Goal: Task Accomplishment & Management: Manage account settings

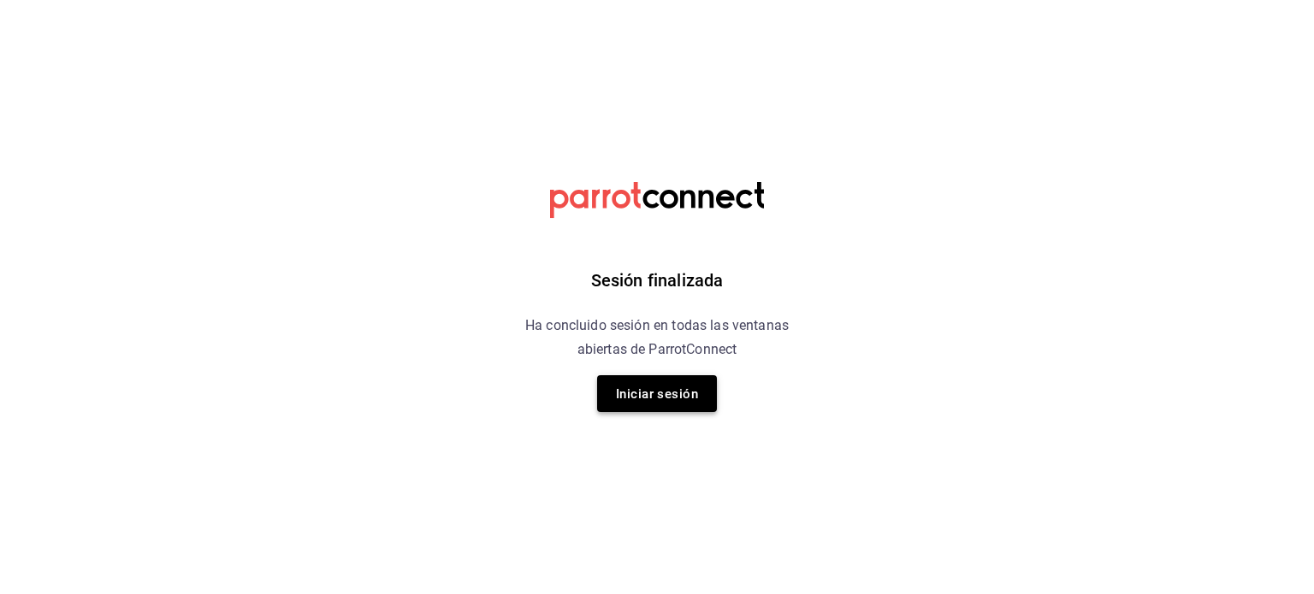
click at [700, 393] on button "Iniciar sesión" at bounding box center [657, 393] width 120 height 37
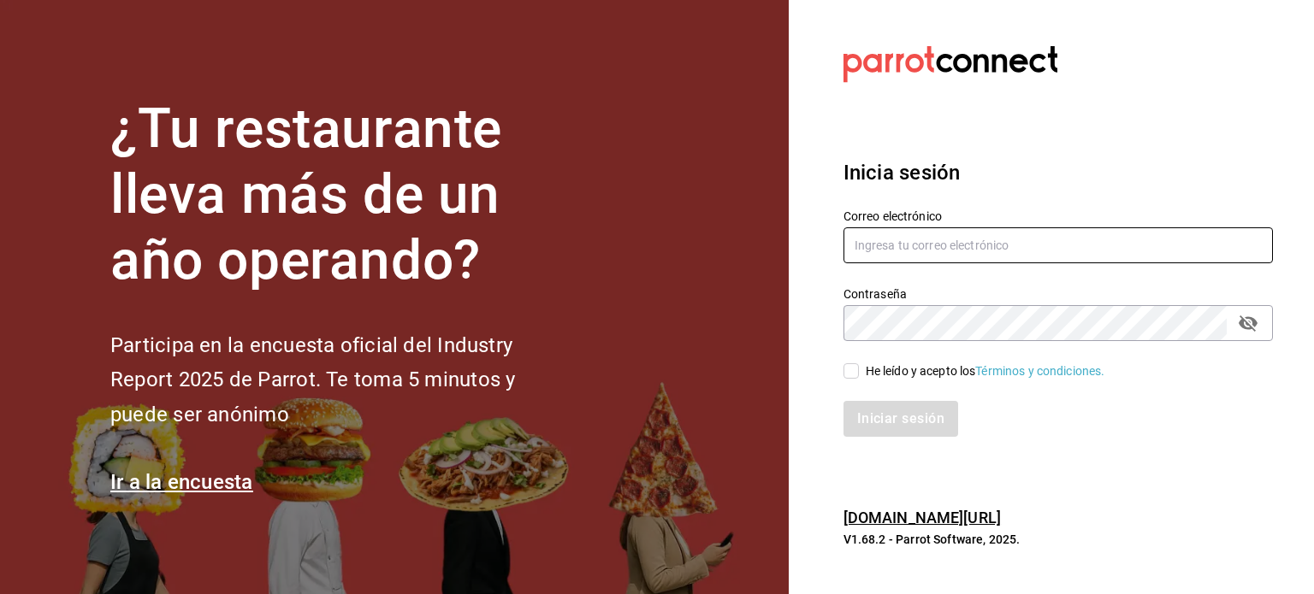
click at [907, 269] on div "Contraseña Contraseña" at bounding box center [1048, 303] width 450 height 75
click at [903, 249] on input "text" at bounding box center [1057, 246] width 429 height 36
type input "bbez2207@gmail.com"
click at [851, 369] on input "He leído y acepto los Términos y condiciones." at bounding box center [850, 370] width 15 height 15
checkbox input "true"
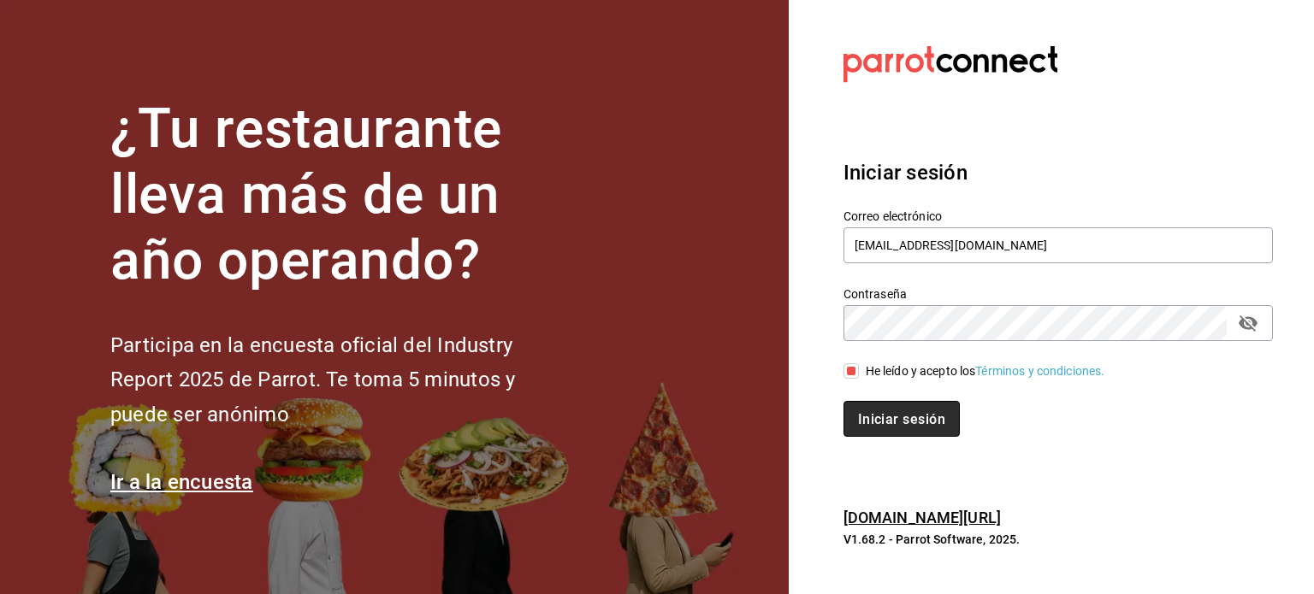
click at [889, 436] on button "Iniciar sesión" at bounding box center [901, 419] width 116 height 36
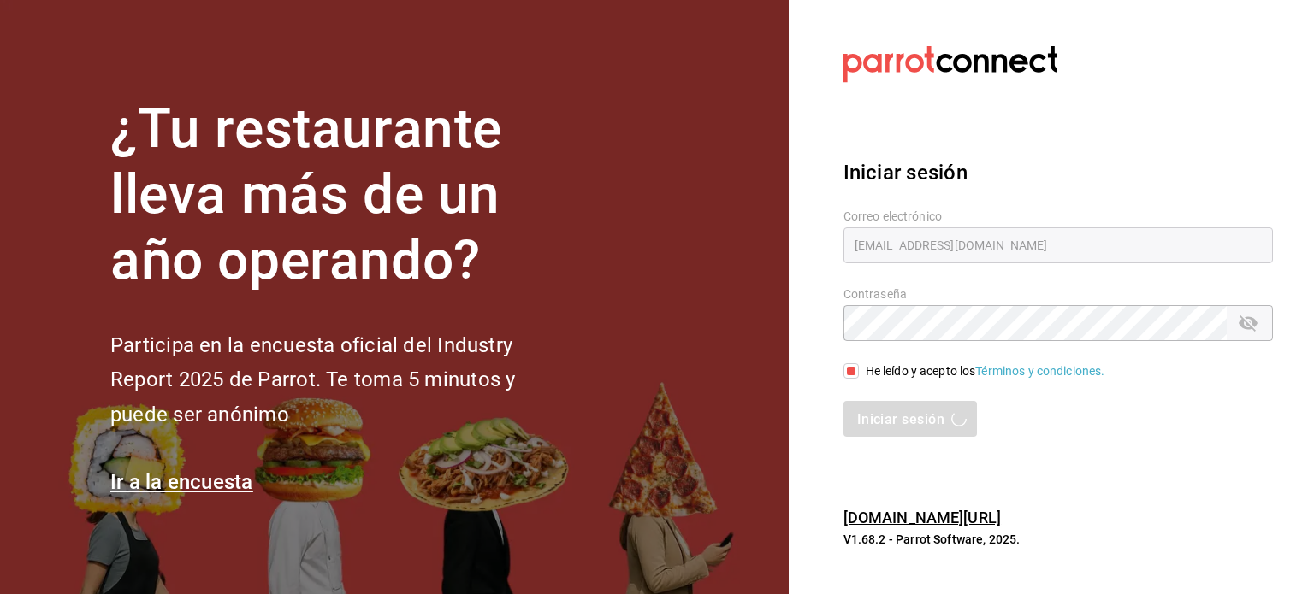
click at [879, 411] on div "Iniciar sesión" at bounding box center [1057, 419] width 429 height 36
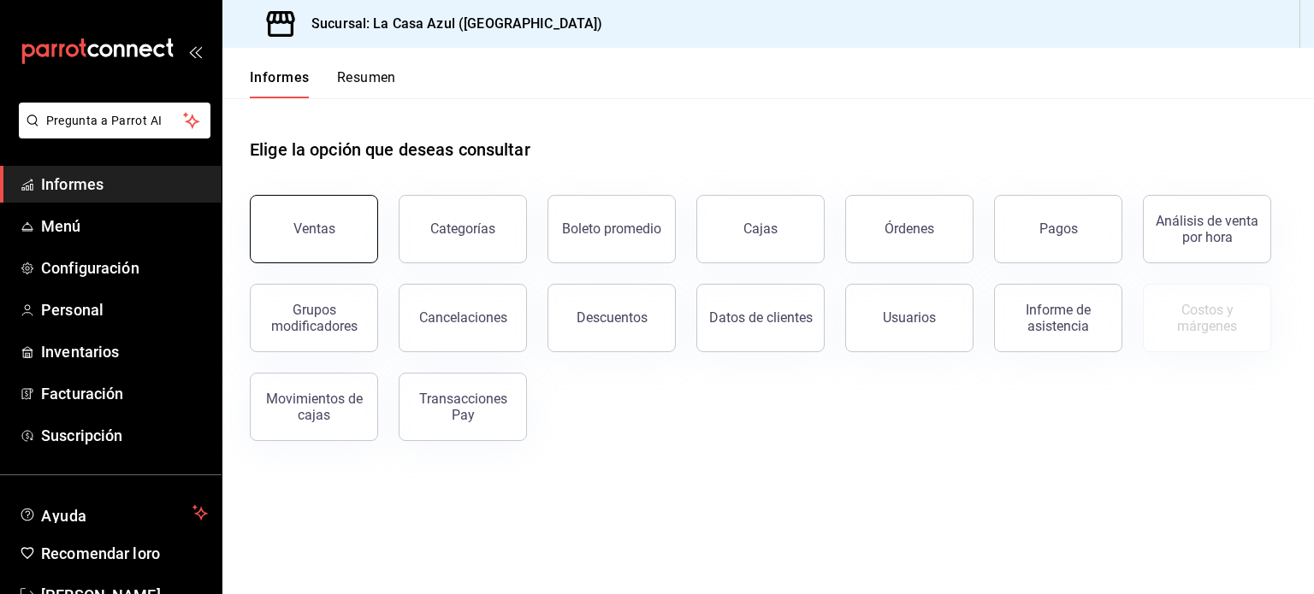
click at [303, 213] on button "Ventas" at bounding box center [314, 229] width 128 height 68
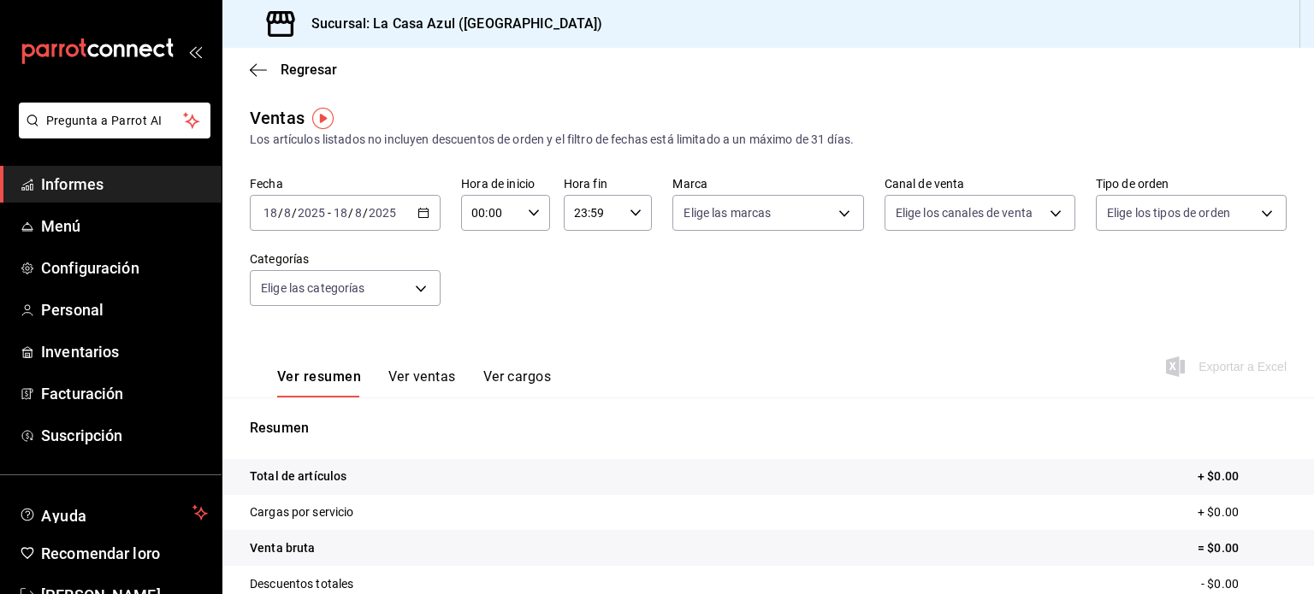
click at [414, 215] on div "2025-08-18 18 / 8 / 2025 - 2025-08-18 18 / 8 / 2025" at bounding box center [345, 213] width 191 height 36
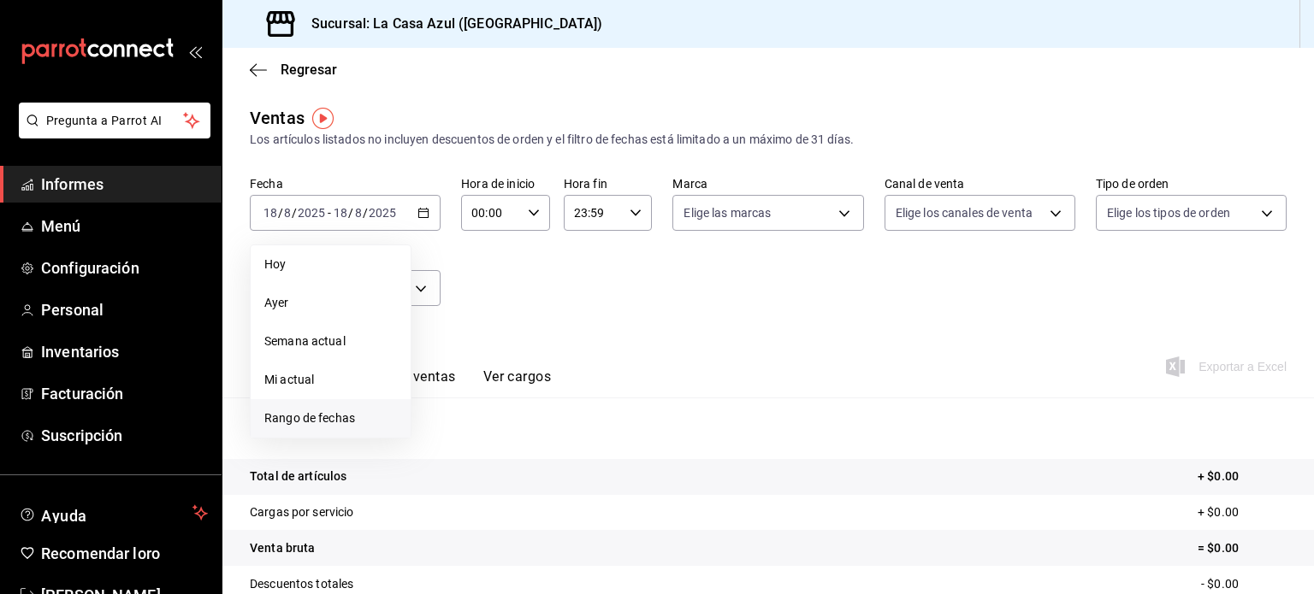
click at [320, 419] on font "Rango de fechas" at bounding box center [309, 418] width 91 height 14
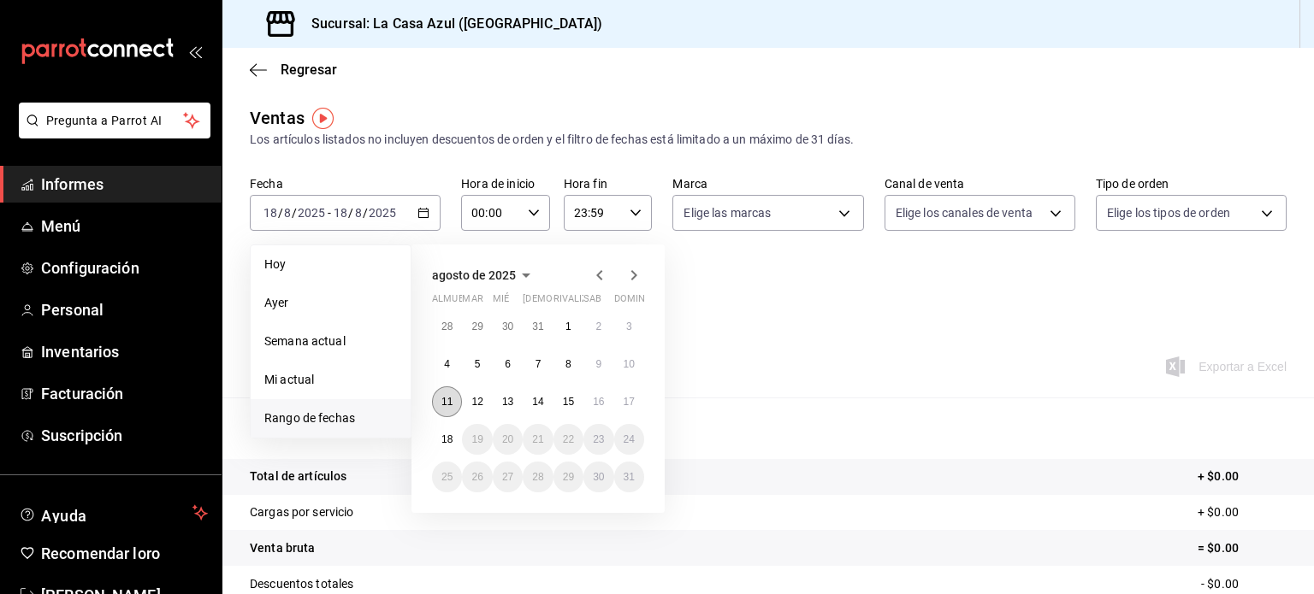
click at [452, 403] on font "11" at bounding box center [446, 402] width 11 height 12
click at [725, 343] on div "Ver resumen Ver ventas Ver cargos Exportar a Excel" at bounding box center [767, 362] width 1091 height 71
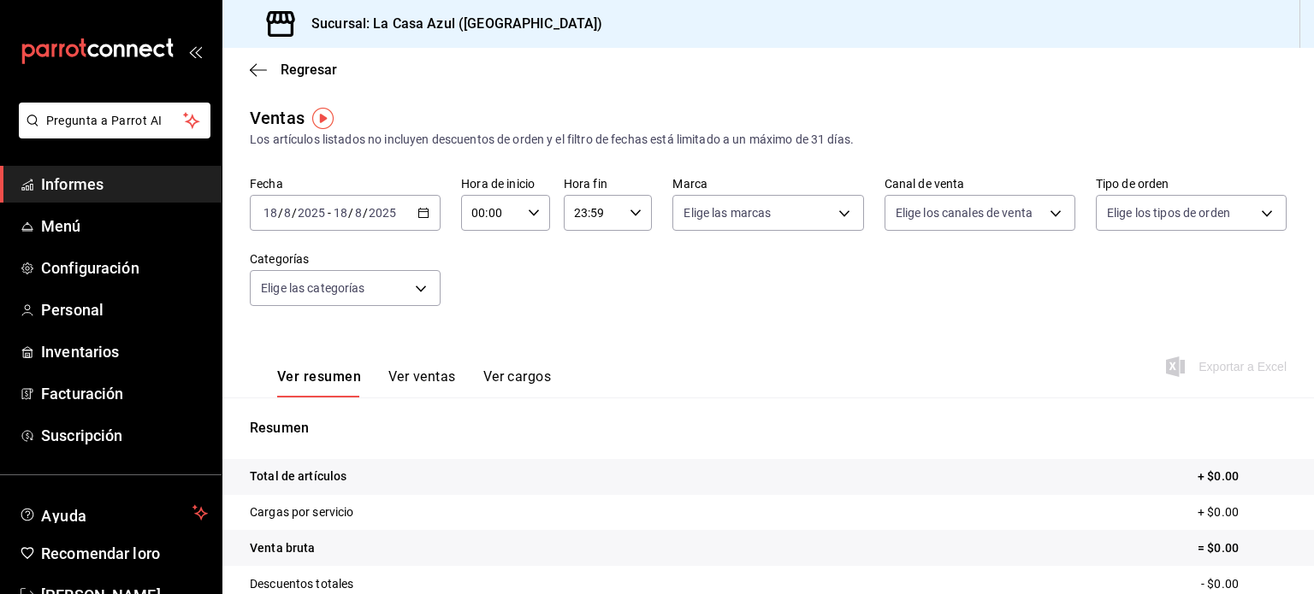
click at [411, 219] on div "2025-08-18 18 / 8 / 2025 - 2025-08-18 18 / 8 / 2025" at bounding box center [345, 213] width 191 height 36
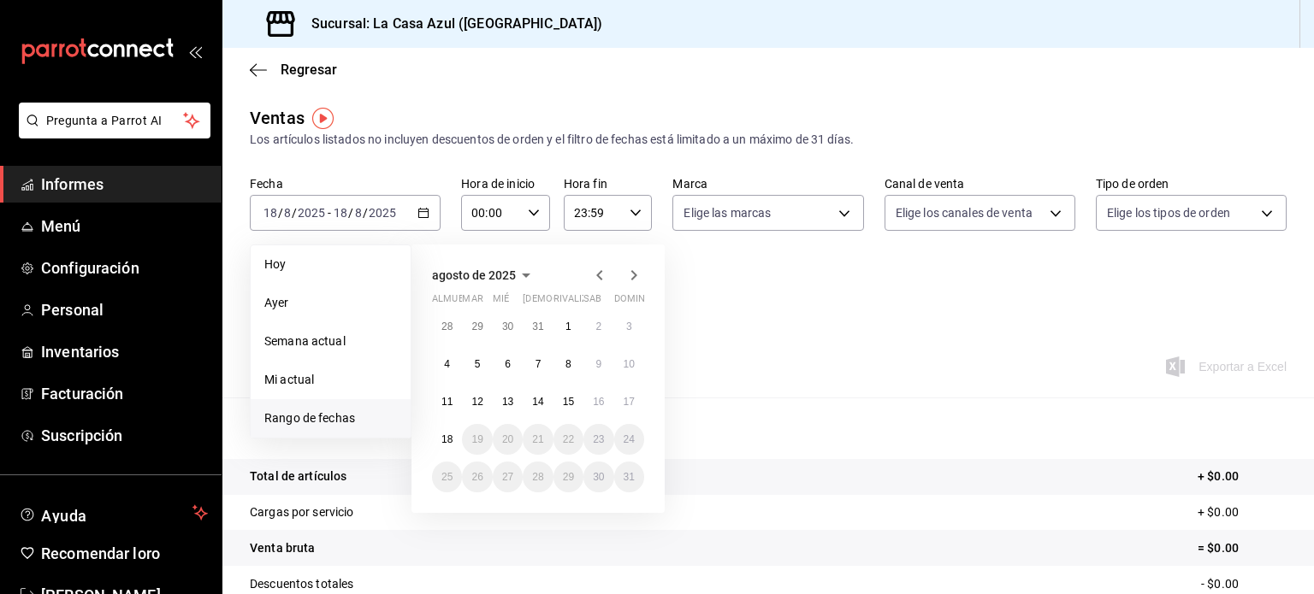
click at [341, 412] on font "Rango de fechas" at bounding box center [309, 418] width 91 height 14
click at [457, 400] on button "11" at bounding box center [447, 402] width 30 height 31
click at [457, 400] on div "Resumen Total de artículos + $0.00 Cargas por servicio + $0.00 Venta bruta = $0…" at bounding box center [767, 582] width 1091 height 368
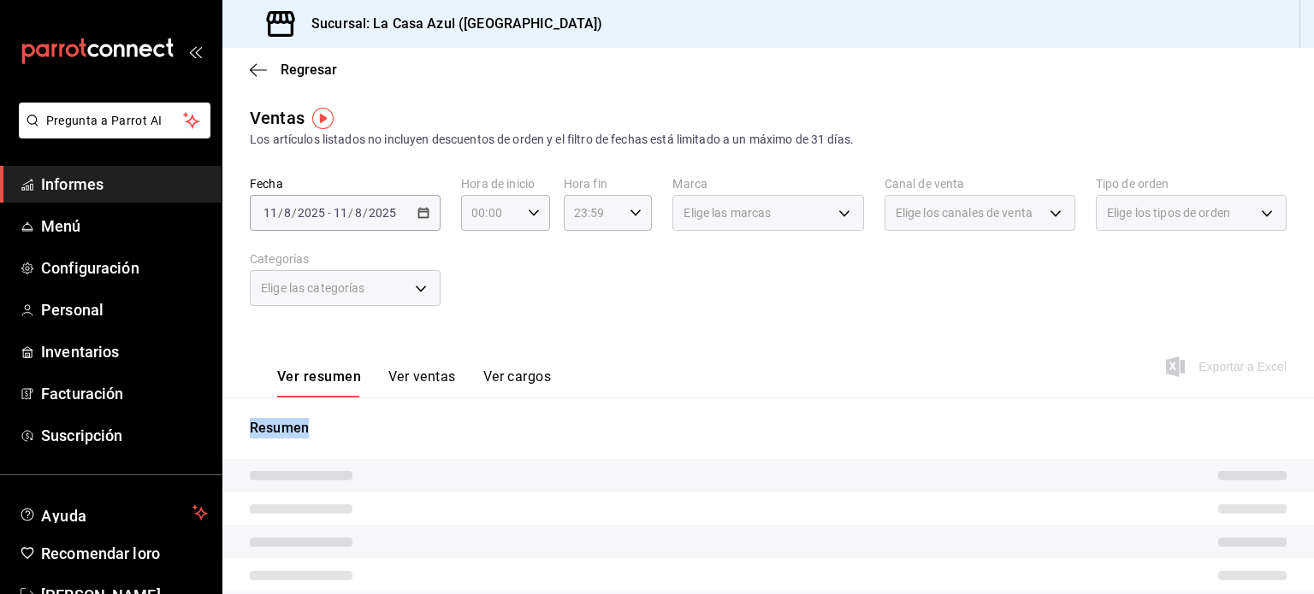
click at [457, 400] on div "Resumen" at bounding box center [767, 588] width 1091 height 381
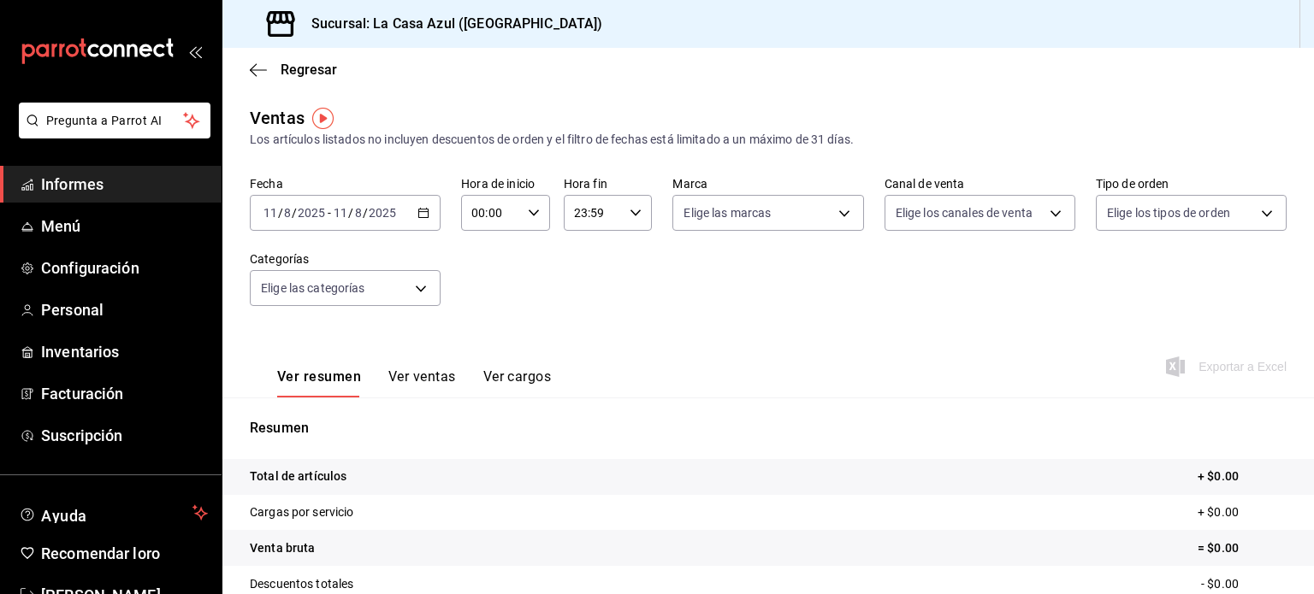
click at [382, 216] on input "2025" at bounding box center [382, 213] width 29 height 14
click at [418, 216] on icon "button" at bounding box center [423, 213] width 12 height 12
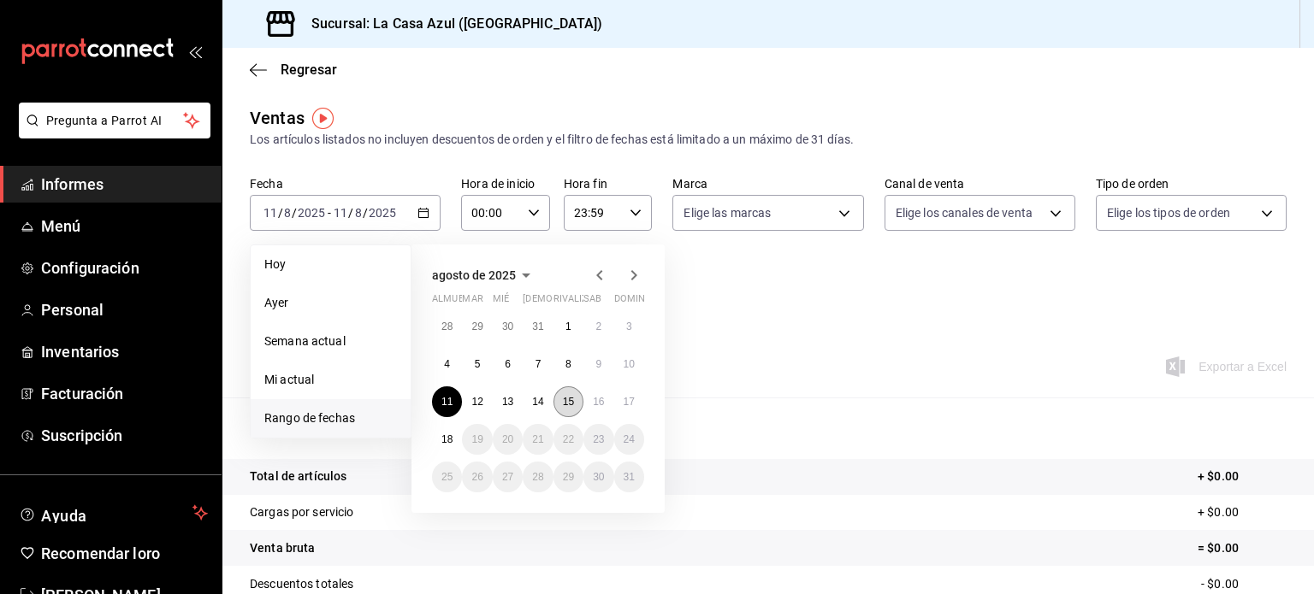
click at [573, 401] on font "15" at bounding box center [568, 402] width 11 height 12
click at [447, 394] on button "11" at bounding box center [447, 402] width 30 height 31
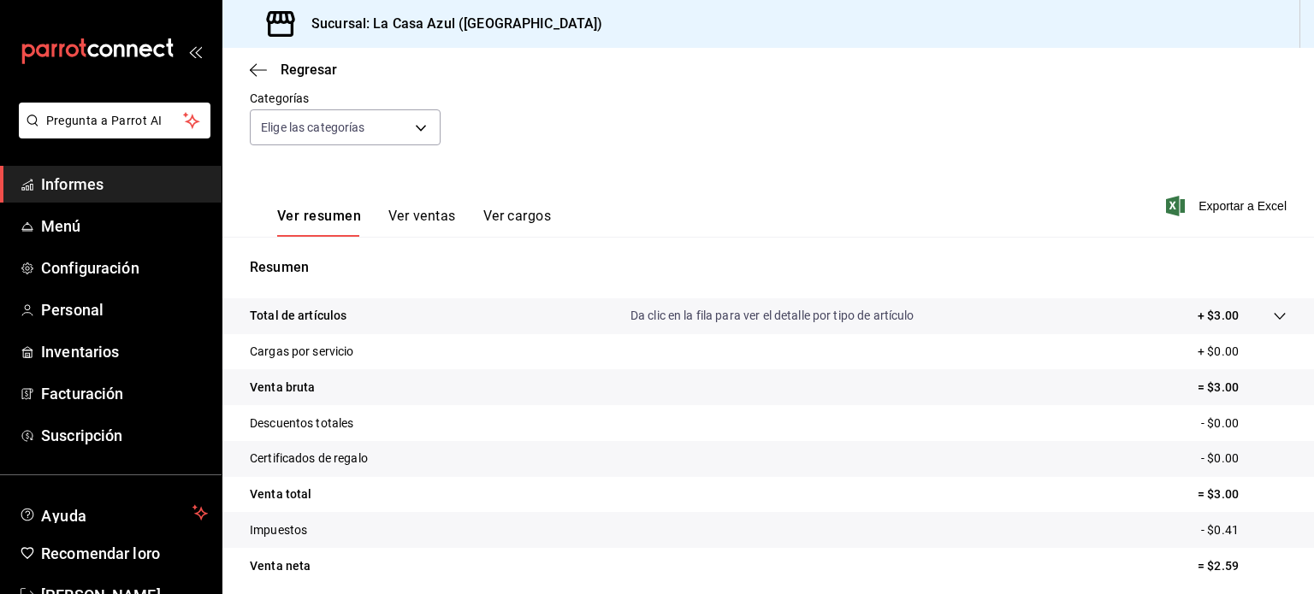
scroll to position [226, 0]
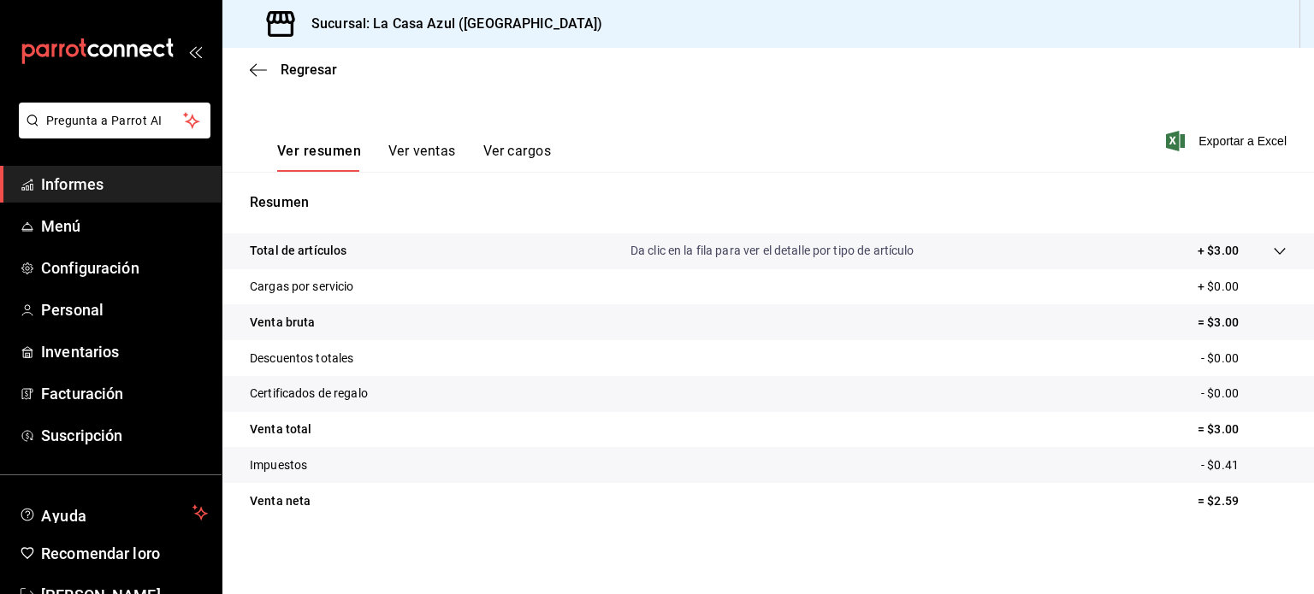
click at [437, 149] on font "Ver ventas" at bounding box center [422, 151] width 68 height 16
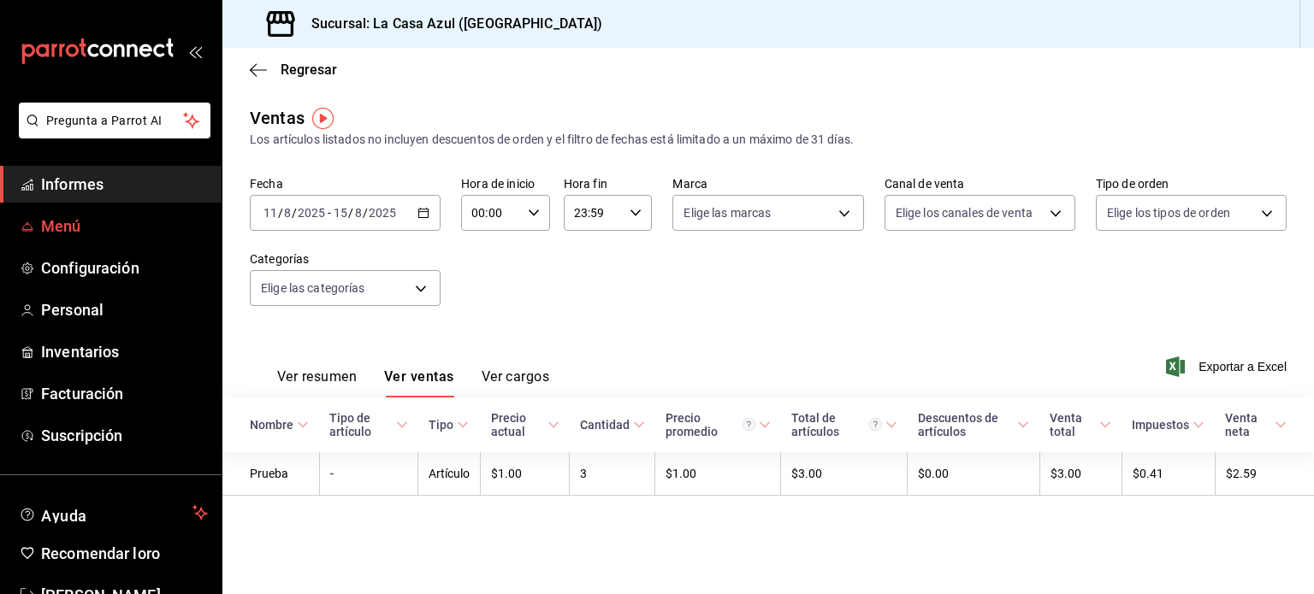
click at [65, 244] on link "Menú" at bounding box center [111, 226] width 222 height 37
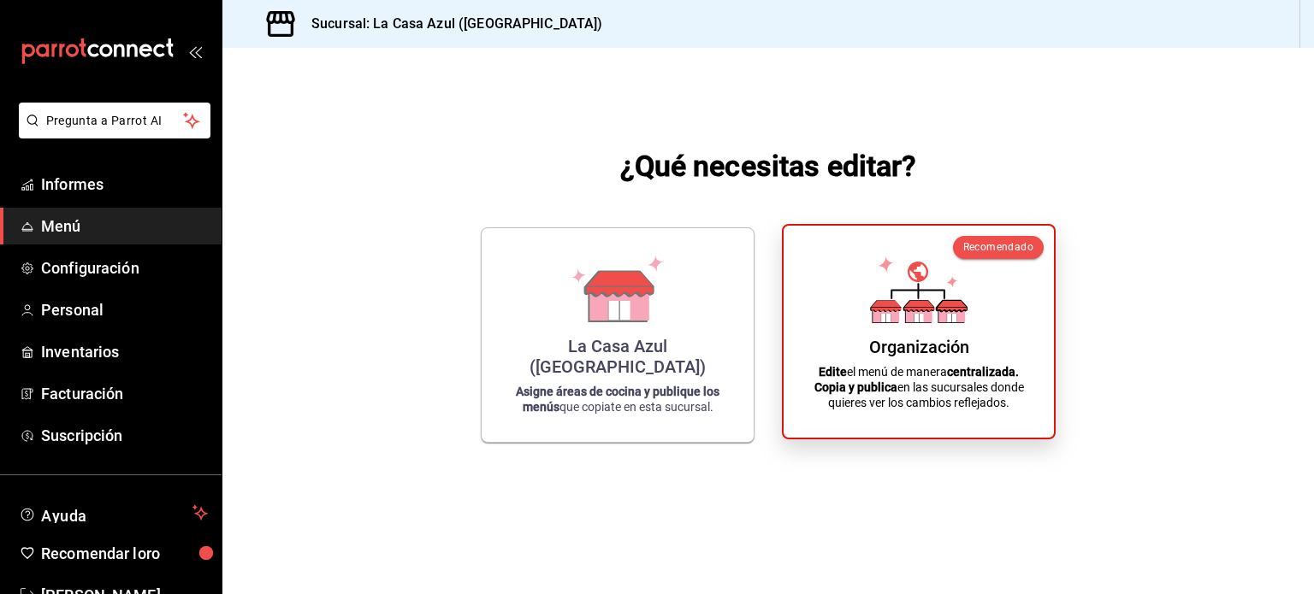
click at [894, 289] on icon at bounding box center [919, 290] width 98 height 67
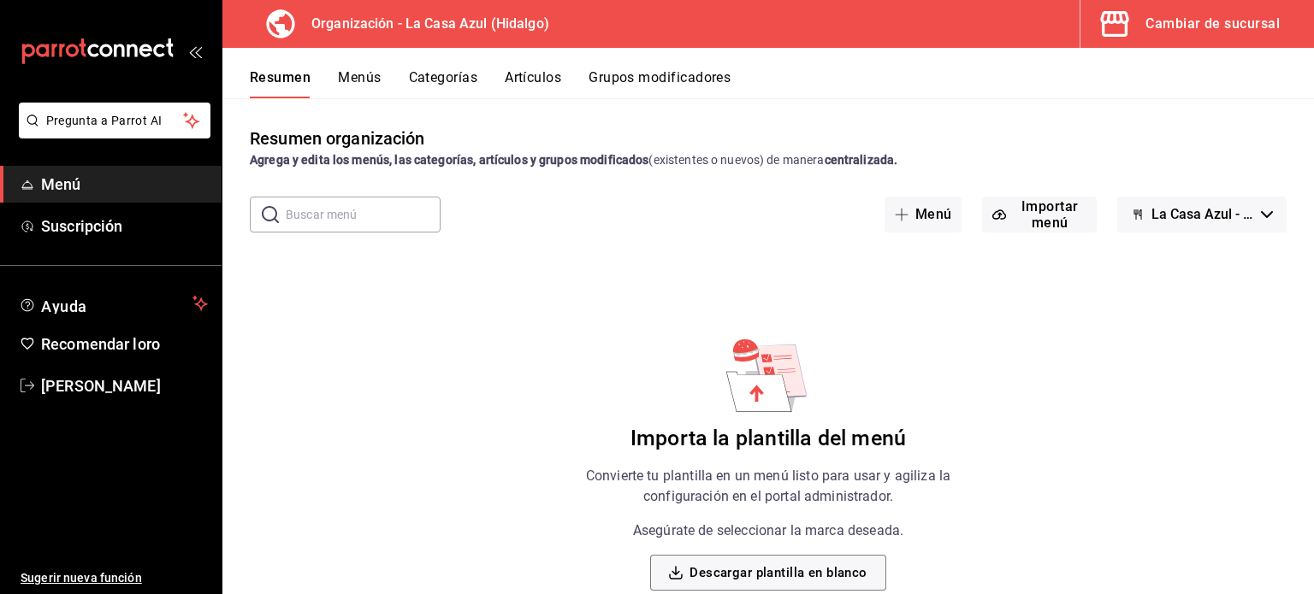
click at [65, 195] on span "Menú" at bounding box center [124, 184] width 167 height 23
click at [87, 50] on icon "carpetas de buzón" at bounding box center [92, 50] width 11 height 13
click at [110, 39] on icon "carpetas de buzón" at bounding box center [98, 51] width 154 height 26
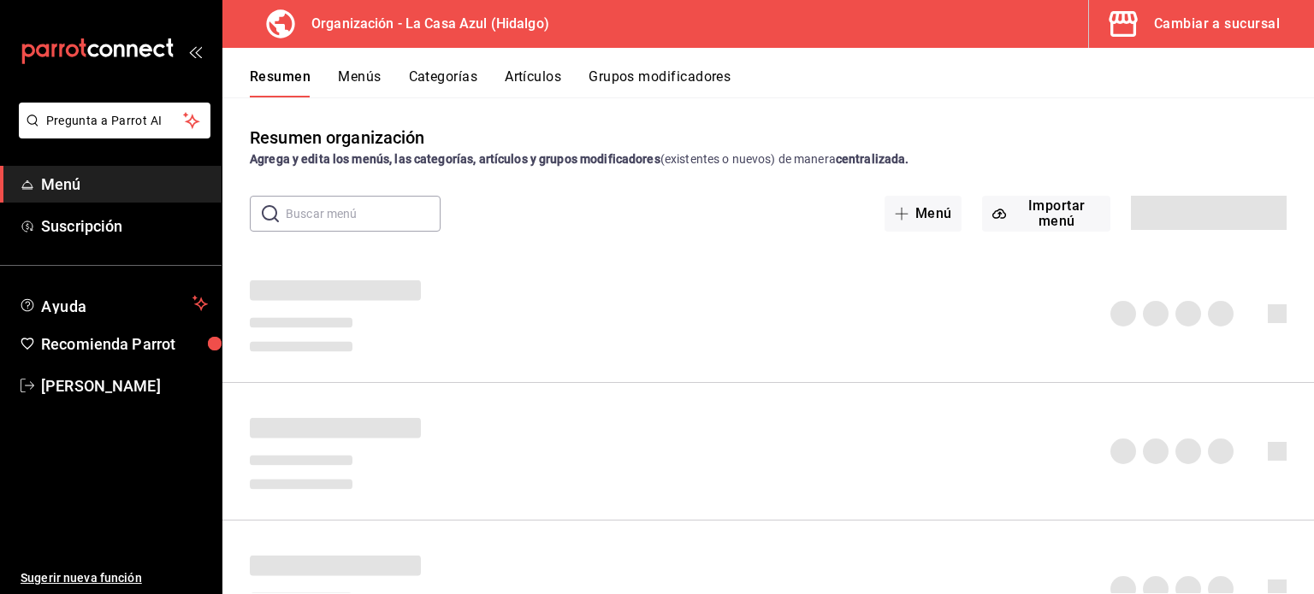
click at [200, 54] on icon "open_drawer_menu" at bounding box center [195, 51] width 14 height 14
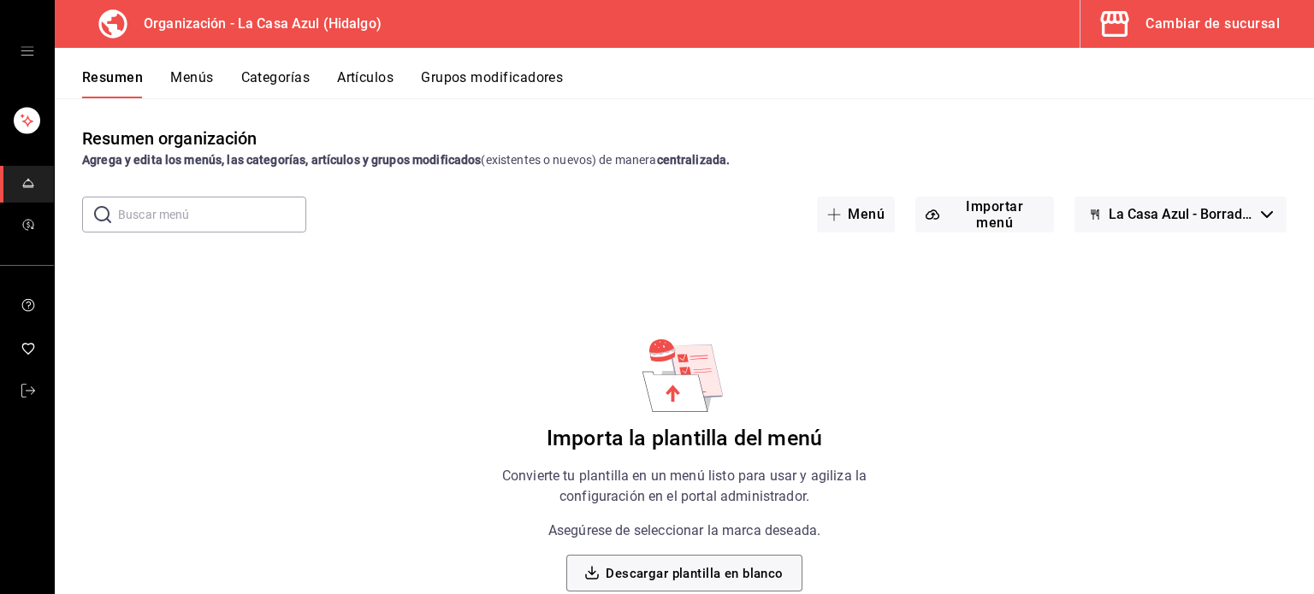
click at [34, 40] on div "carpetas de buzón" at bounding box center [27, 51] width 54 height 103
click at [29, 56] on icon "open drawer" at bounding box center [28, 51] width 14 height 14
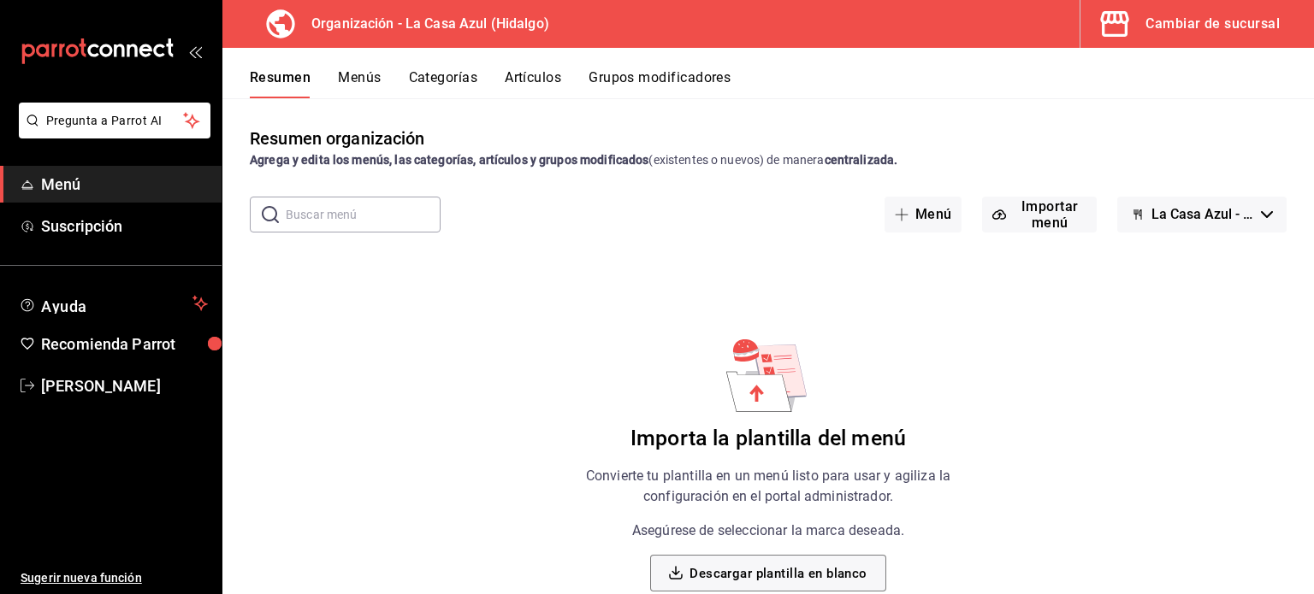
click at [62, 71] on div "carpetas de buzón" at bounding box center [111, 51] width 222 height 103
click at [1157, 28] on font "Cambiar de sucursal" at bounding box center [1212, 23] width 134 height 16
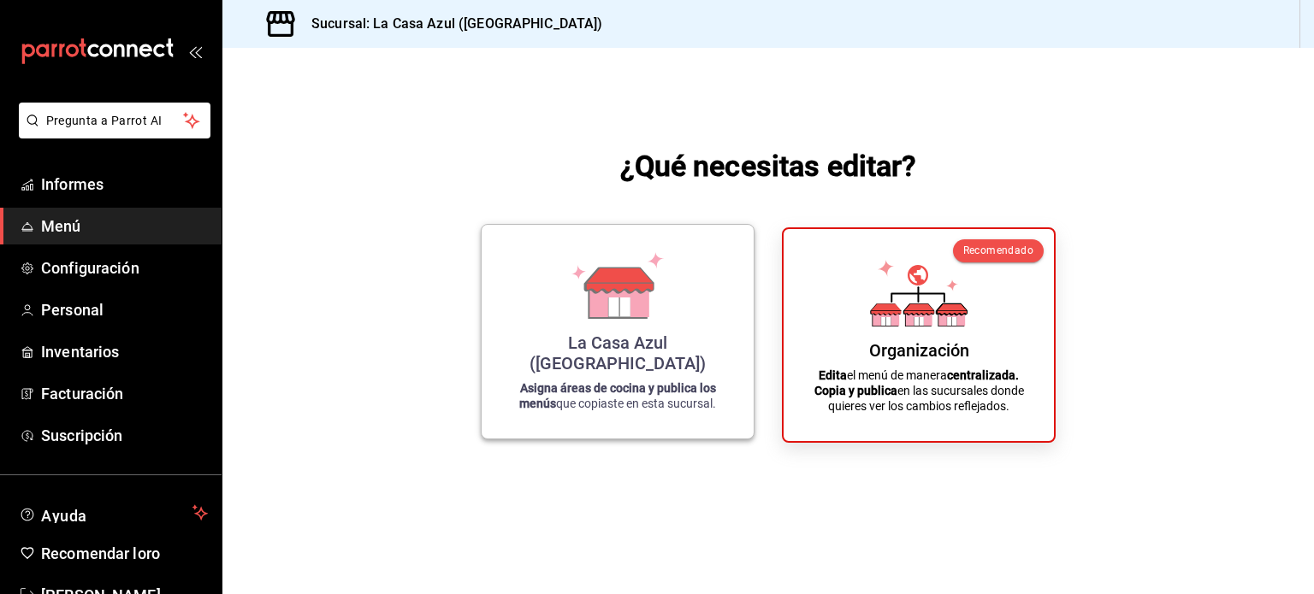
click at [617, 353] on div "La Casa Azul (Hidalgo)" at bounding box center [617, 353] width 231 height 41
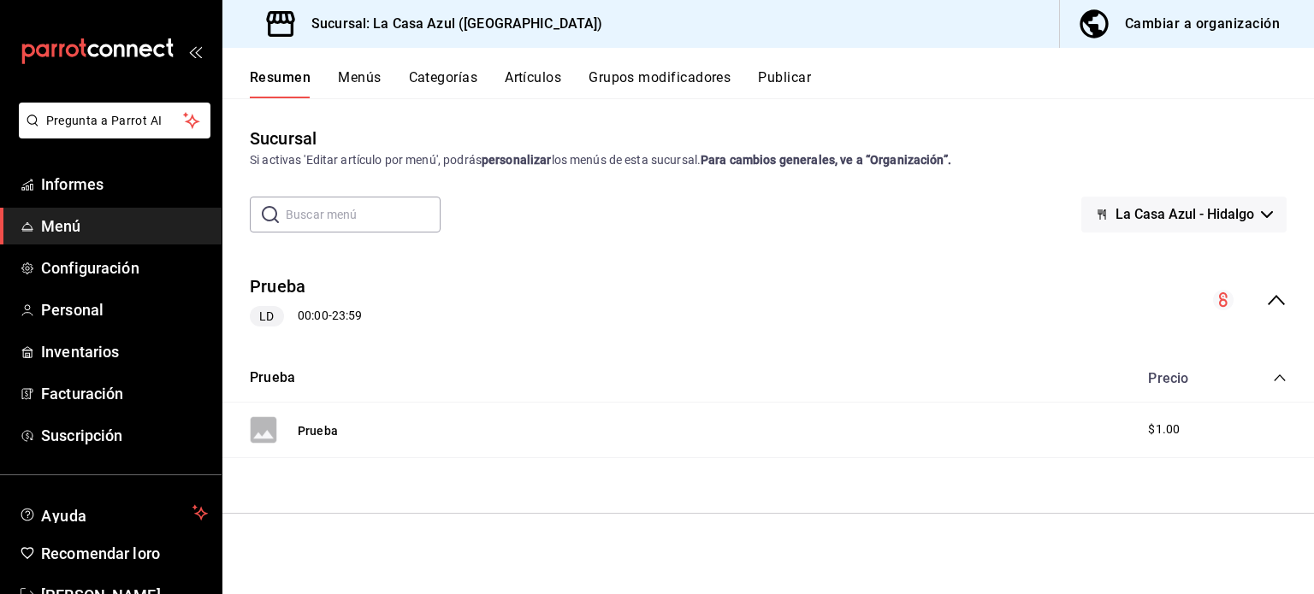
click at [349, 74] on font "Menús" at bounding box center [359, 77] width 43 height 16
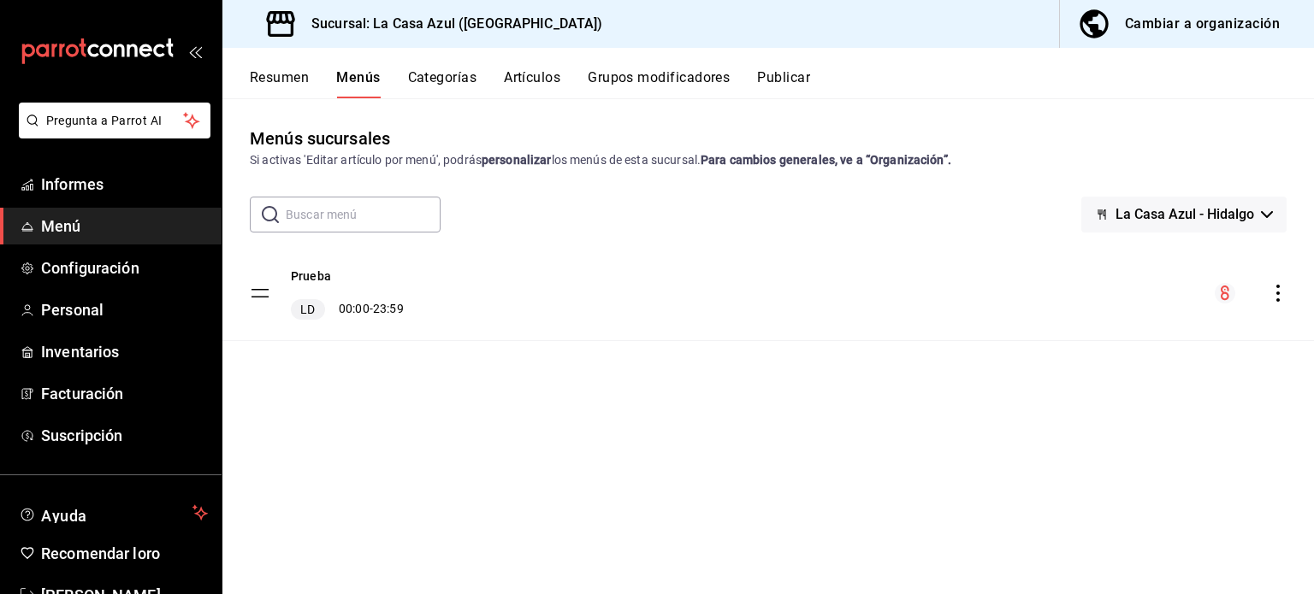
click at [783, 85] on font "Publicar" at bounding box center [783, 77] width 53 height 16
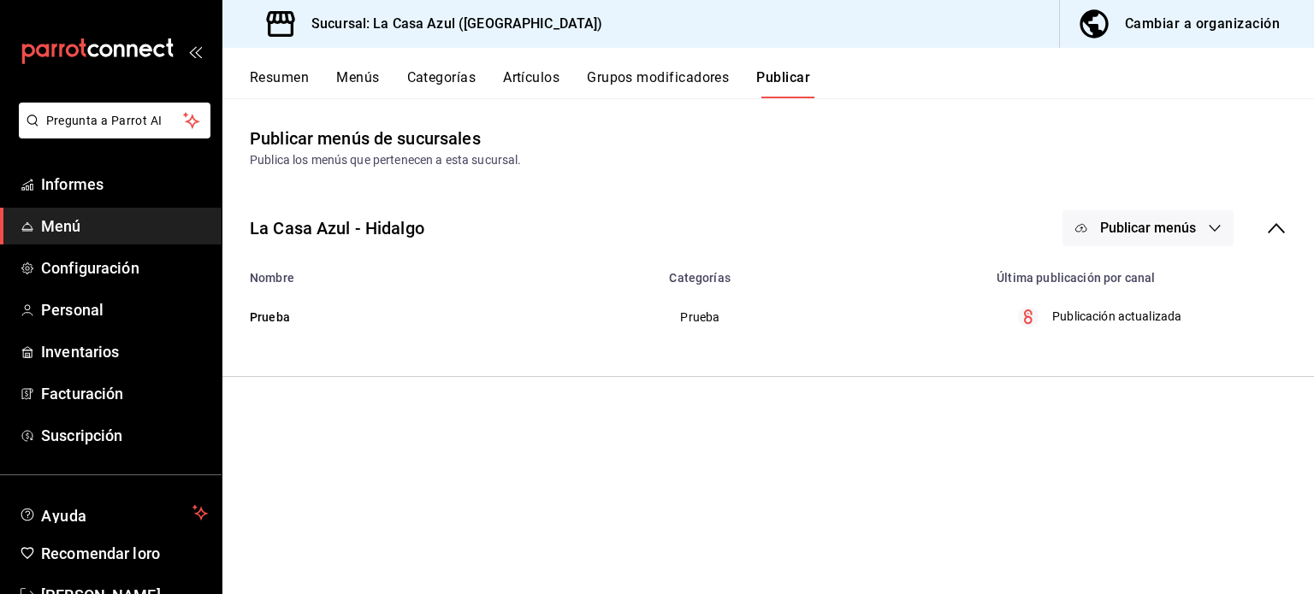
click at [1133, 235] on font "Publicar menús" at bounding box center [1148, 228] width 96 height 16
click at [1143, 274] on li "Punto de venta" at bounding box center [1148, 284] width 157 height 48
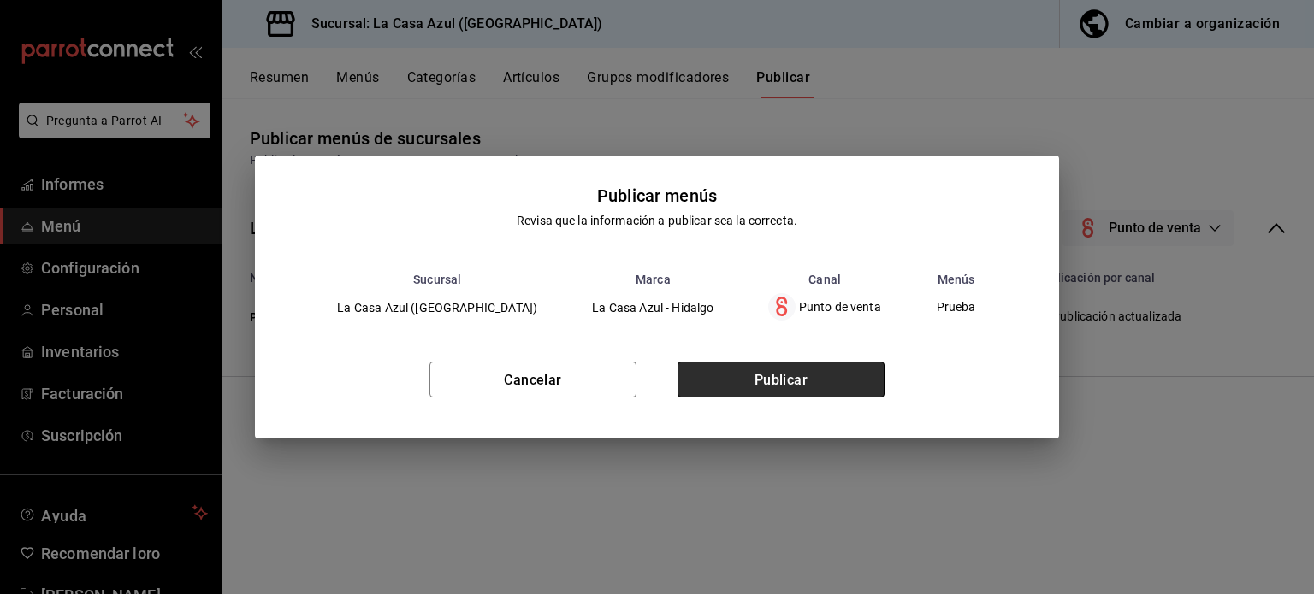
click at [771, 389] on button "Publicar" at bounding box center [780, 380] width 207 height 36
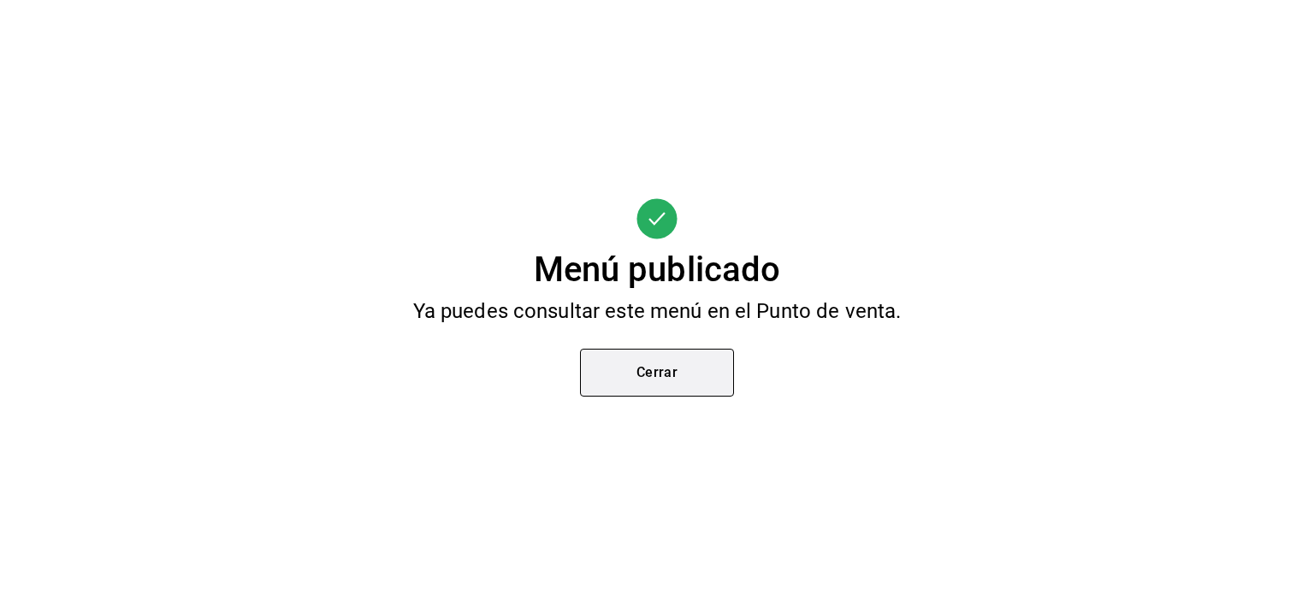
click at [666, 368] on font "Cerrar" at bounding box center [657, 372] width 42 height 16
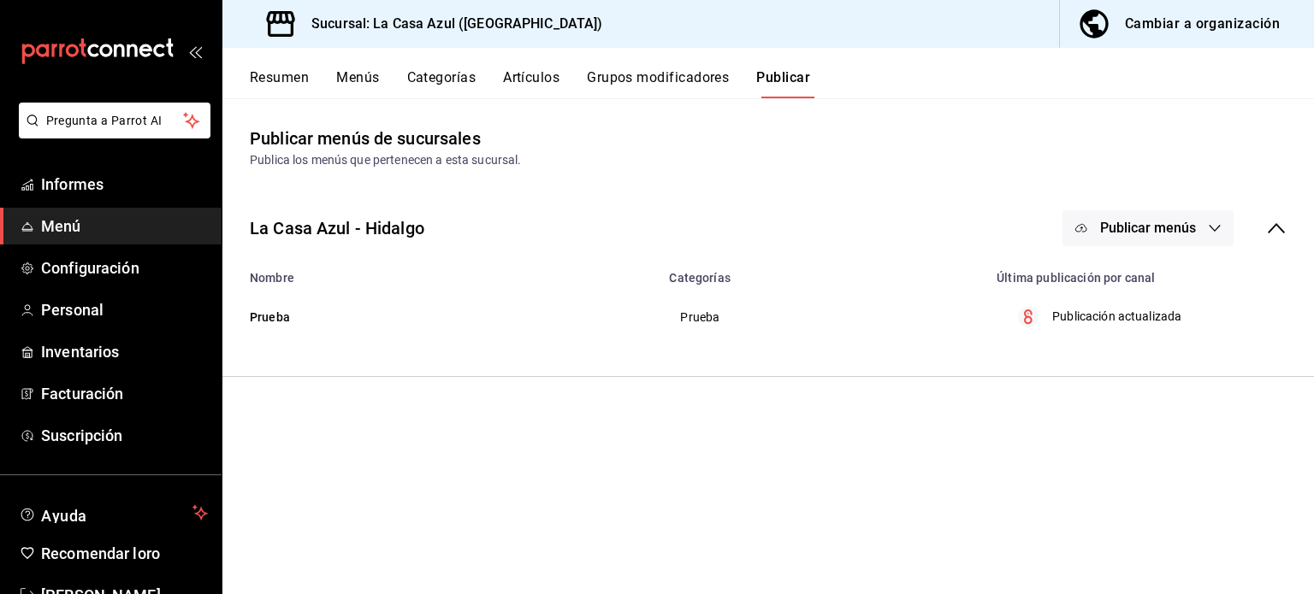
click at [1047, 324] on div "Publicación actualizada" at bounding box center [1147, 317] width 278 height 21
click at [39, 219] on link "Menú" at bounding box center [111, 226] width 222 height 37
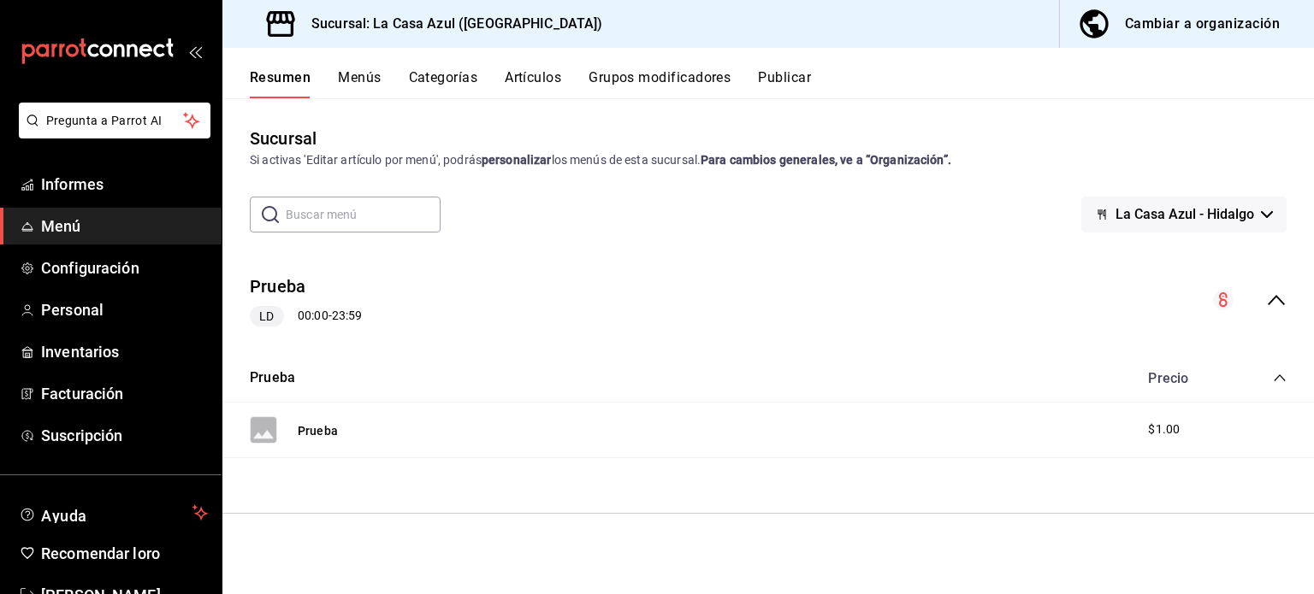
click at [1161, 25] on font "Cambiar a organización" at bounding box center [1202, 23] width 155 height 16
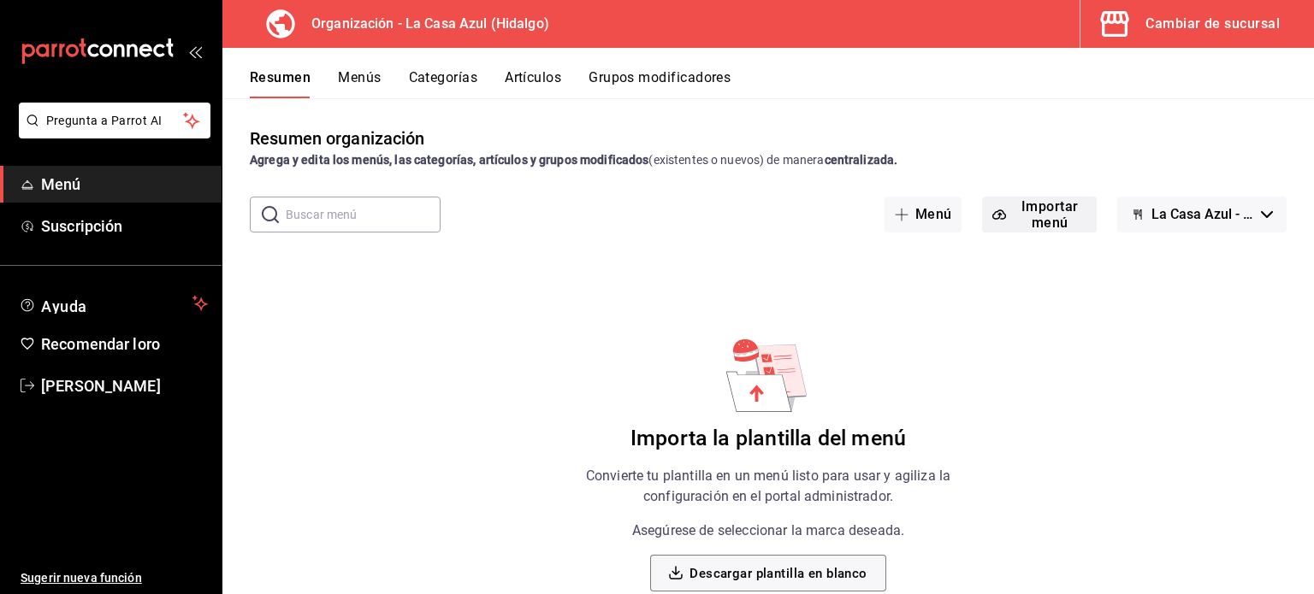
click at [1041, 214] on font "Importar menú" at bounding box center [1049, 214] width 57 height 33
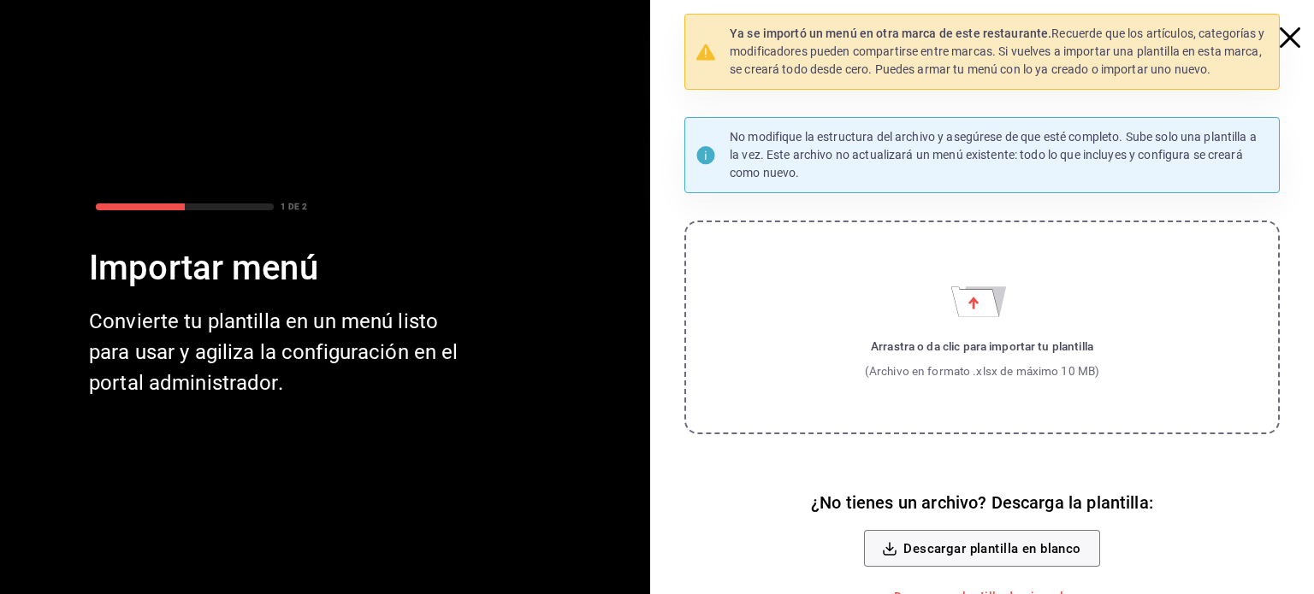
click at [1280, 37] on icon "button" at bounding box center [1290, 37] width 21 height 21
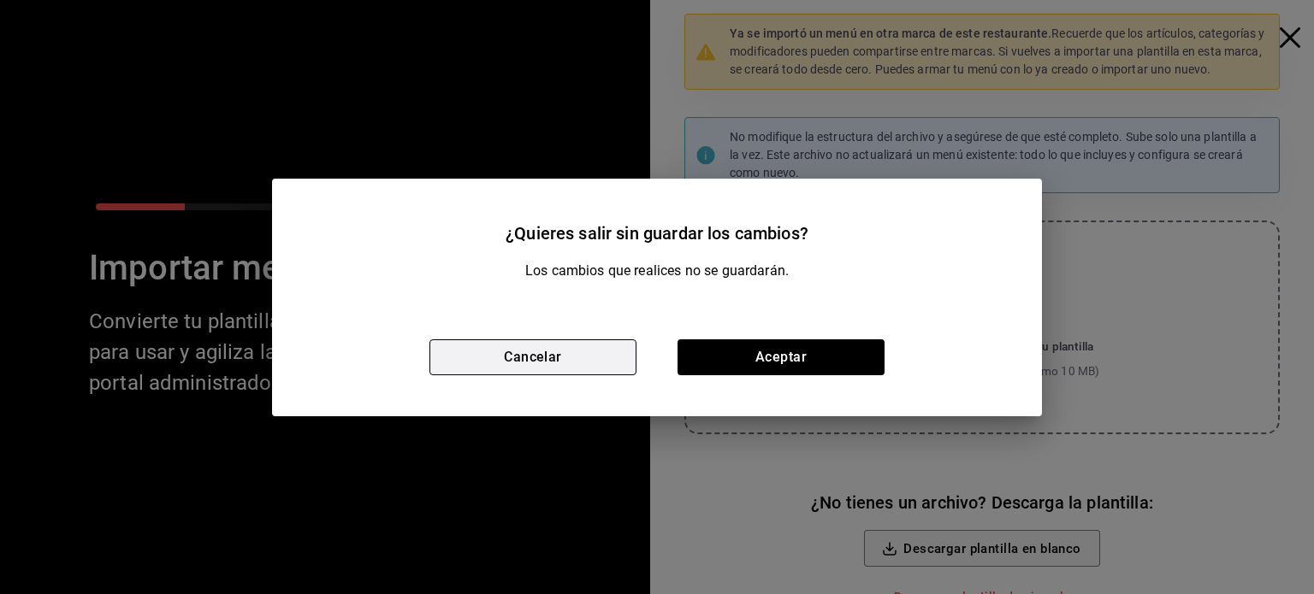
click at [553, 365] on font "Cancelar" at bounding box center [533, 357] width 58 height 16
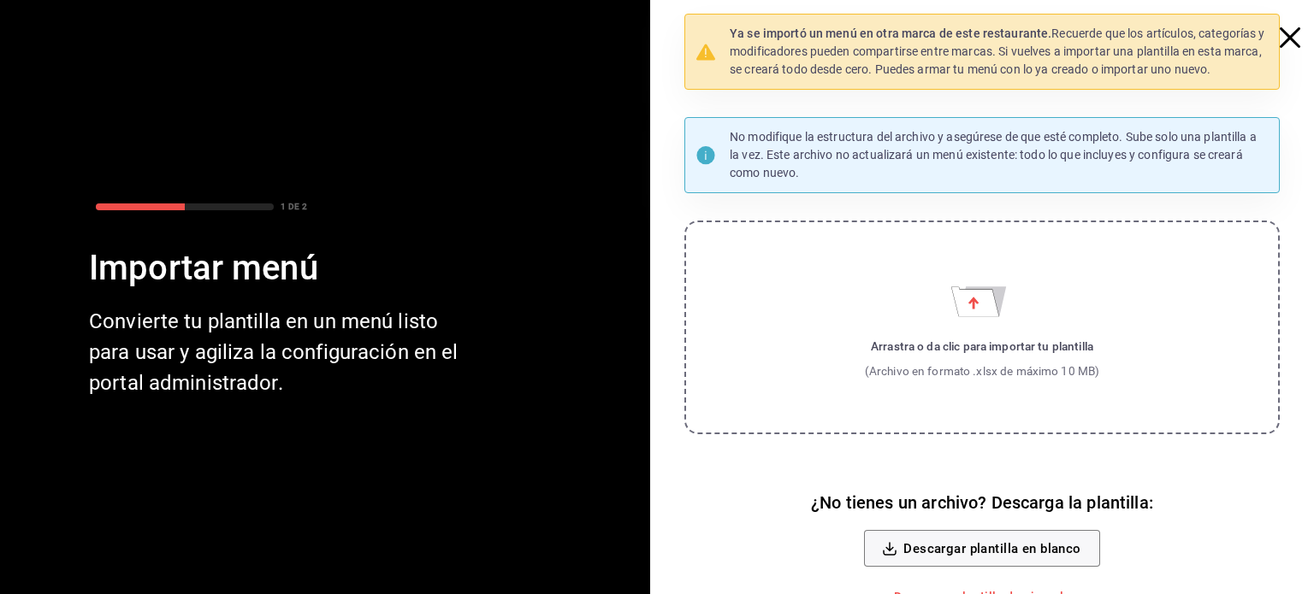
click at [951, 316] on icon "Importar menú" at bounding box center [982, 296] width 62 height 42
click at [0, 0] on input "Arrastra o da clic para importar tu plantilla (Archivo en formato .xlsx de máxi…" at bounding box center [0, 0] width 0 height 0
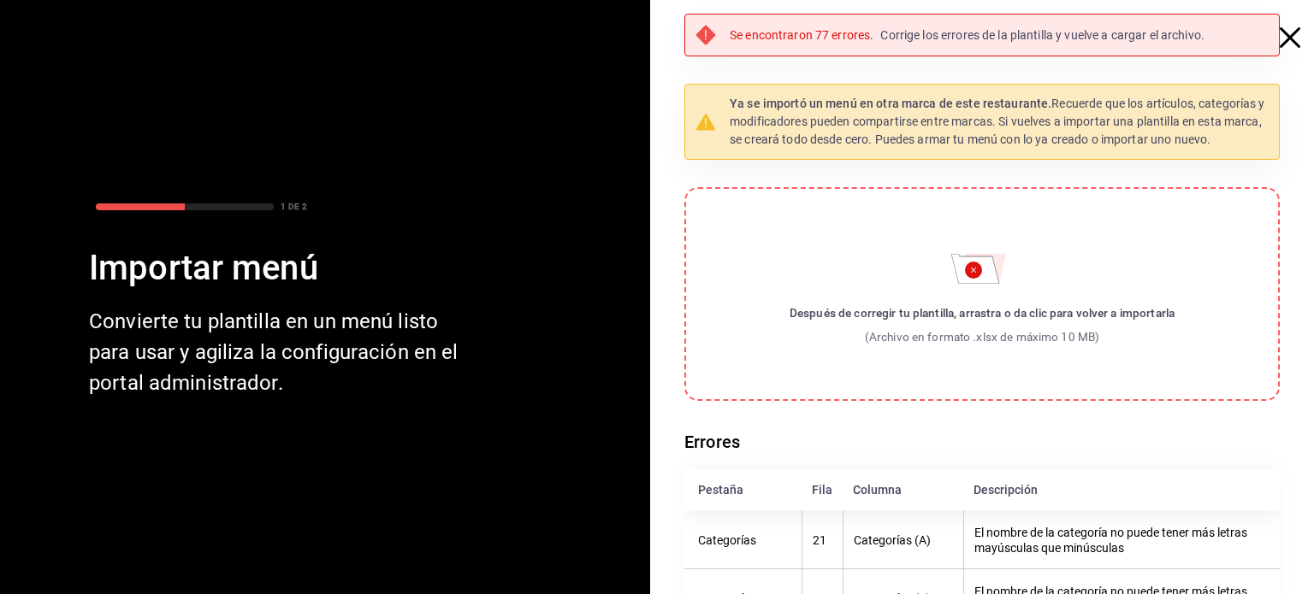
click at [989, 37] on font "Corrige los errores de la plantilla y vuelve a cargar el archivo." at bounding box center [1042, 35] width 324 height 14
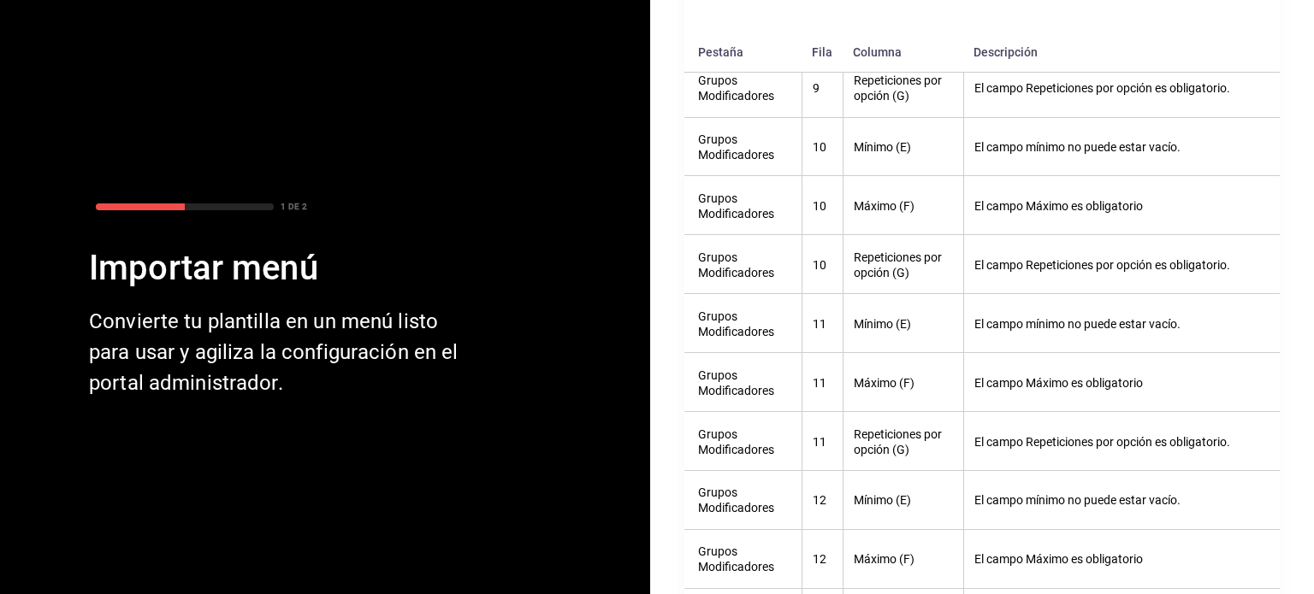
scroll to position [2476, 0]
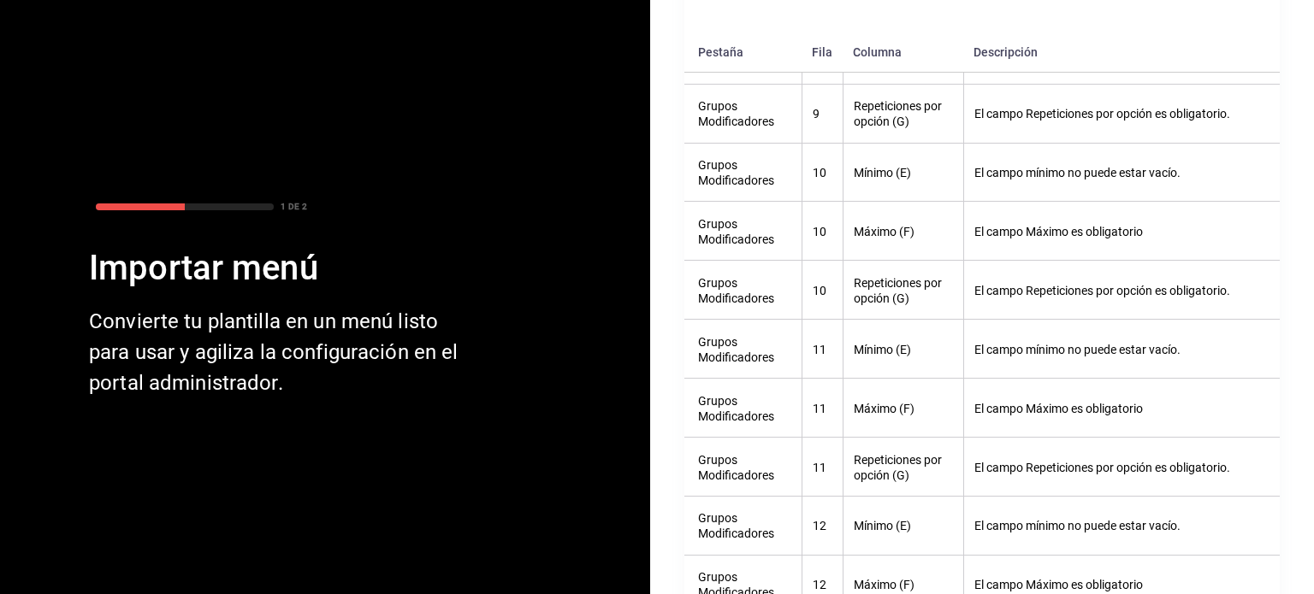
click at [753, 188] on font "Grupos Modificadores" at bounding box center [736, 173] width 76 height 29
click at [1102, 180] on font "El campo mínimo no puede estar vacío." at bounding box center [1077, 173] width 206 height 14
click at [875, 416] on font "Máximo (F)" at bounding box center [884, 409] width 61 height 14
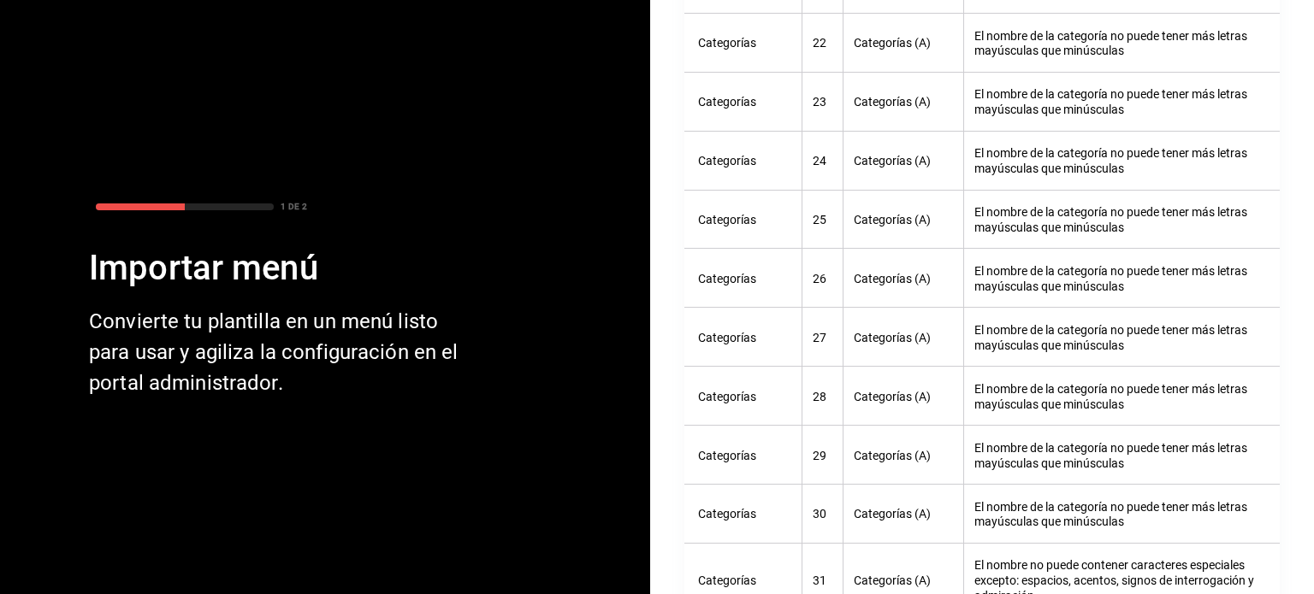
scroll to position [0, 0]
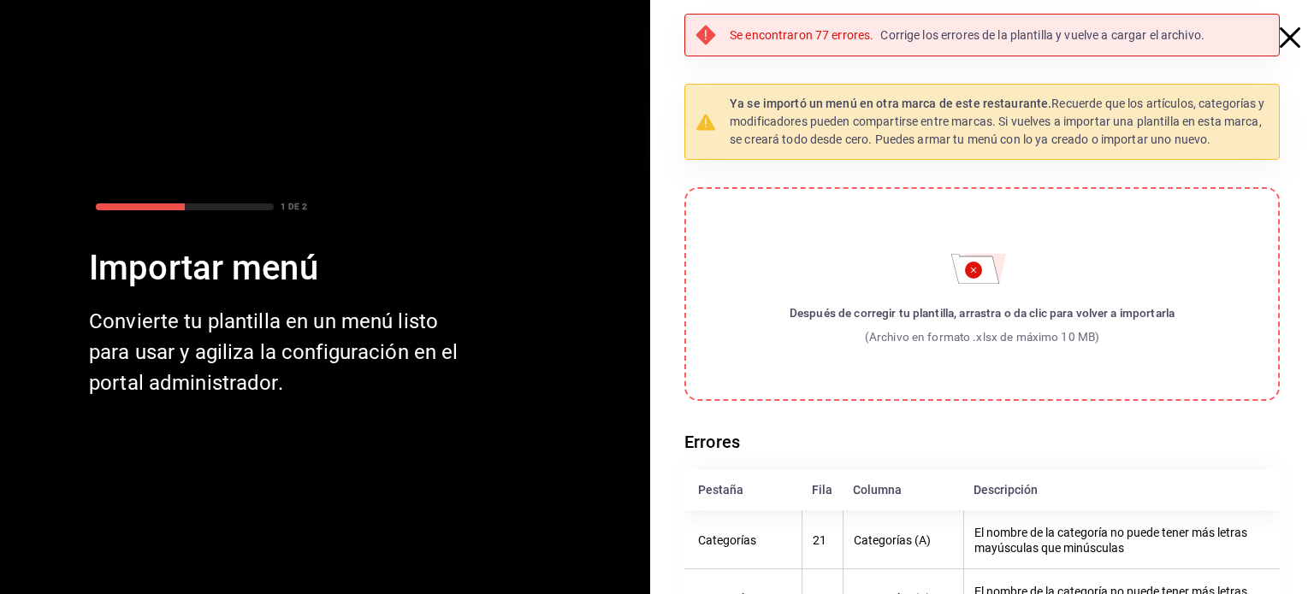
drag, startPoint x: 1310, startPoint y: 533, endPoint x: 1297, endPoint y: 3, distance: 530.4
click at [1297, 3] on div at bounding box center [1298, 24] width 31 height 48
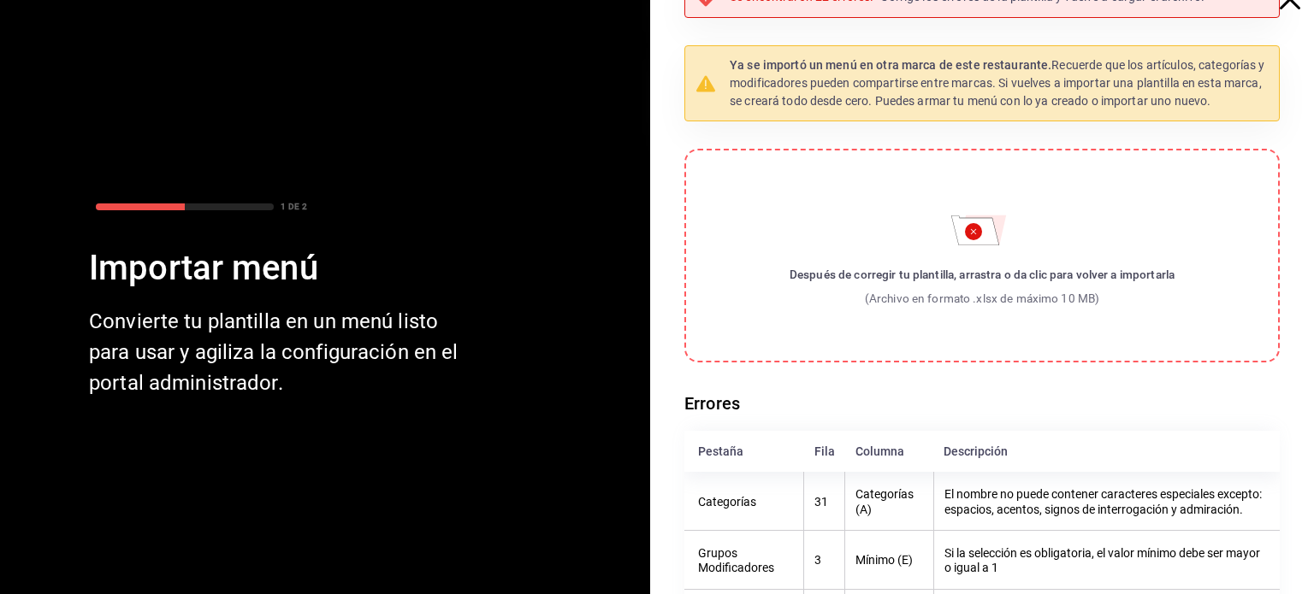
scroll to position [41, 0]
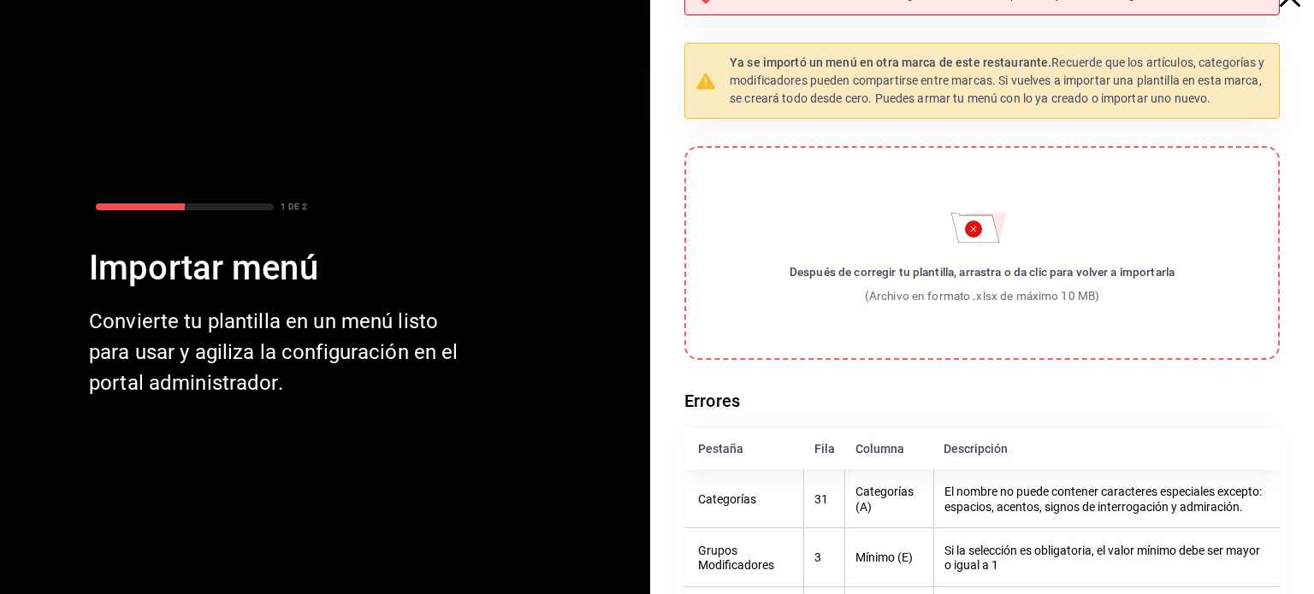
click at [933, 503] on th "El nombre no puede contener caracteres especiales excepto: espacios, acentos, s…" at bounding box center [1106, 499] width 346 height 58
click at [883, 557] on th "Mínimo (E)" at bounding box center [889, 557] width 88 height 59
click at [856, 562] on th "Mínimo (E)" at bounding box center [889, 557] width 88 height 59
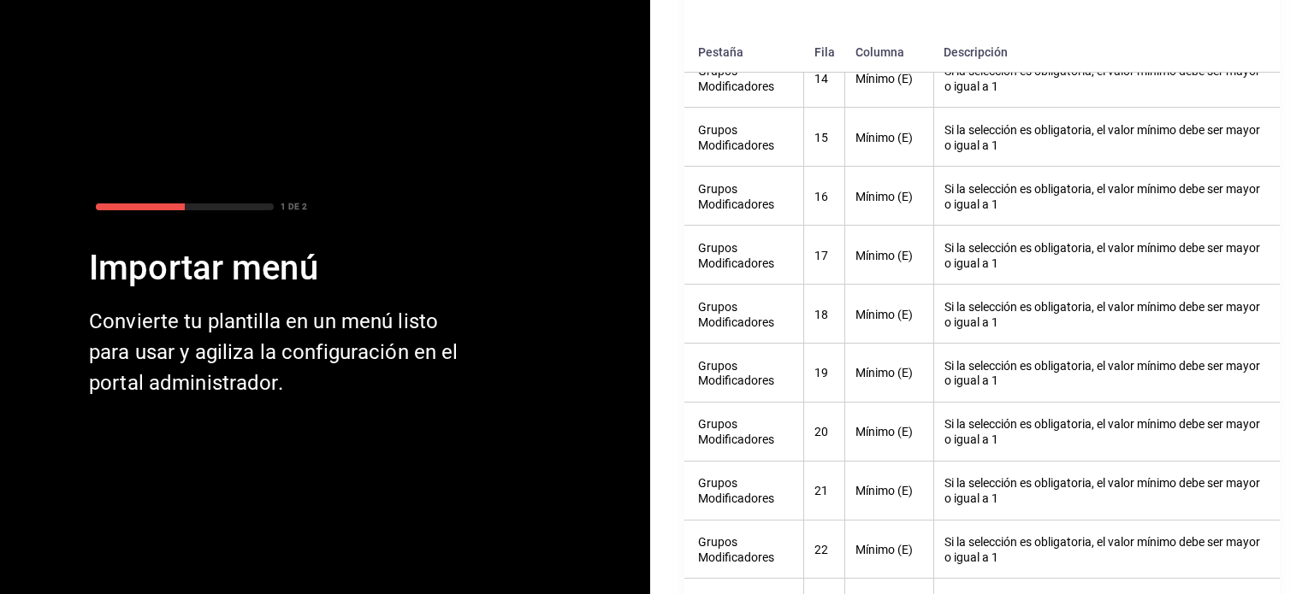
scroll to position [1318, 0]
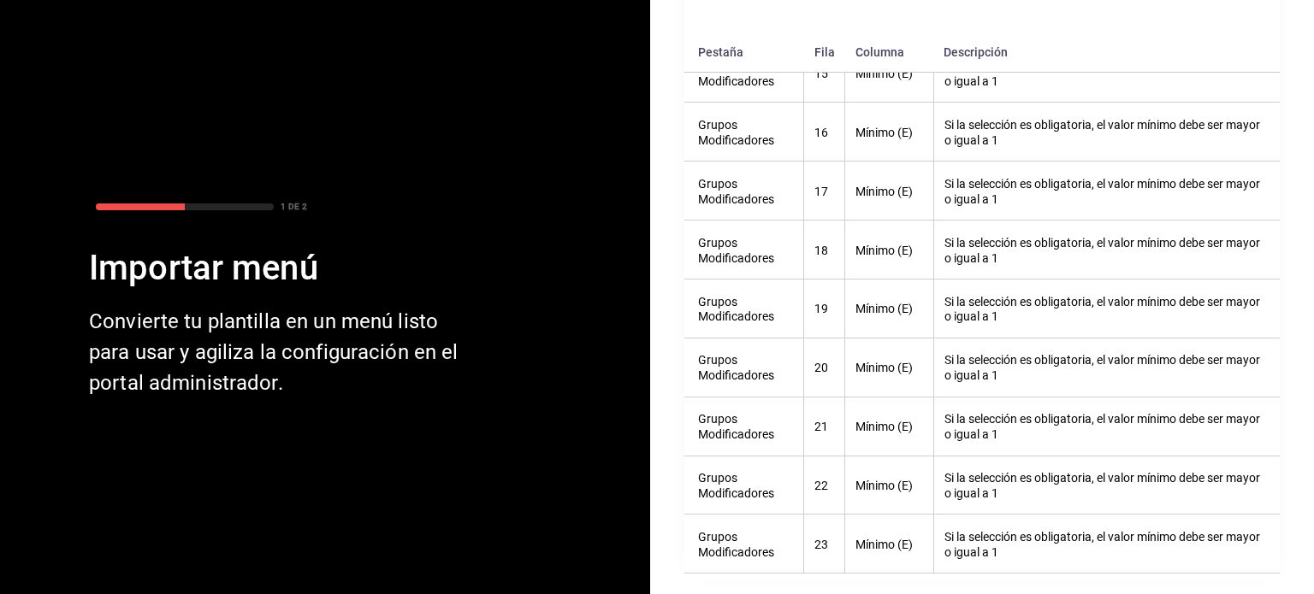
click at [814, 362] on font "20" at bounding box center [821, 369] width 14 height 14
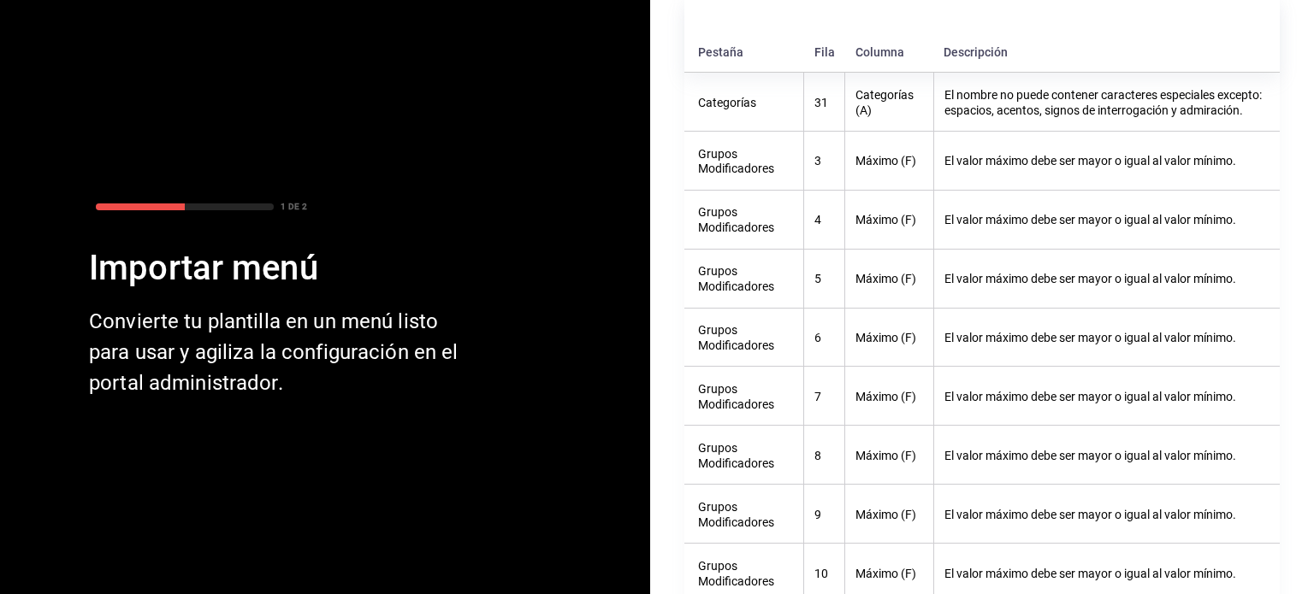
scroll to position [0, 0]
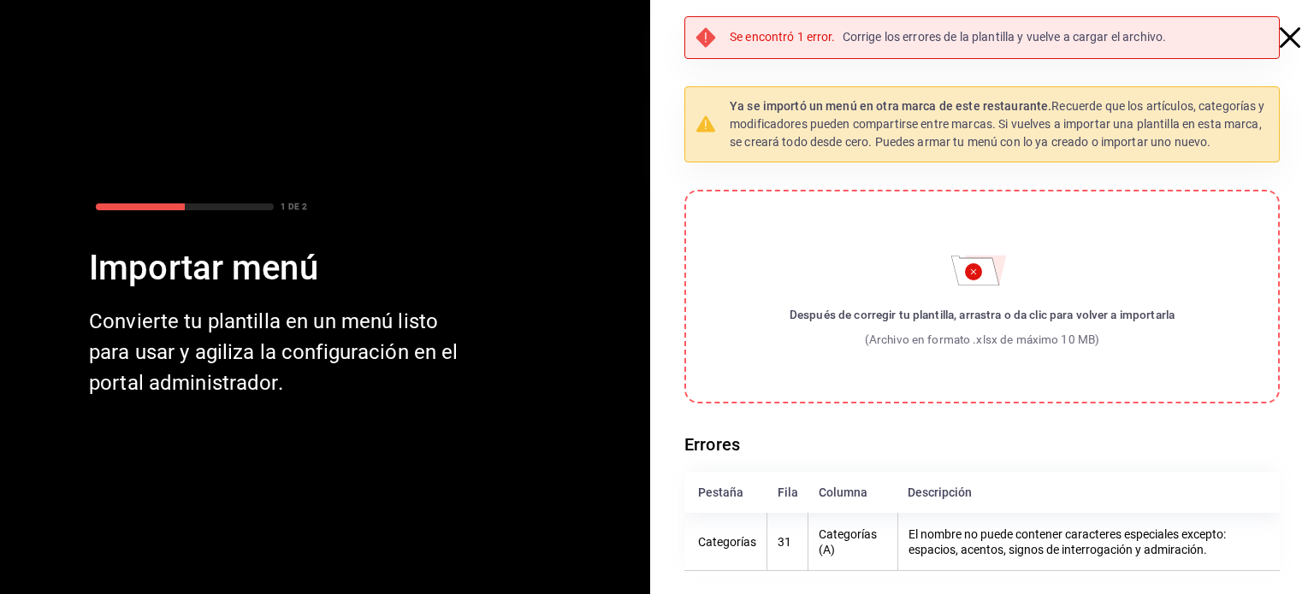
click at [1313, 397] on div "Se encontró 1 error. Corrige los errores de la plantilla y vuelve a cargar el a…" at bounding box center [989, 304] width 650 height 576
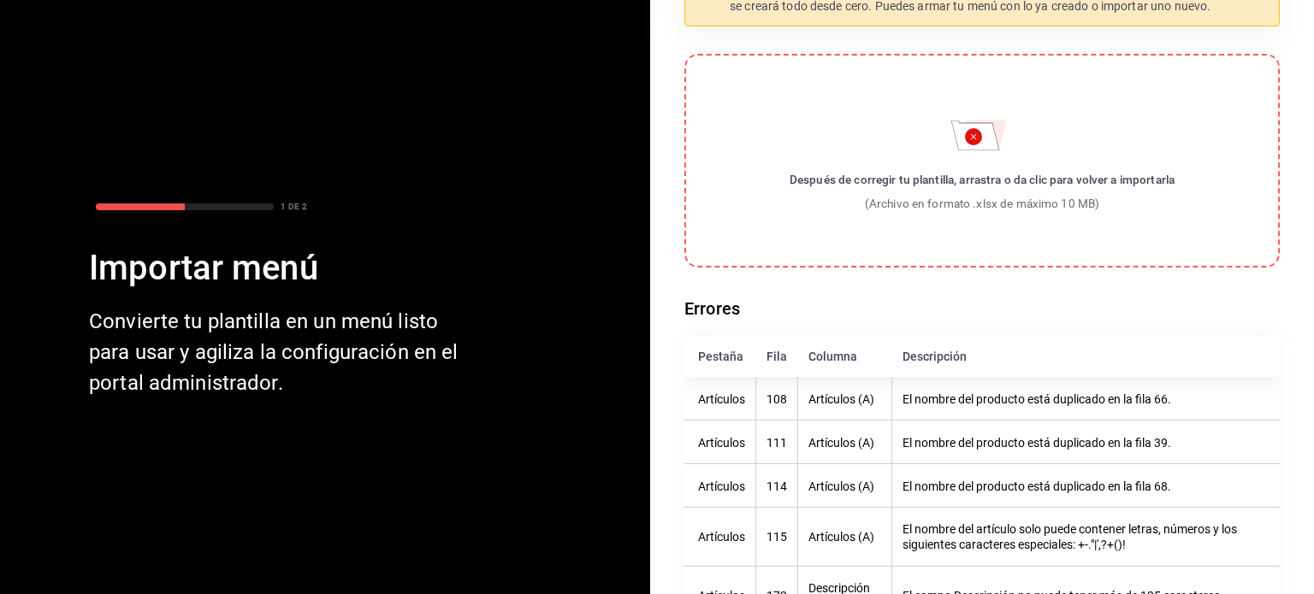
scroll to position [191, 0]
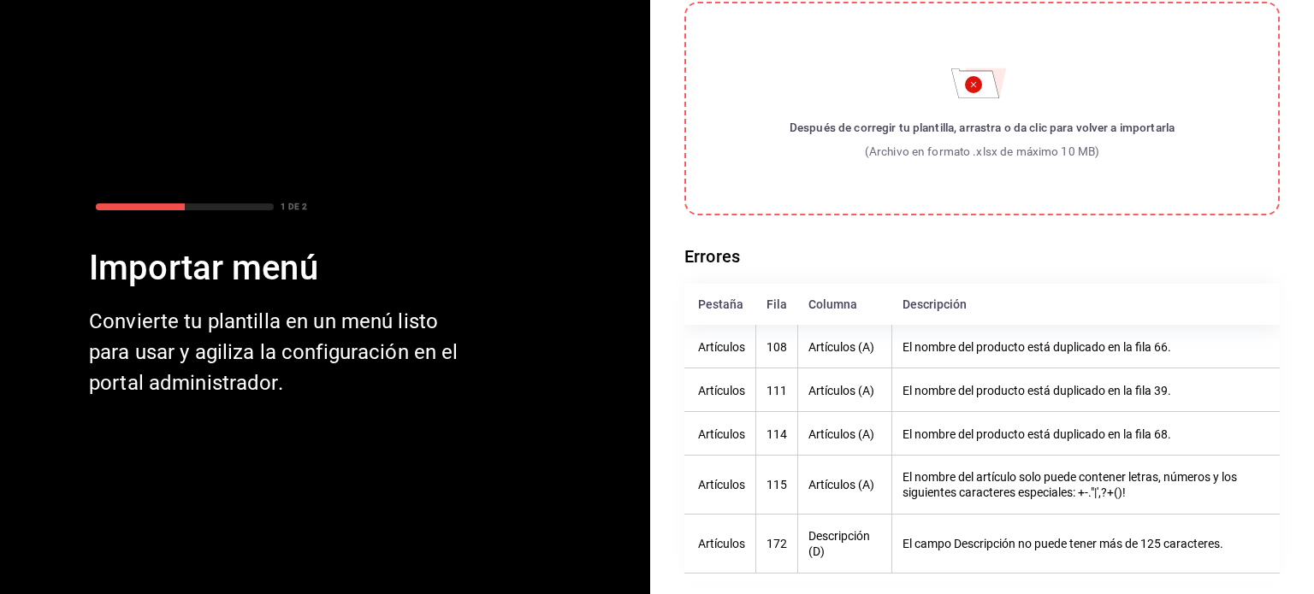
click at [1055, 383] on font "El nombre del producto está duplicado en la fila 39." at bounding box center [1036, 390] width 269 height 14
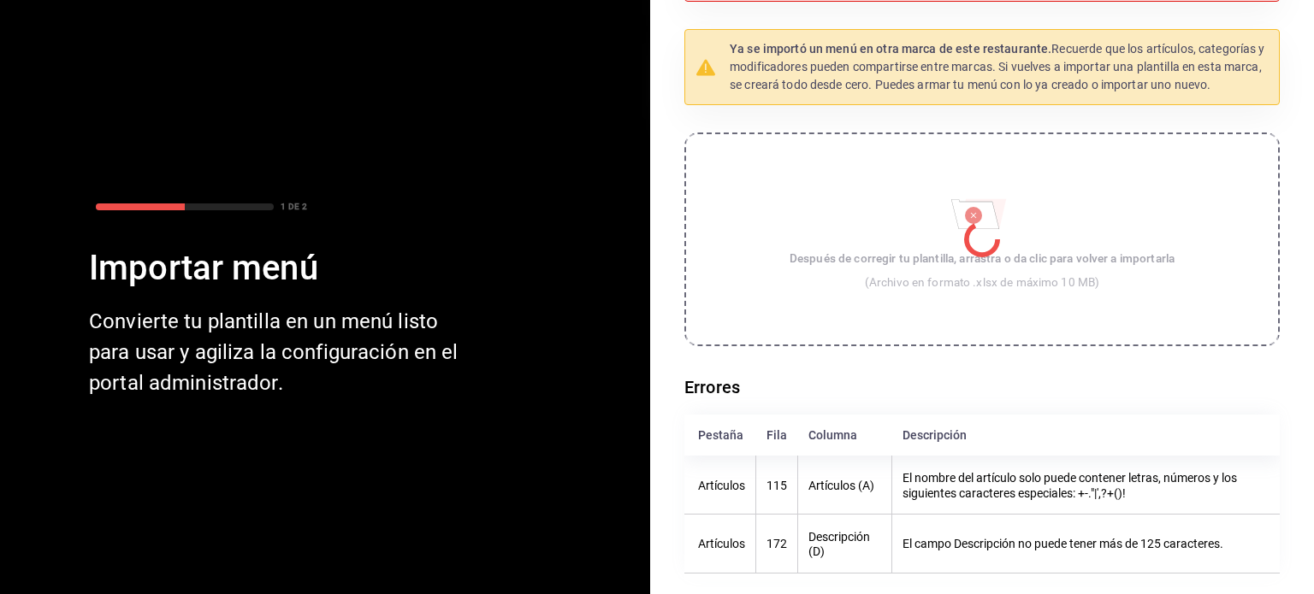
scroll to position [0, 0]
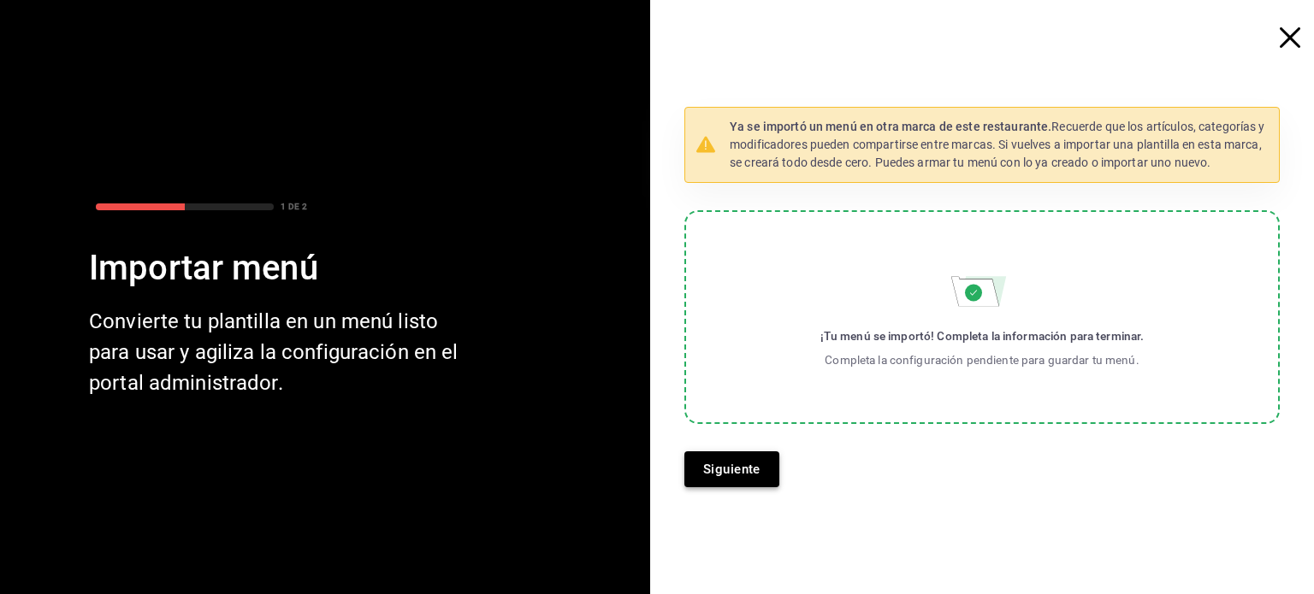
click at [737, 470] on button "Siguiente" at bounding box center [731, 470] width 95 height 36
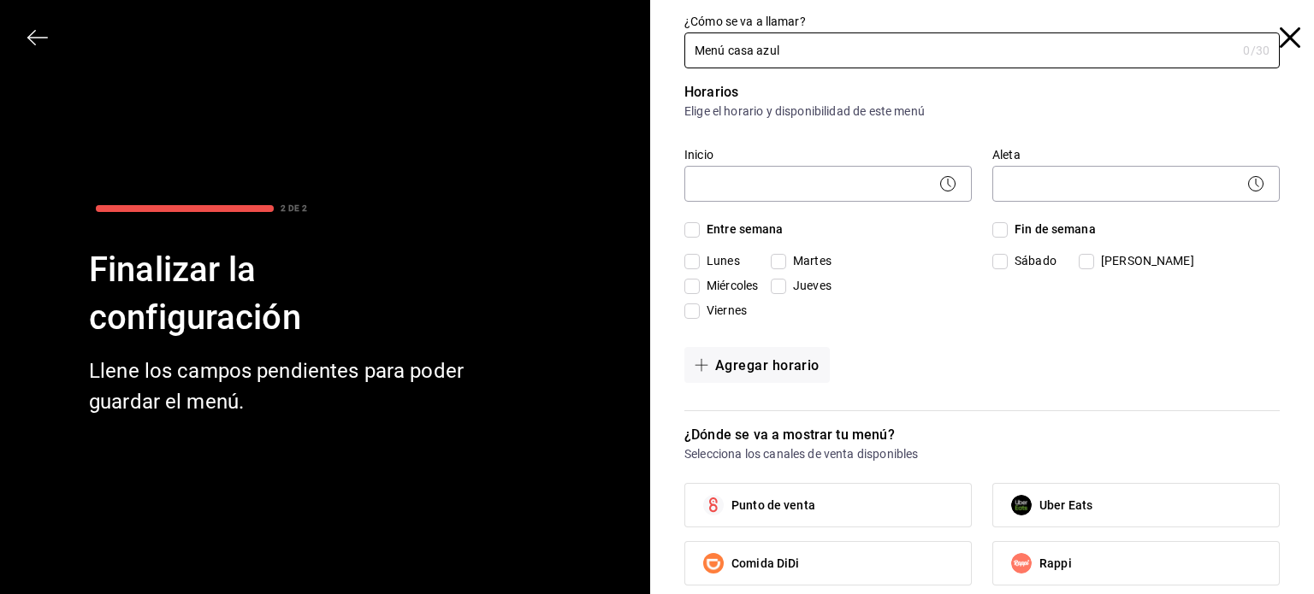
type input "Menú casa azul"
click at [685, 228] on input "Entre semana" at bounding box center [691, 229] width 15 height 15
checkbox input "true"
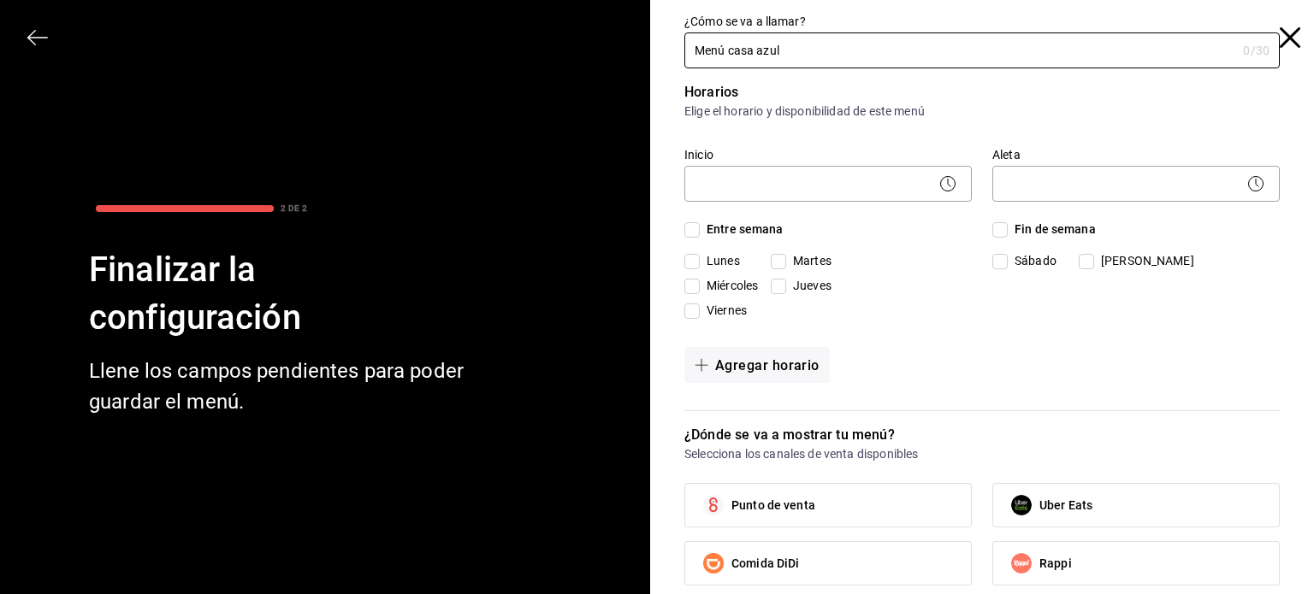
checkbox input "true"
click at [992, 228] on input "Fin de semana" at bounding box center [999, 229] width 15 height 15
checkbox input "true"
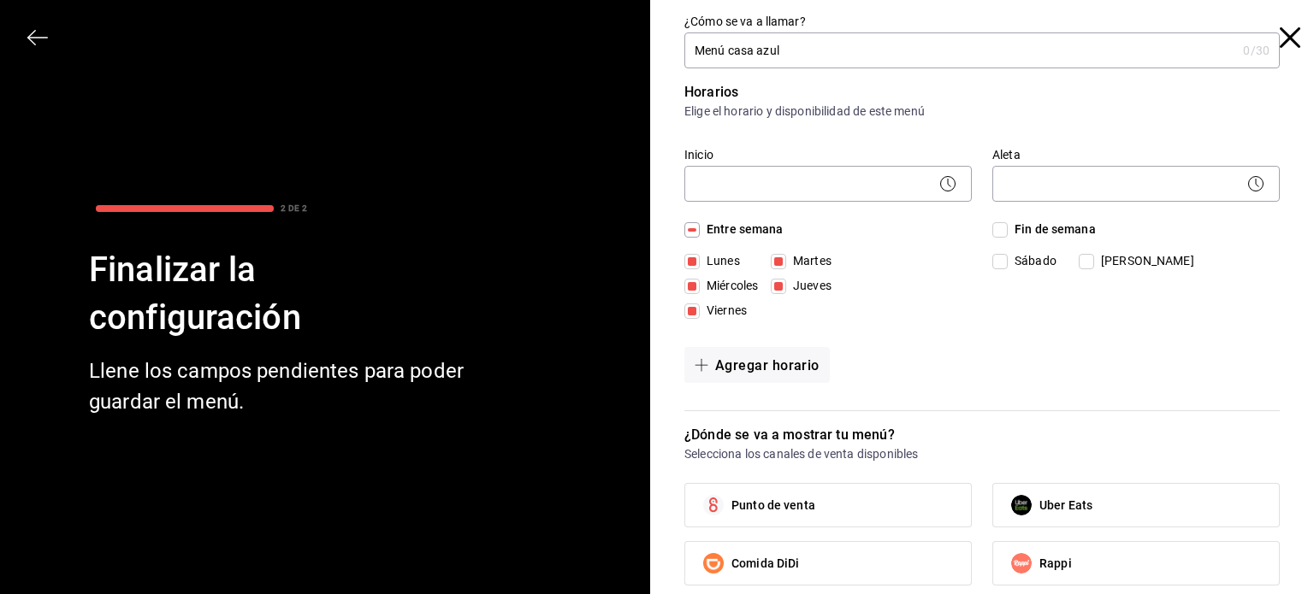
checkbox input "true"
click at [944, 180] on circle at bounding box center [948, 184] width 15 height 15
click at [941, 184] on icon at bounding box center [947, 184] width 21 height 21
click at [838, 163] on div "​" at bounding box center [827, 181] width 287 height 45
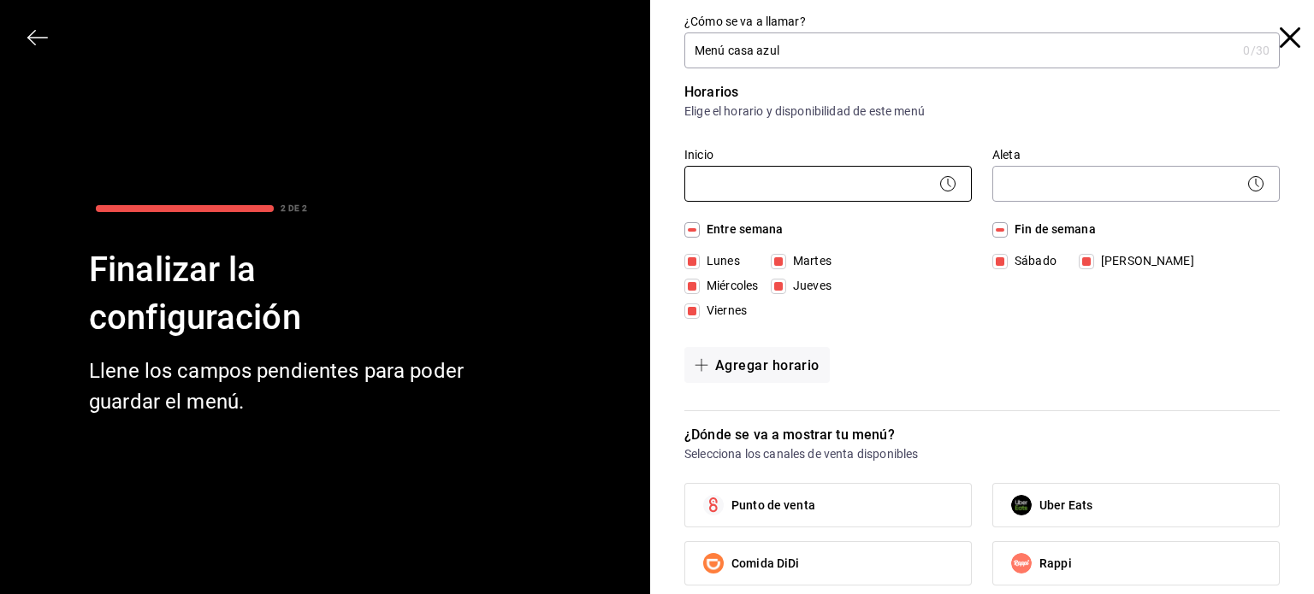
click at [826, 177] on body "Pregunta a Parrot AI Menú Suscripción Ayuda Recomendar loro Berenice Bustos Sug…" at bounding box center [657, 297] width 1314 height 594
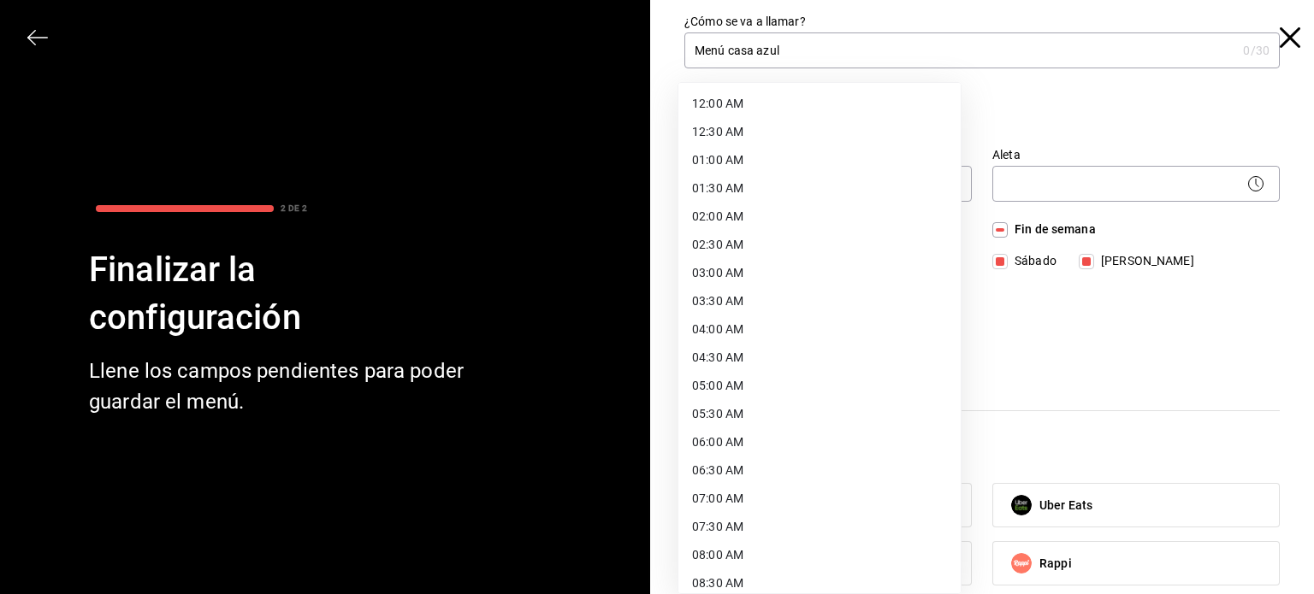
click at [826, 187] on li "01:30 AM" at bounding box center [819, 188] width 282 height 28
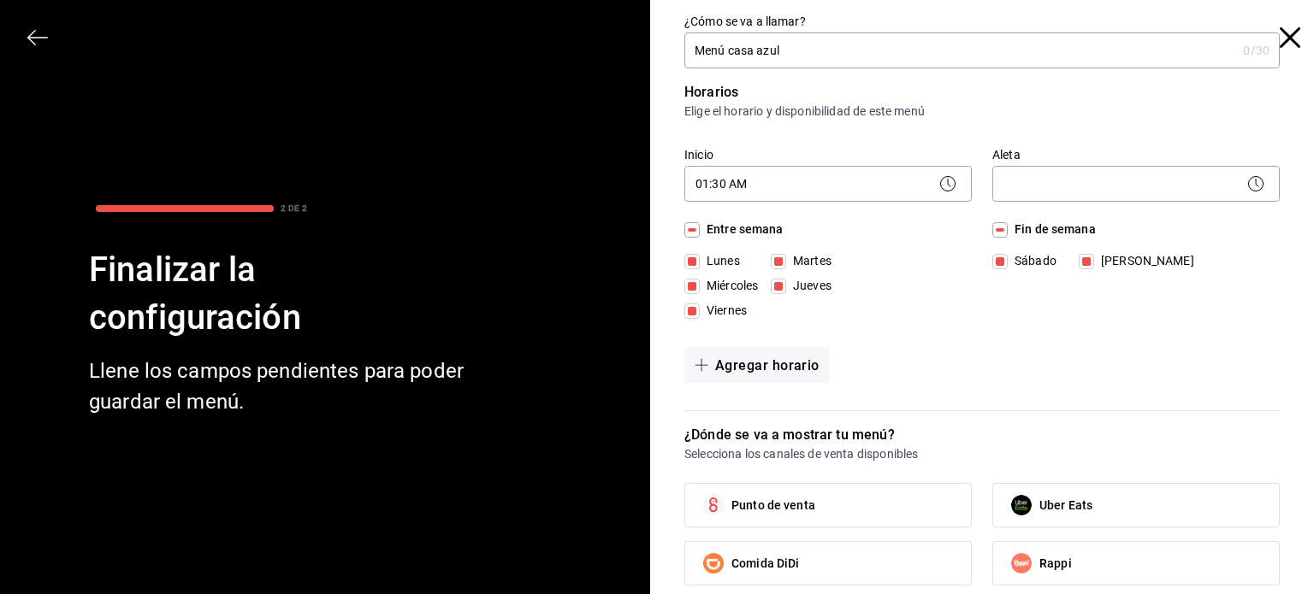
drag, startPoint x: 826, startPoint y: 187, endPoint x: 833, endPoint y: 259, distance: 72.2
click at [828, 180] on body "Pregunta a Parrot AI Menú Suscripción Ayuda Recomendar loro Berenice Bustos Sug…" at bounding box center [657, 297] width 1314 height 594
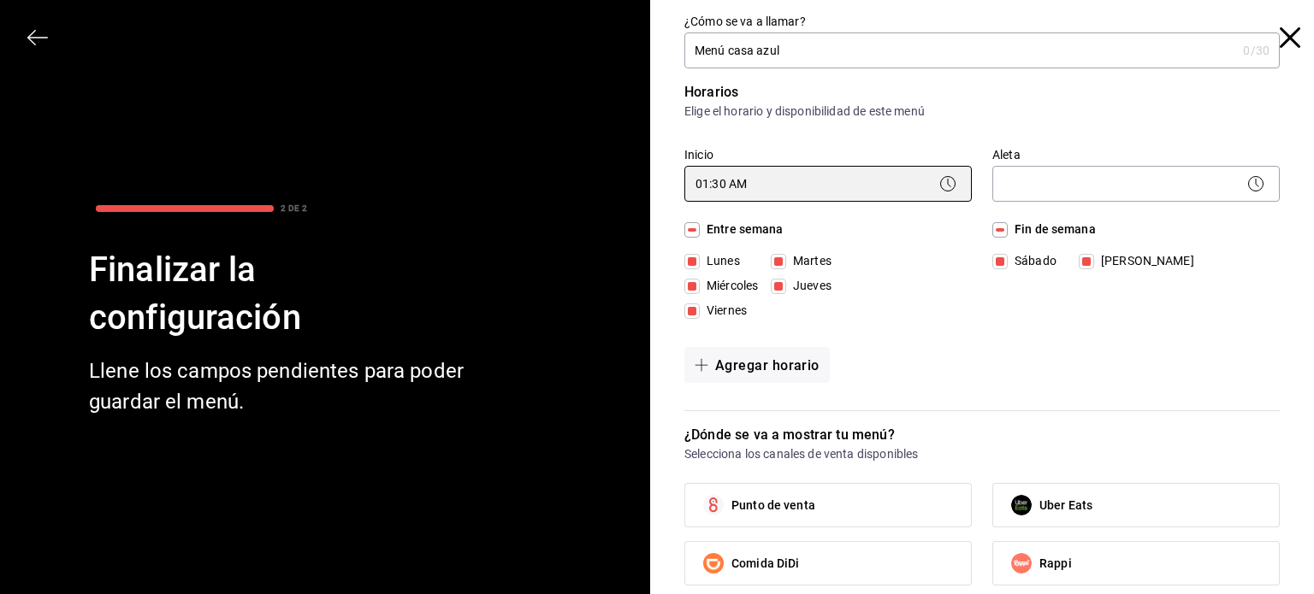
type input "01:00"
click at [828, 180] on body "Pregunta a Parrot AI Menú Suscripción Ayuda Recomendar loro Berenice Bustos Sug…" at bounding box center [657, 297] width 1314 height 594
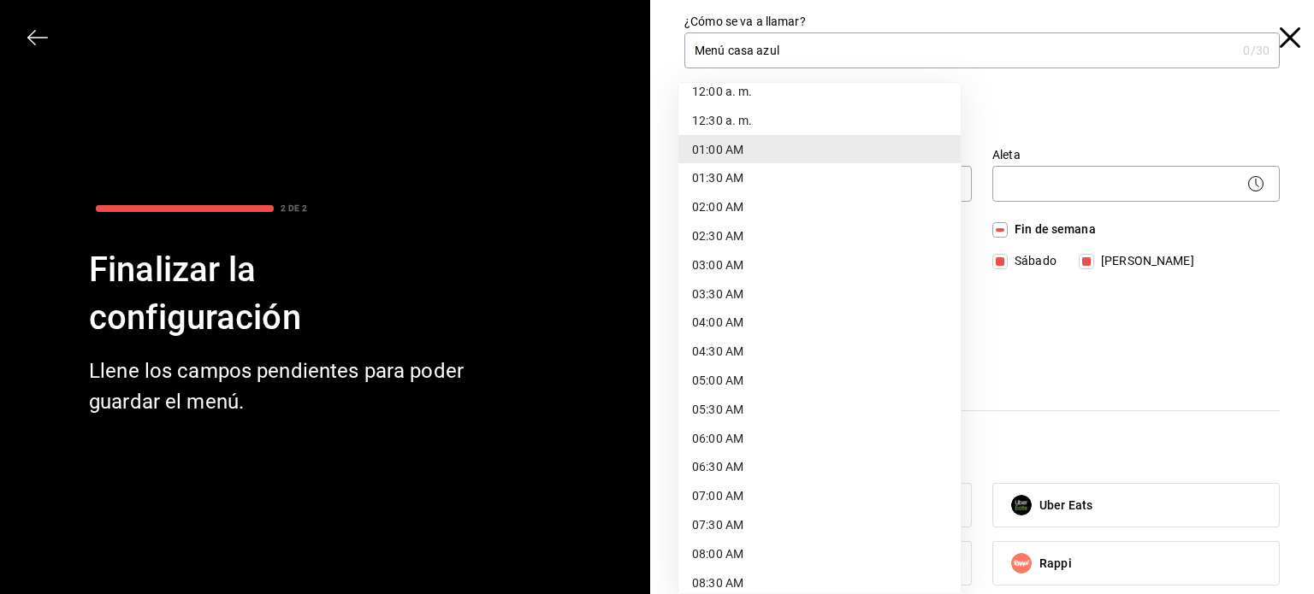
scroll to position [17, 0]
click at [725, 549] on font "08:00 AM" at bounding box center [717, 550] width 51 height 14
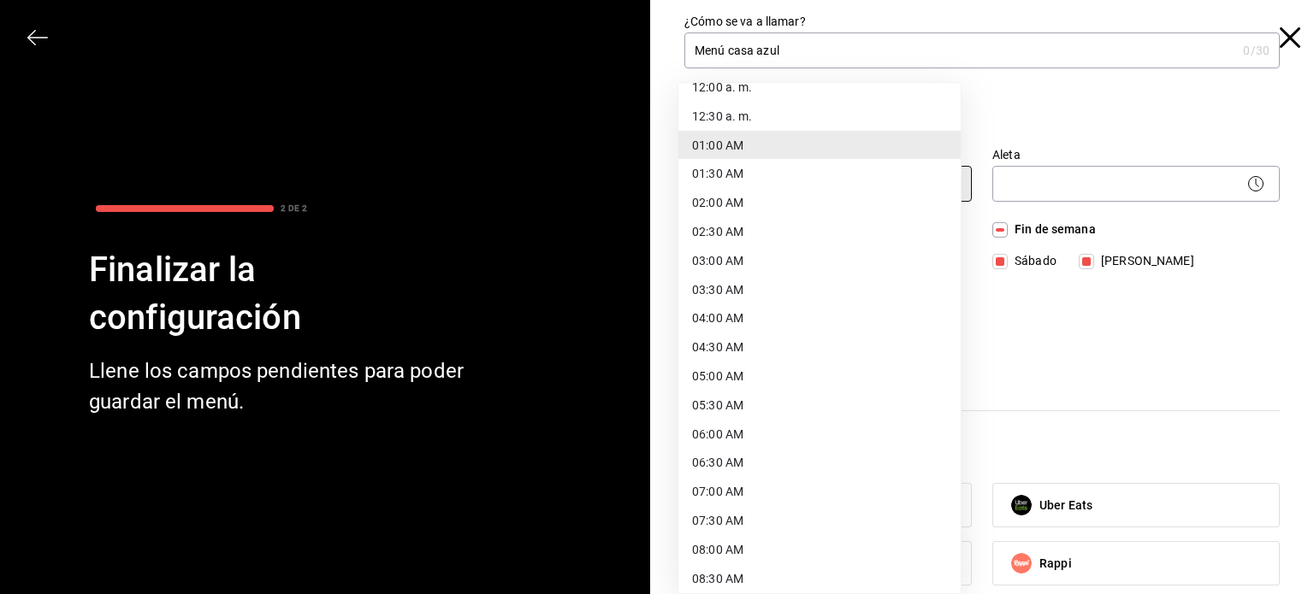
type input "08:00"
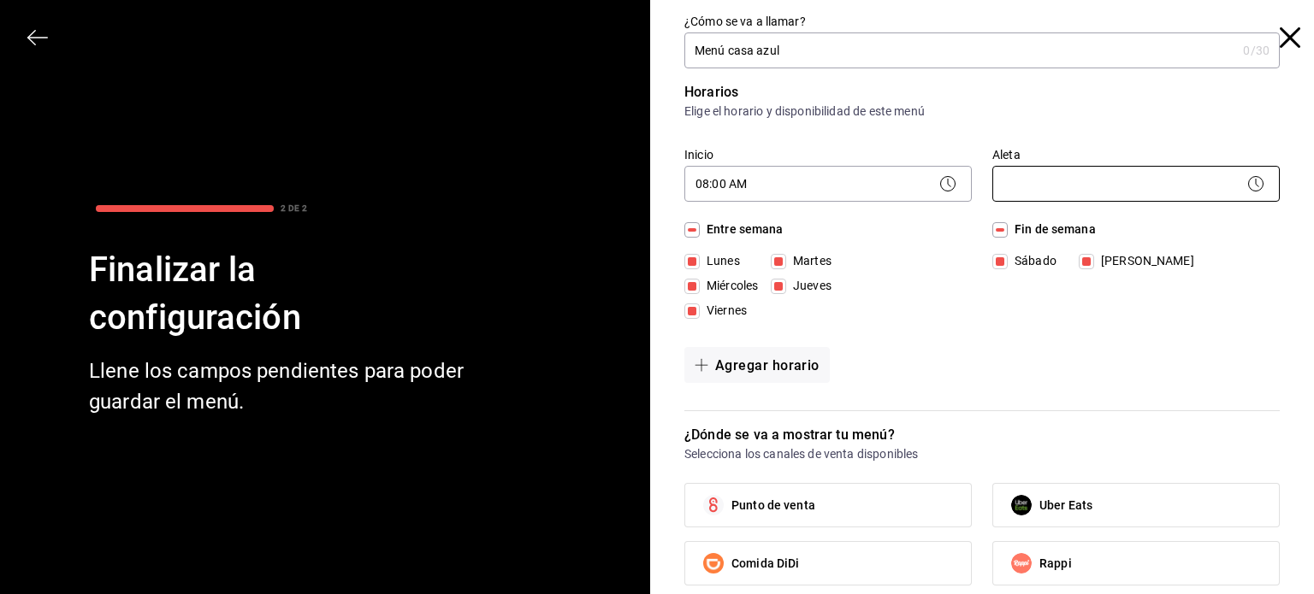
click at [1134, 166] on body "Pregunta a Parrot AI Menú Suscripción Ayuda Recomendar loro Berenice Bustos Sug…" at bounding box center [657, 297] width 1314 height 594
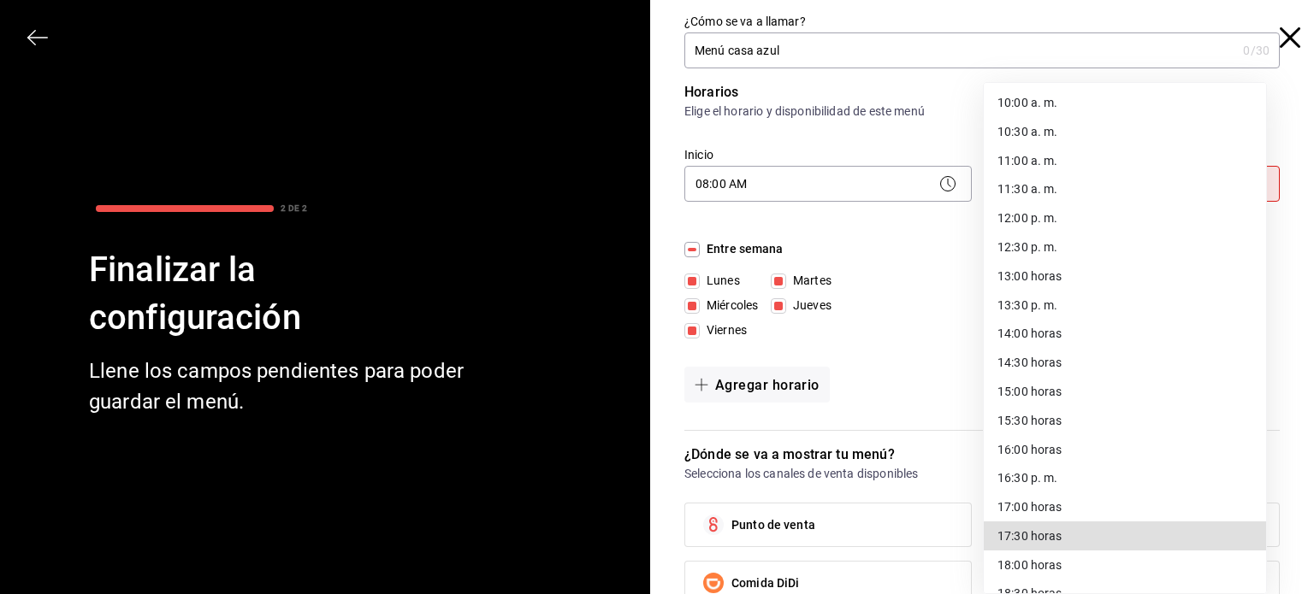
scroll to position [871, 0]
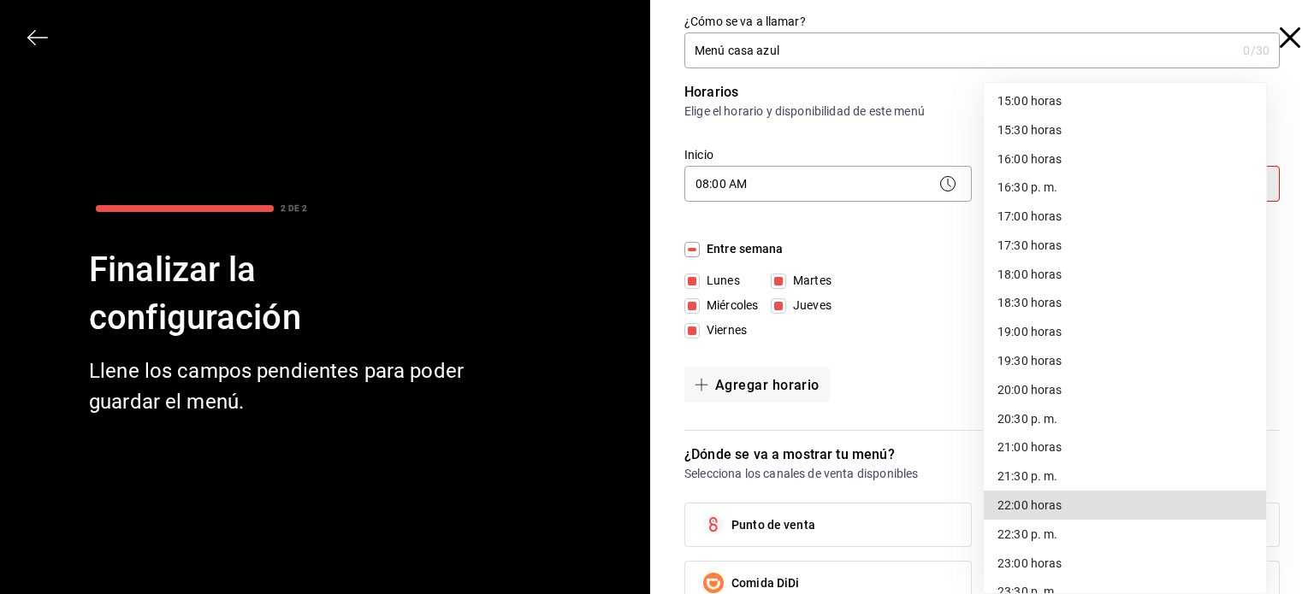
type input "22:00"
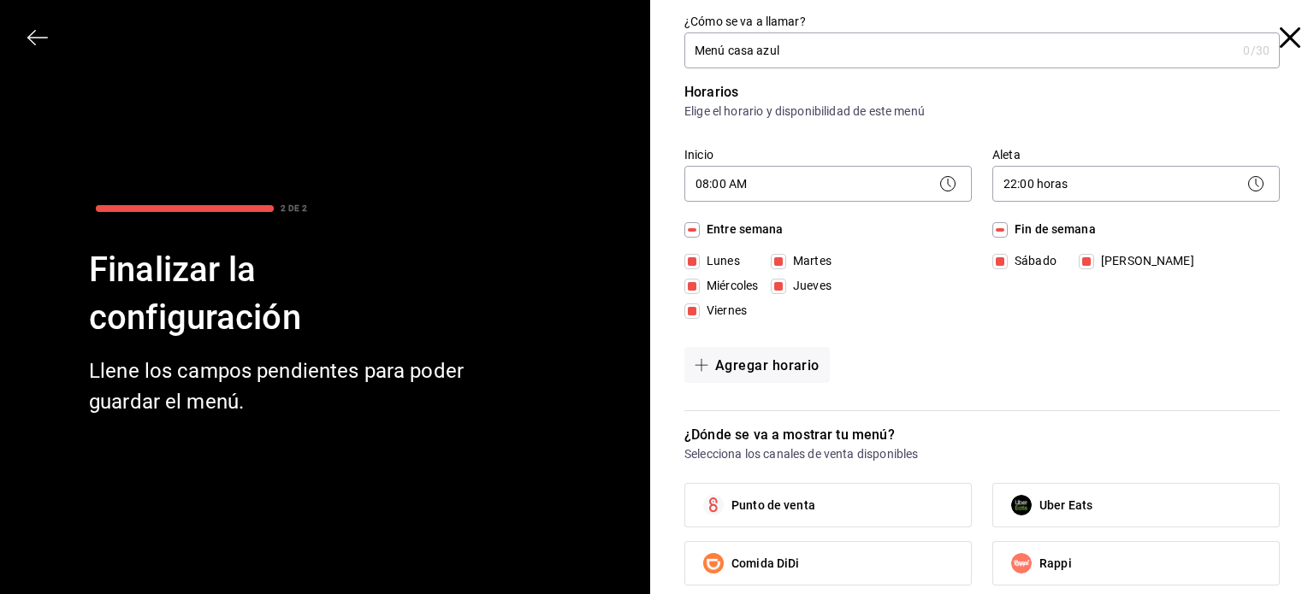
click at [1165, 321] on div "Fin de semana Sábado Domingo" at bounding box center [1135, 274] width 287 height 106
click at [831, 511] on label "Punto de venta" at bounding box center [828, 505] width 286 height 43
click at [731, 511] on input "Punto de venta" at bounding box center [713, 506] width 36 height 36
checkbox input "true"
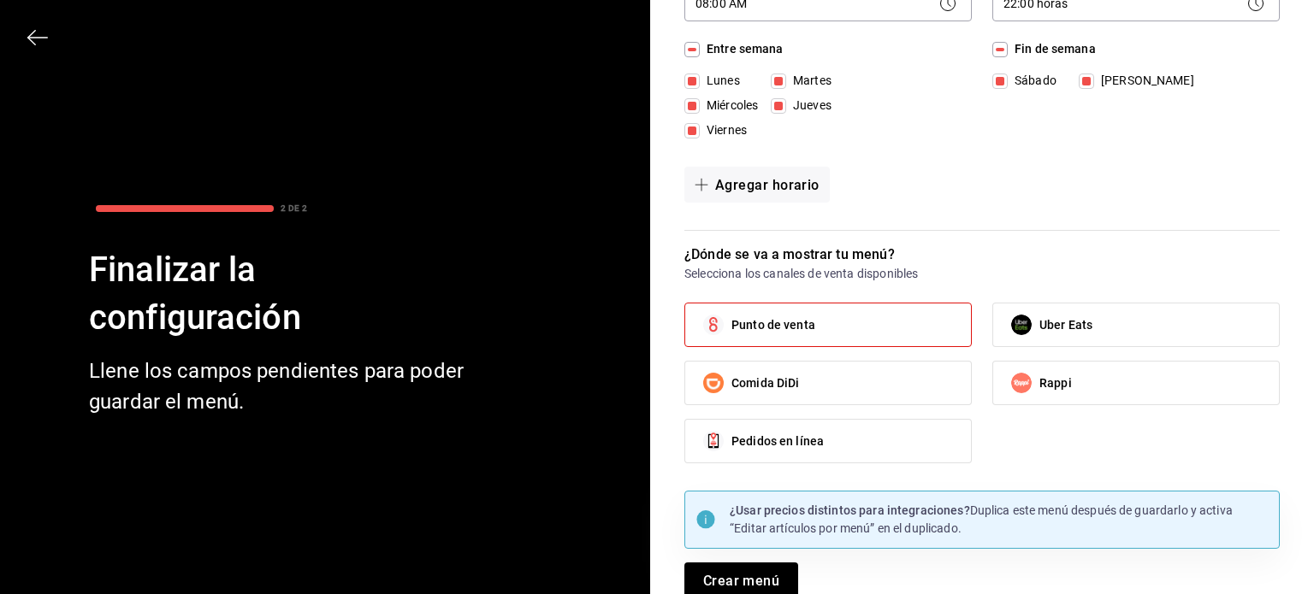
scroll to position [197, 0]
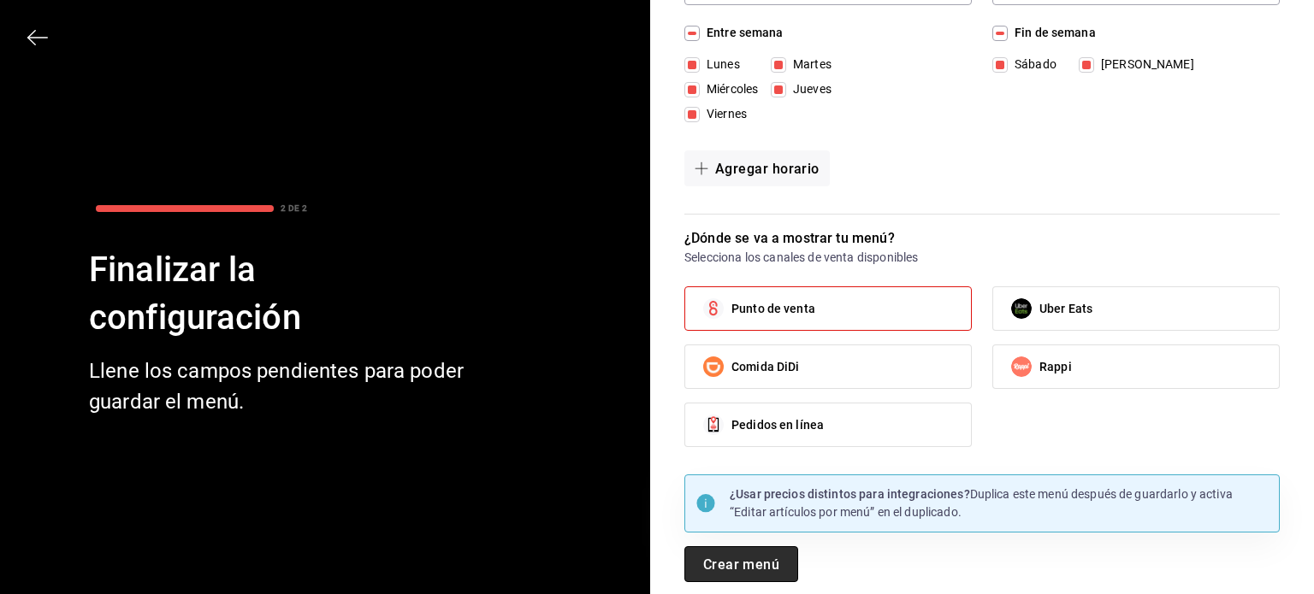
click at [761, 553] on button "Crear menú" at bounding box center [741, 565] width 114 height 36
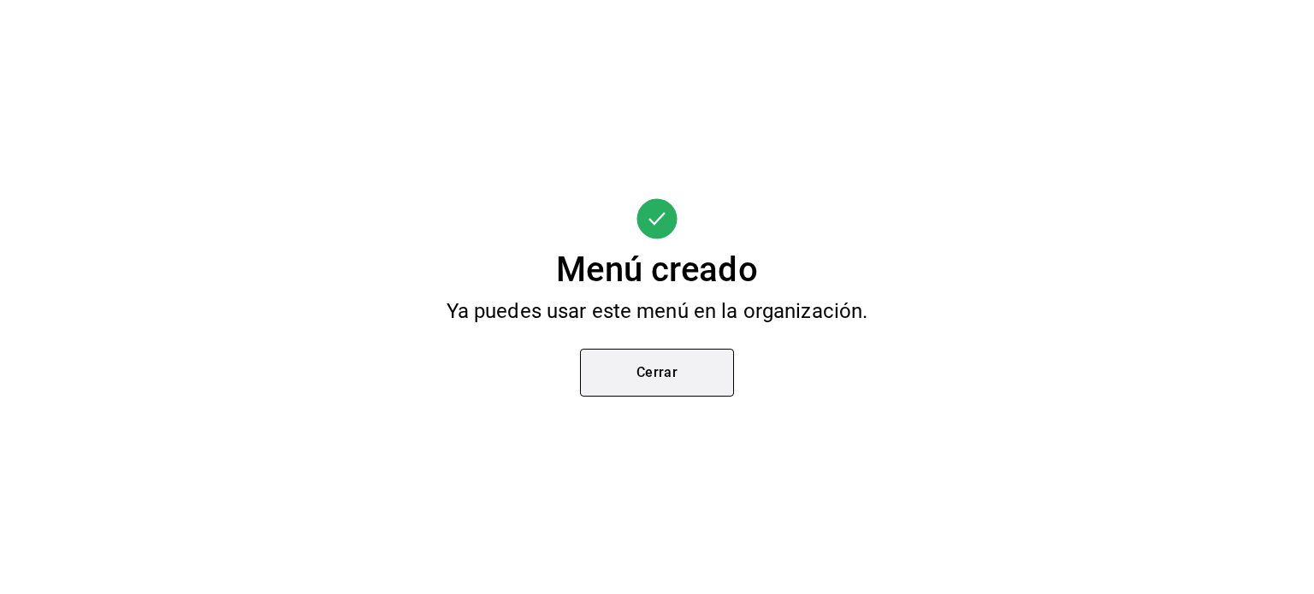
click at [661, 363] on button "Cerrar" at bounding box center [657, 373] width 154 height 48
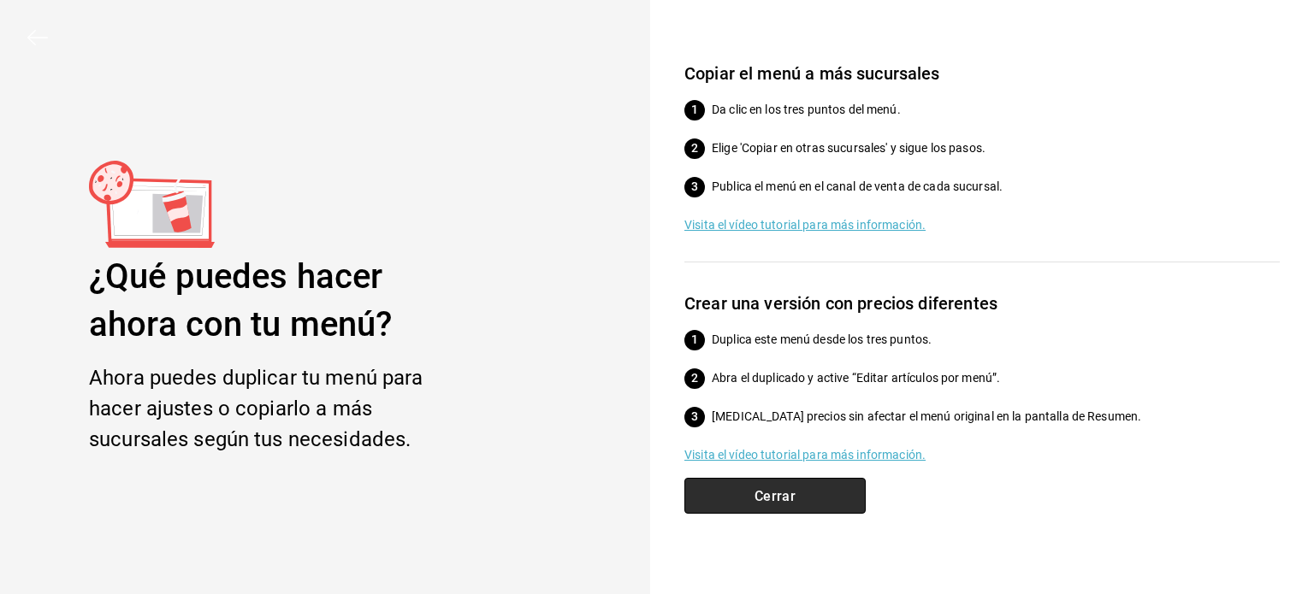
click at [794, 507] on button "Cerrar" at bounding box center [774, 496] width 181 height 36
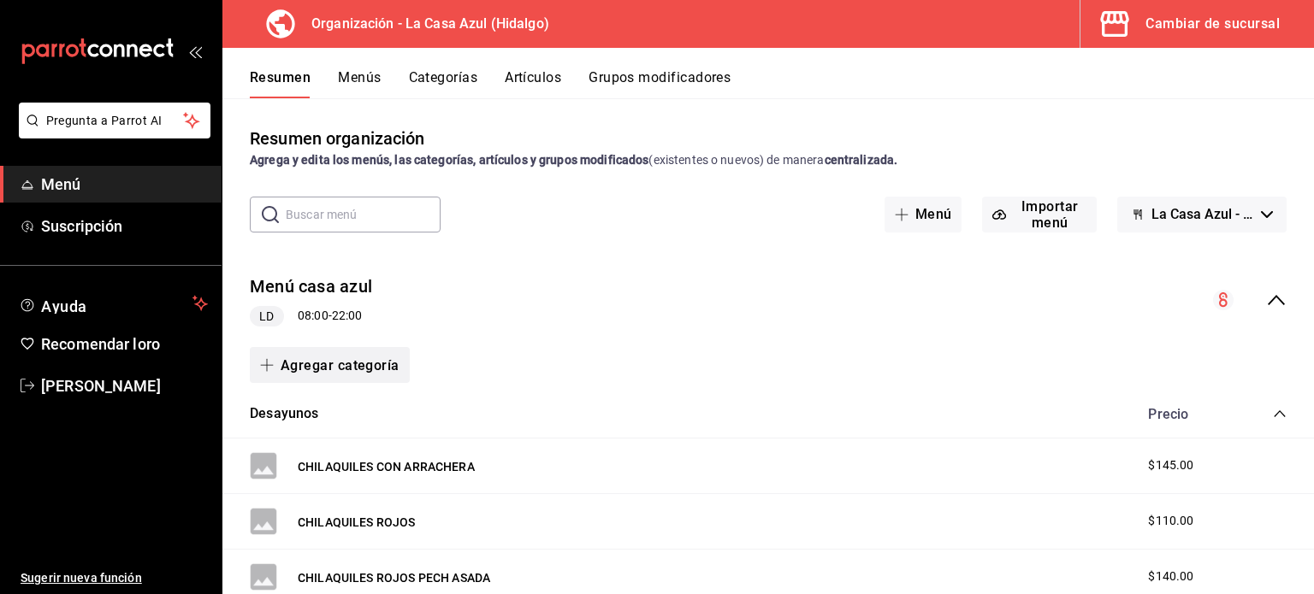
click at [374, 368] on font "Agregar categoría" at bounding box center [340, 366] width 119 height 16
click at [323, 463] on font "Categoría nueva" at bounding box center [314, 454] width 89 height 19
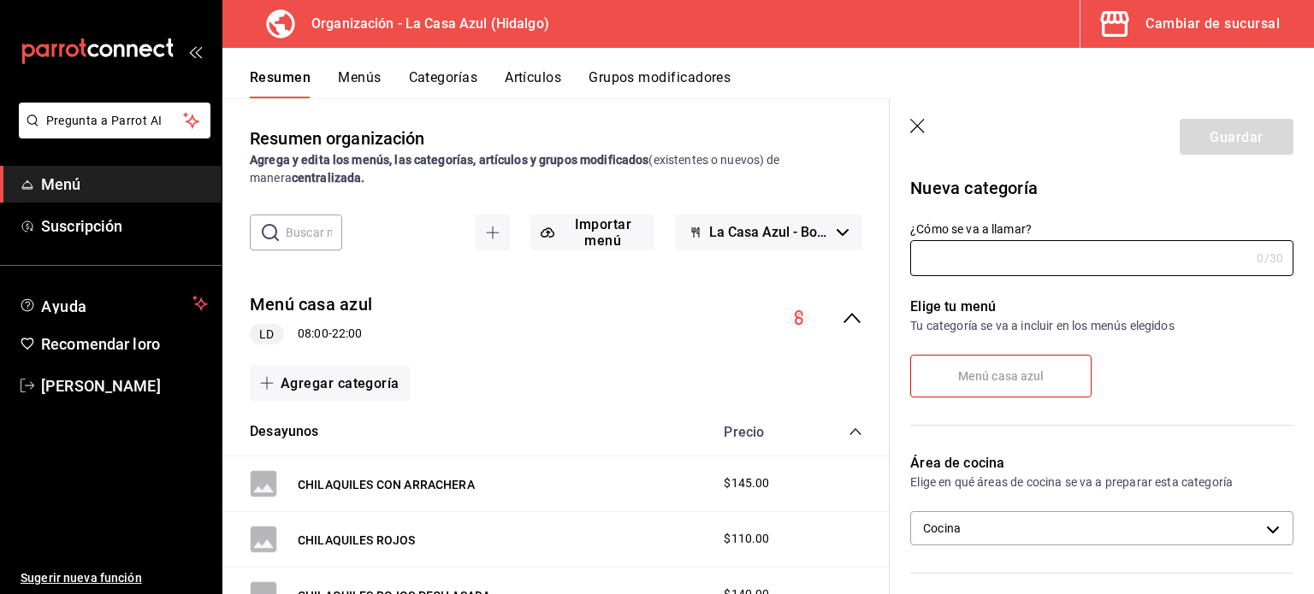
click at [916, 119] on icon "button" at bounding box center [918, 127] width 17 height 17
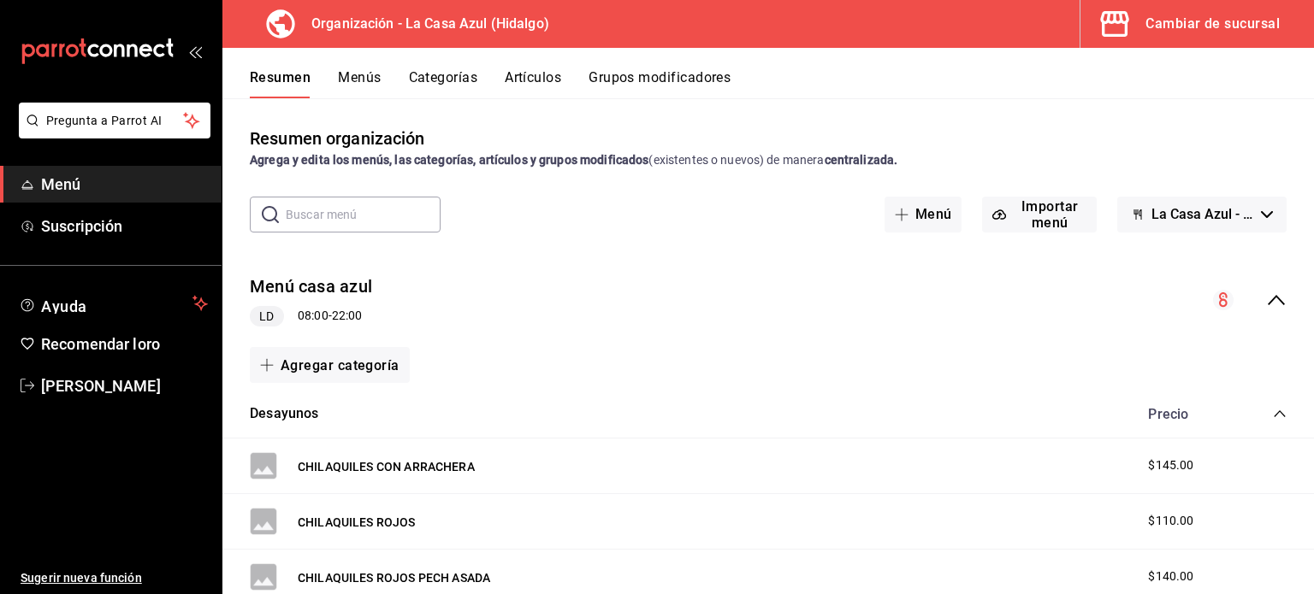
click at [1256, 95] on div "Resumen Menús Categorías Artículos Grupos modificadores" at bounding box center [782, 83] width 1064 height 30
click at [428, 470] on font "CHILAQUILES CON ARRACHERA" at bounding box center [386, 467] width 177 height 14
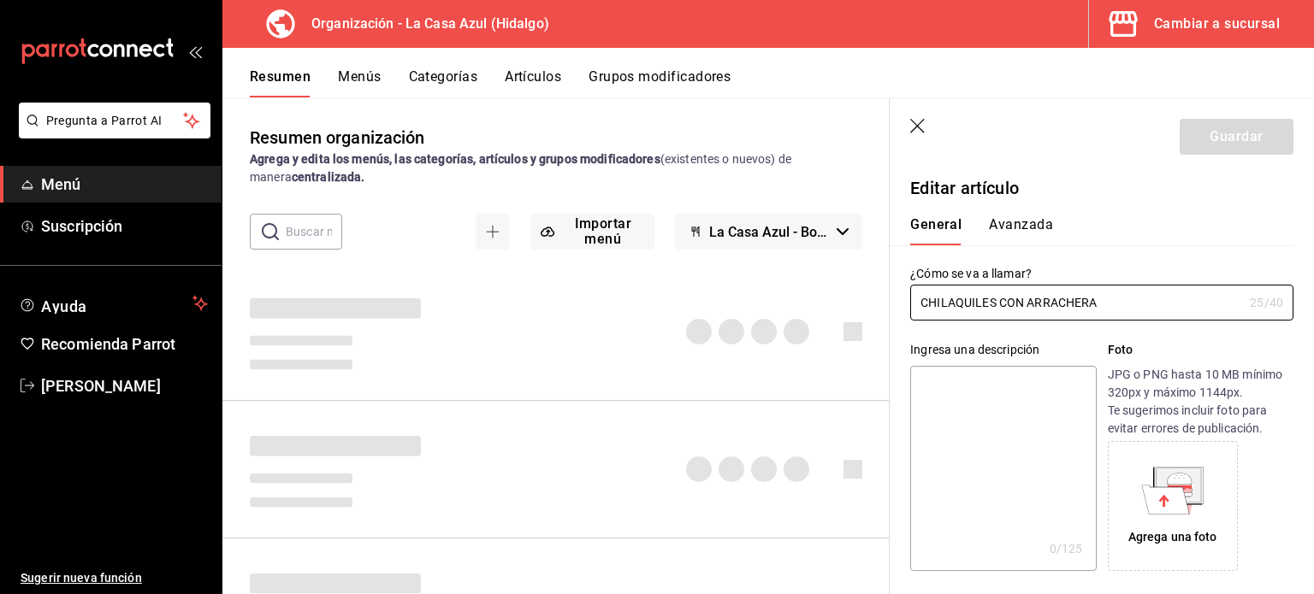
type input "$145.00"
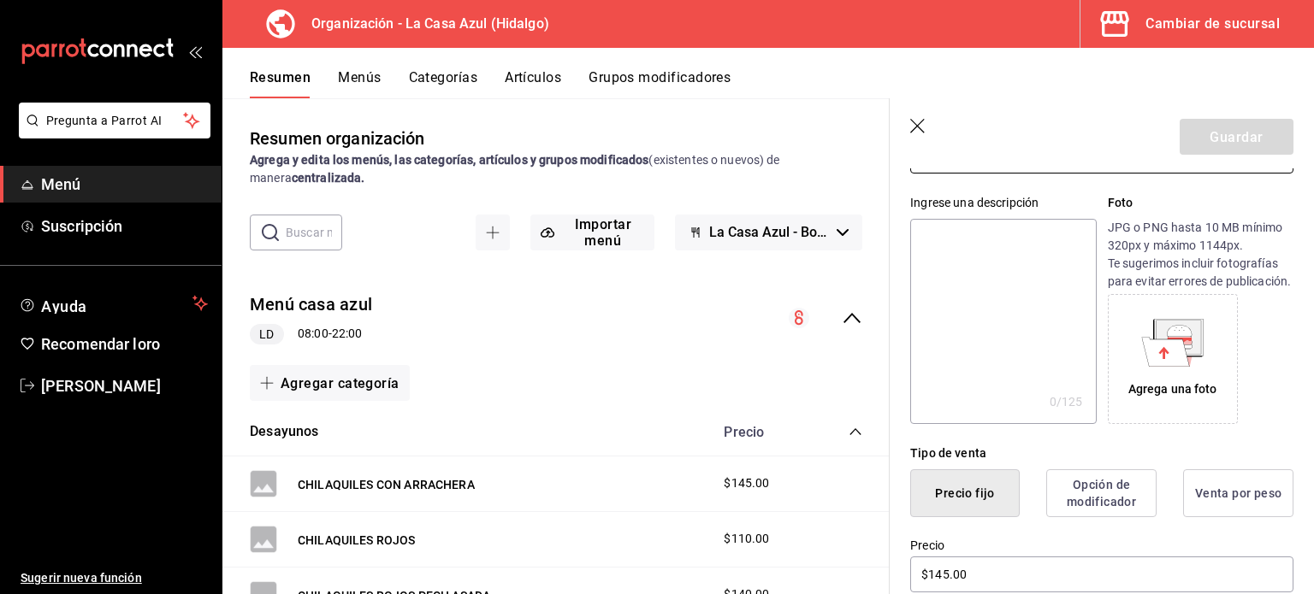
scroll to position [479, 0]
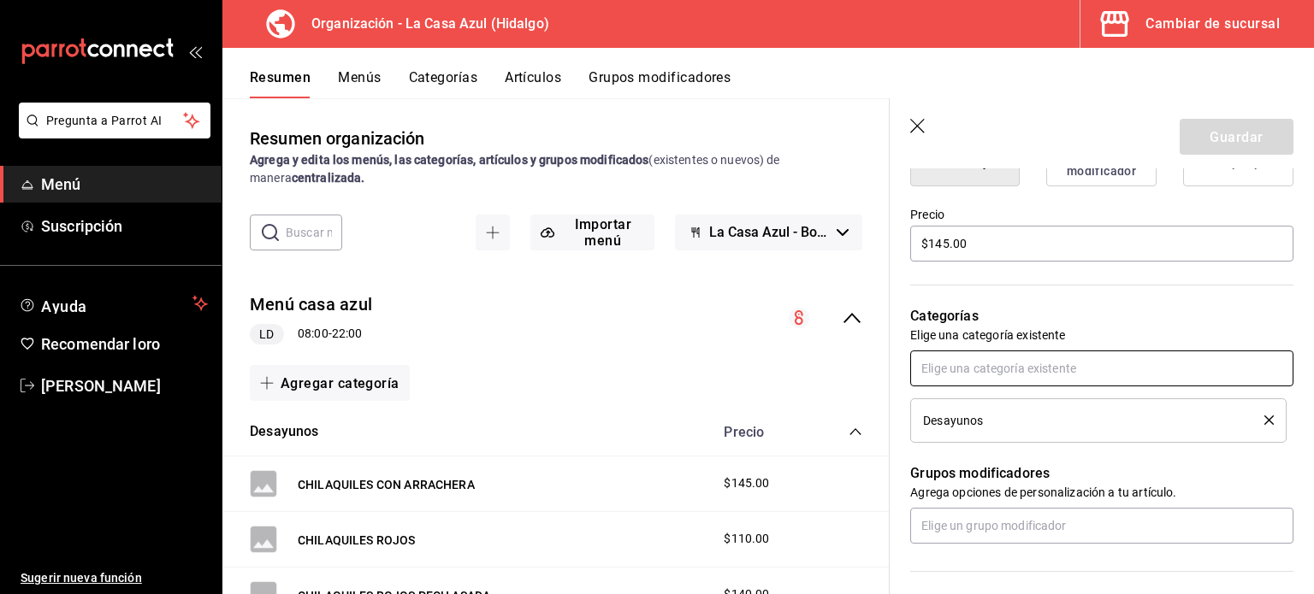
click at [1124, 387] on input "text" at bounding box center [1101, 369] width 383 height 36
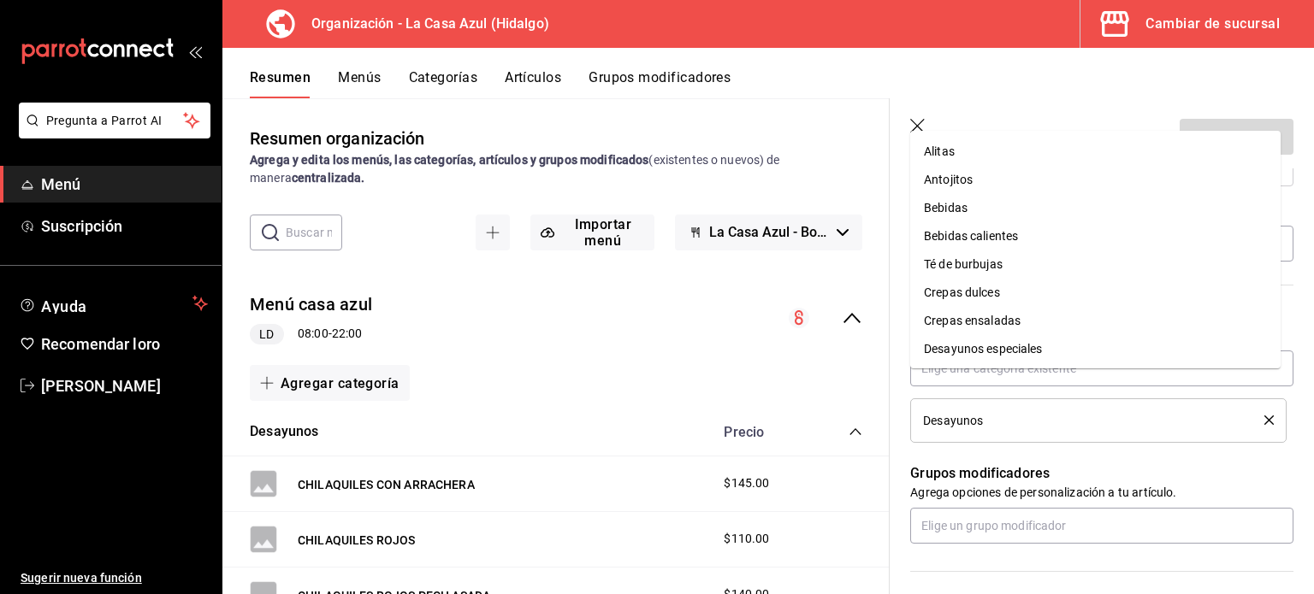
click at [1031, 478] on div "Grupos modificadores Agrega opciones de personalización a tu artículo." at bounding box center [1091, 493] width 404 height 101
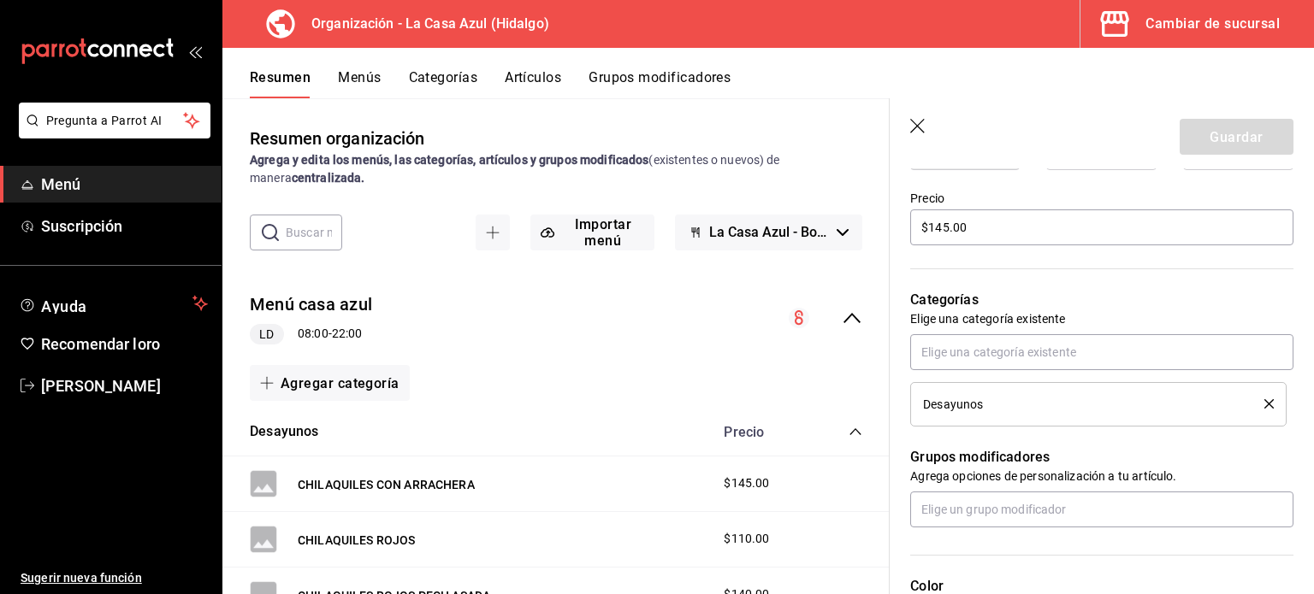
scroll to position [404, 0]
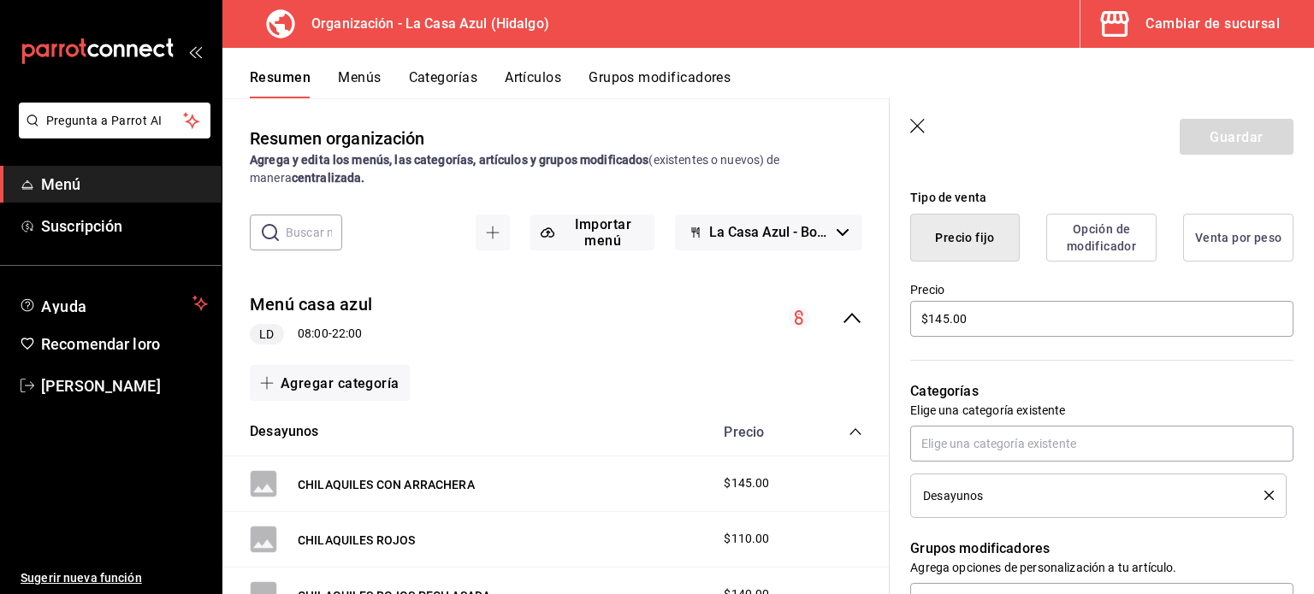
click at [195, 48] on icon "abrir_cajón_menú" at bounding box center [195, 51] width 14 height 14
click at [195, 48] on div "carpetas de buzón" at bounding box center [111, 51] width 222 height 103
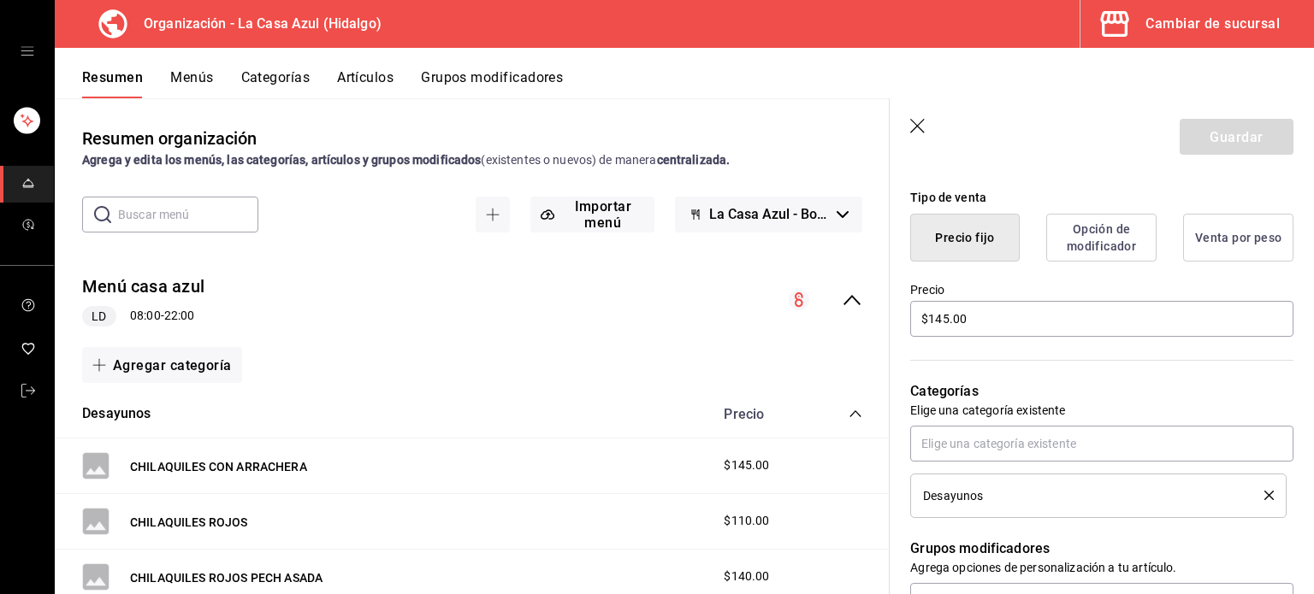
click at [28, 50] on icon "open drawer" at bounding box center [27, 51] width 13 height 9
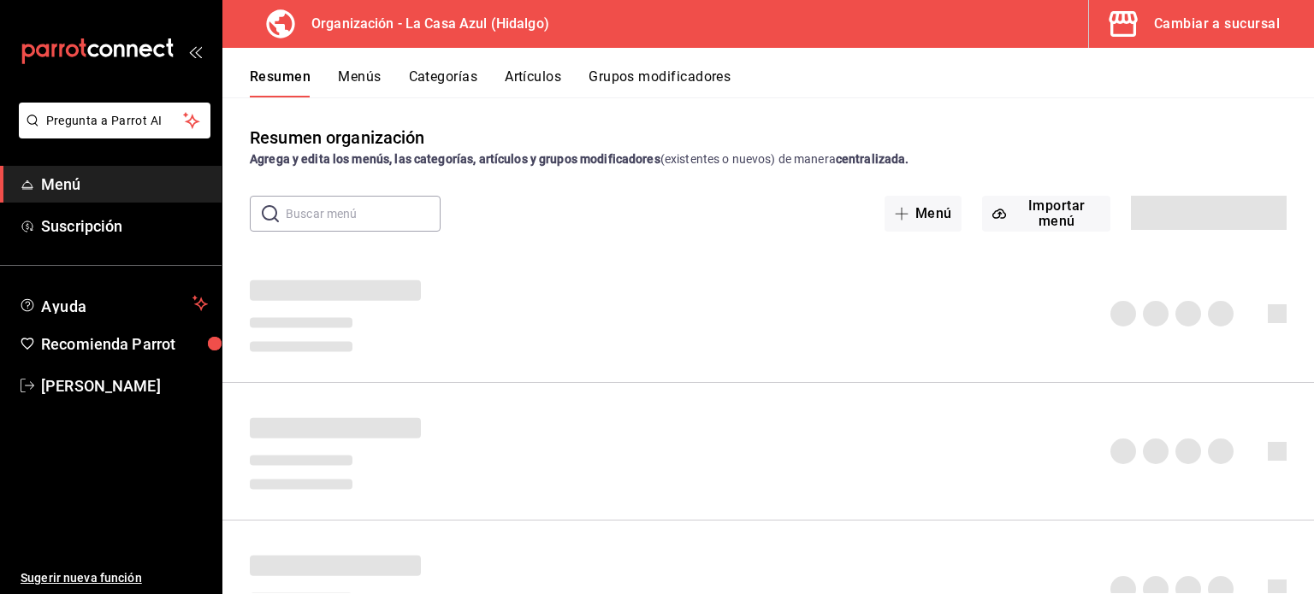
click at [369, 85] on button "Menús" at bounding box center [359, 82] width 43 height 29
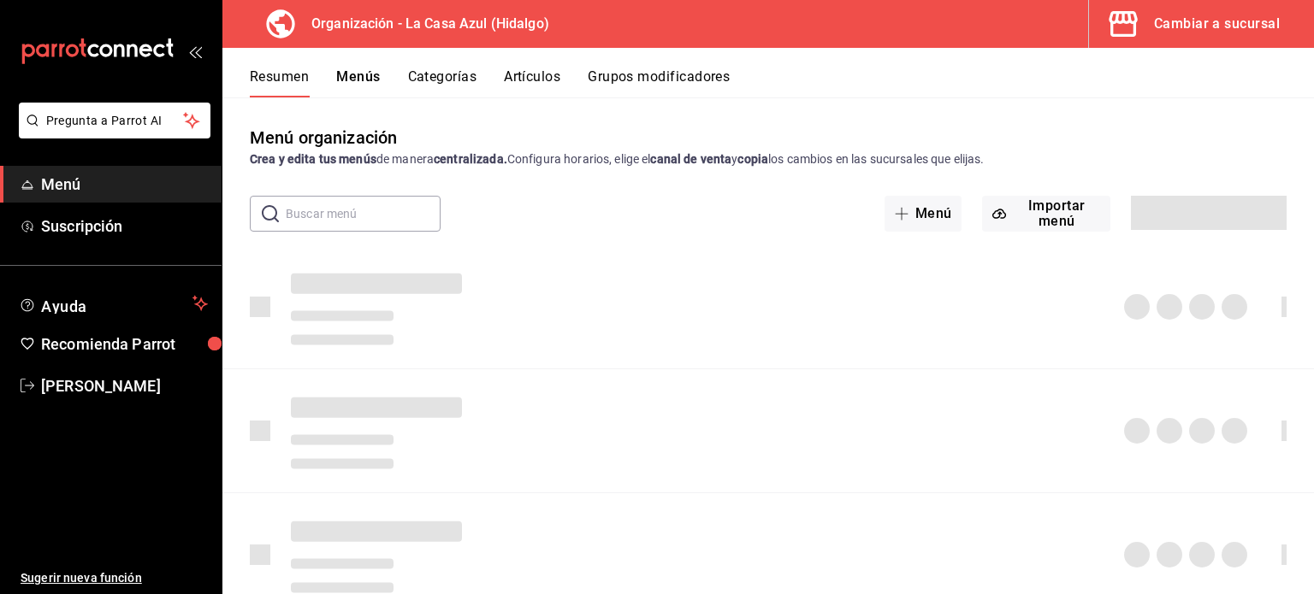
click at [435, 82] on button "Categorías" at bounding box center [442, 82] width 69 height 29
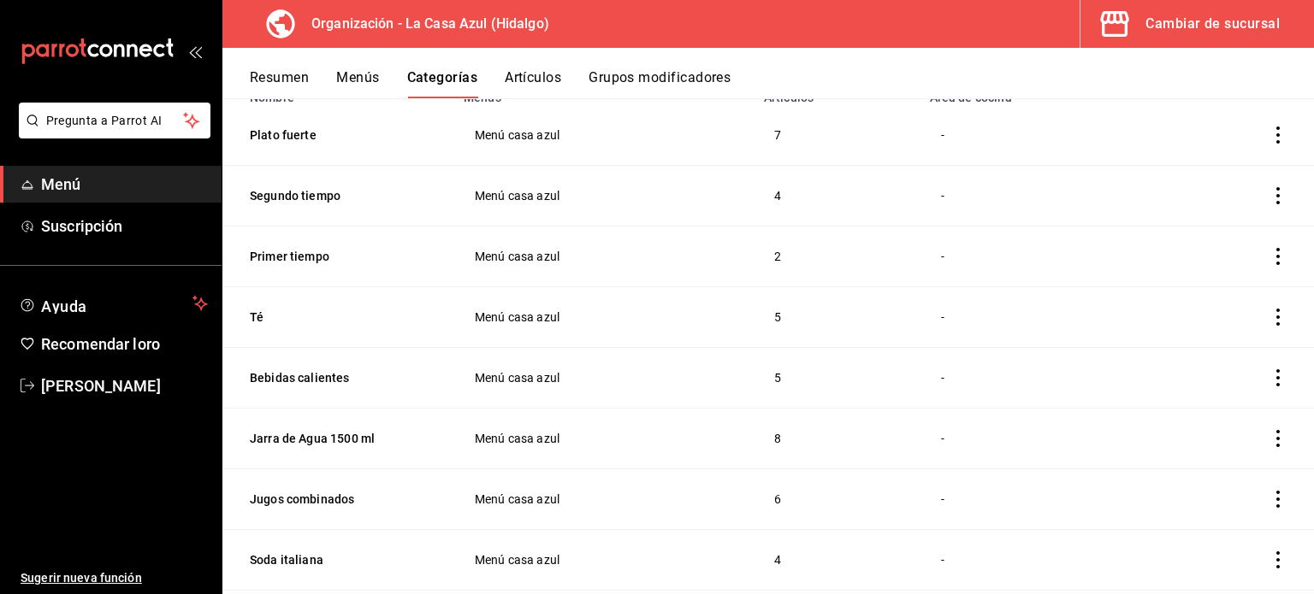
scroll to position [14, 0]
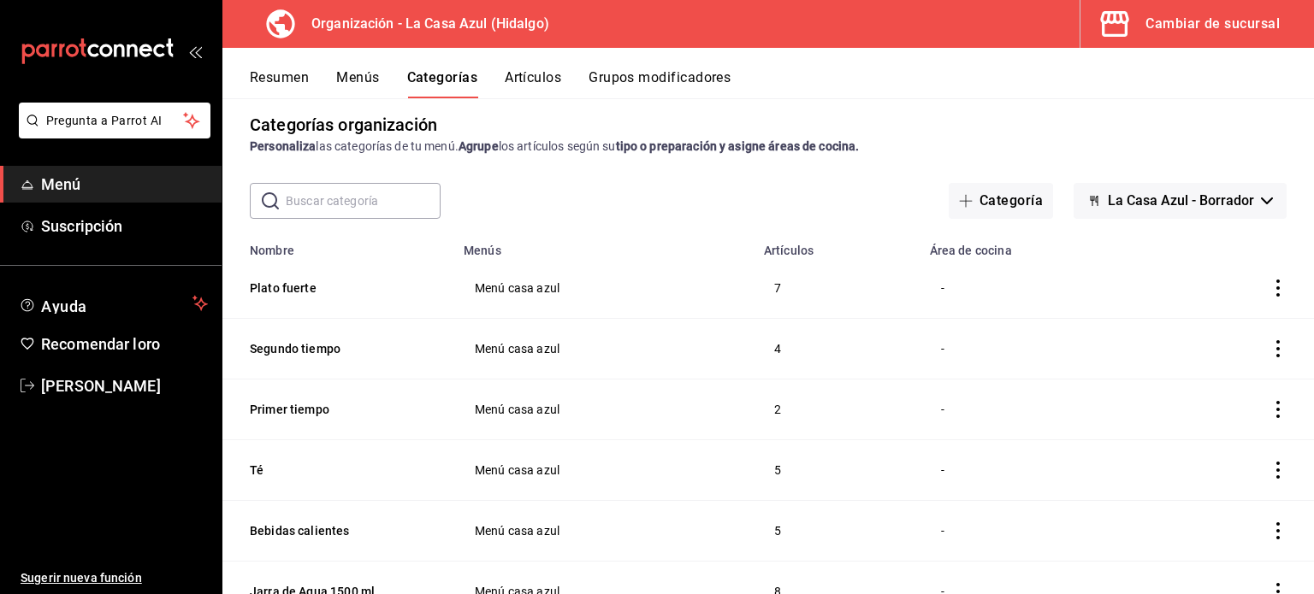
click at [1253, 206] on button "La Casa Azul - Borrador" at bounding box center [1179, 201] width 213 height 36
click at [1253, 206] on div at bounding box center [657, 297] width 1314 height 594
drag, startPoint x: 1312, startPoint y: 310, endPoint x: 1152, endPoint y: 396, distance: 181.4
click at [1161, 396] on td "categoríasTabla" at bounding box center [1237, 409] width 153 height 61
click at [961, 256] on font "Área de cocina" at bounding box center [971, 252] width 82 height 14
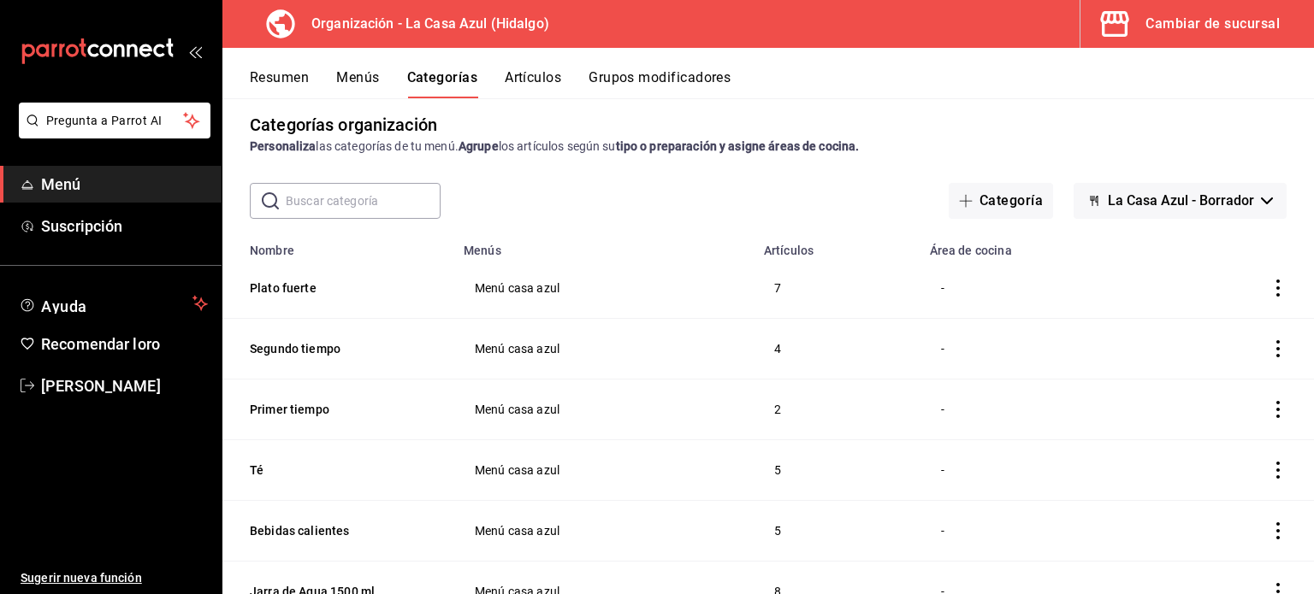
click at [921, 283] on td "-" at bounding box center [1040, 288] width 242 height 61
click at [931, 290] on td "-" at bounding box center [1040, 288] width 242 height 61
click at [1269, 297] on icon "actions" at bounding box center [1277, 288] width 17 height 17
click at [1230, 328] on span "Editar" at bounding box center [1213, 329] width 44 height 18
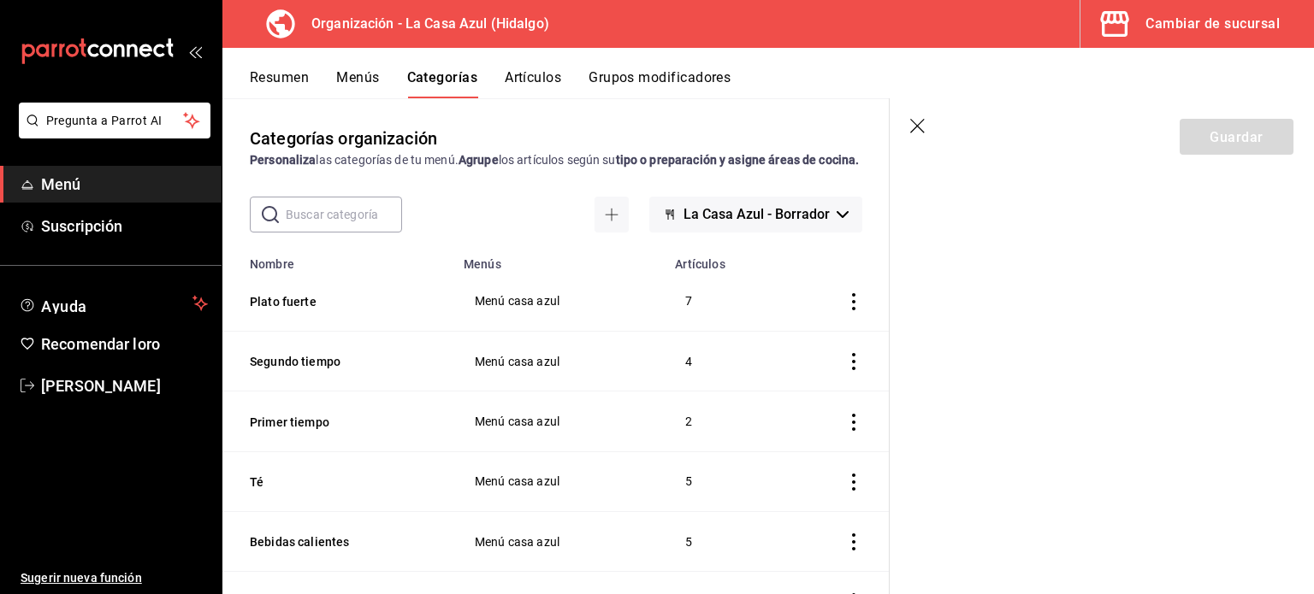
click at [1119, 276] on section "Guardar" at bounding box center [1101, 346] width 424 height 496
click at [482, 332] on td "Menú casa azul" at bounding box center [558, 302] width 211 height 60
click at [847, 310] on icon "actions" at bounding box center [853, 301] width 17 height 17
click at [813, 367] on li "Editar" at bounding box center [774, 361] width 103 height 35
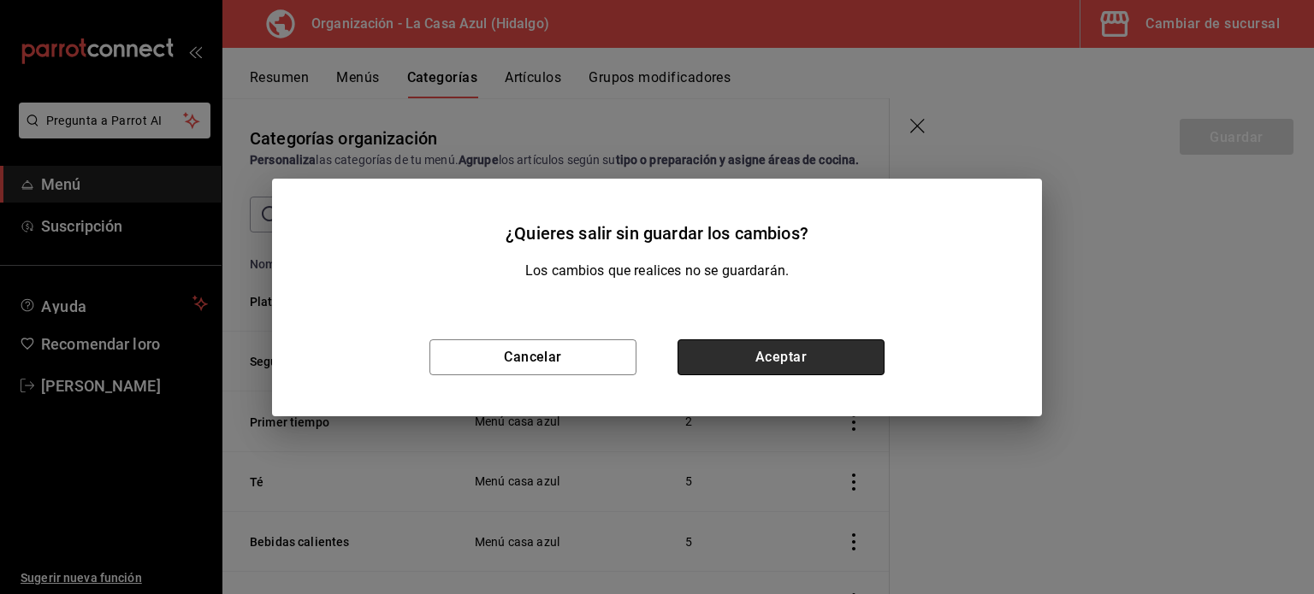
click at [799, 363] on font "Aceptar" at bounding box center [780, 357] width 51 height 16
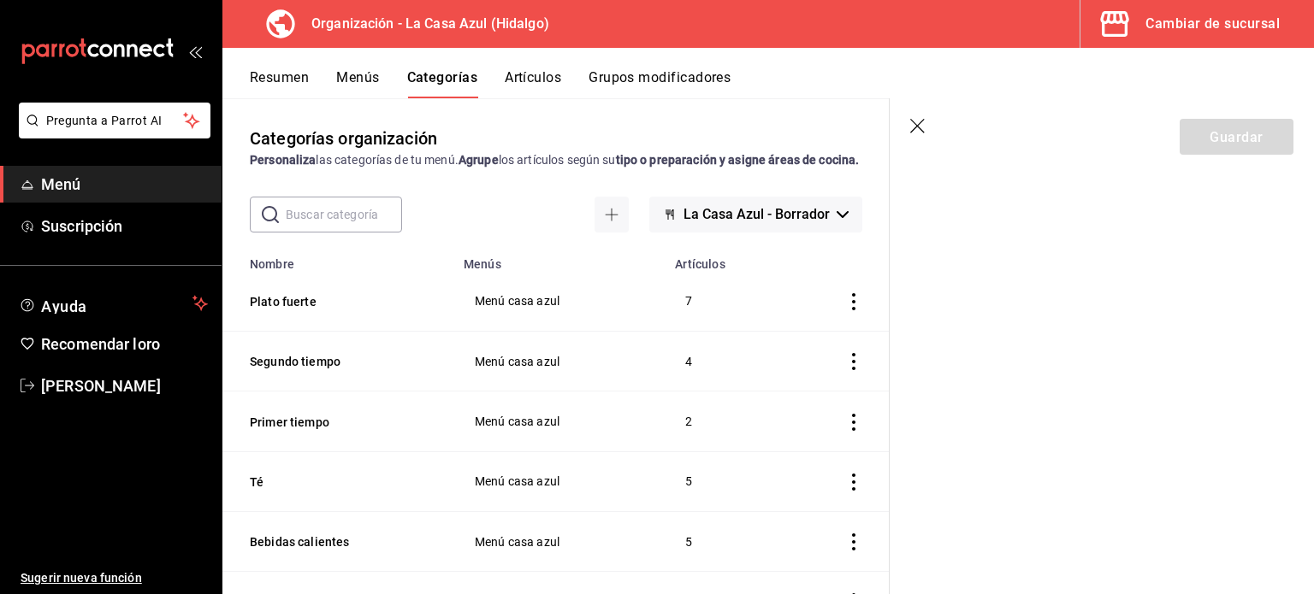
click at [916, 124] on icon "button" at bounding box center [917, 126] width 15 height 15
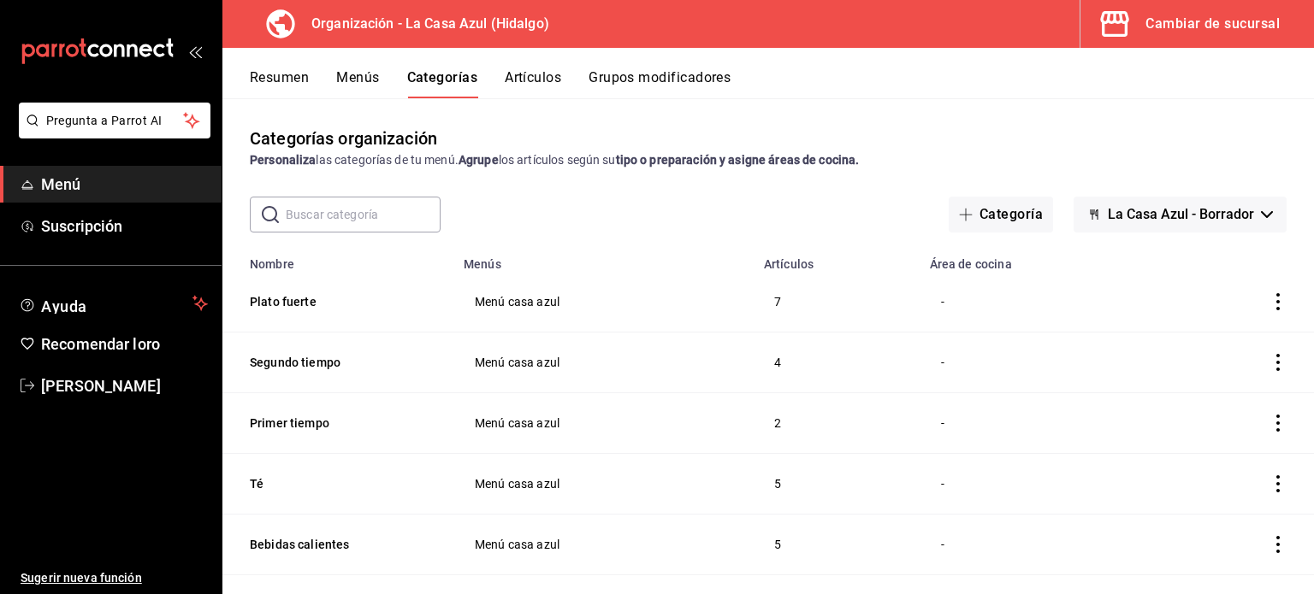
click at [975, 266] on th "Área de cocina" at bounding box center [1040, 259] width 242 height 26
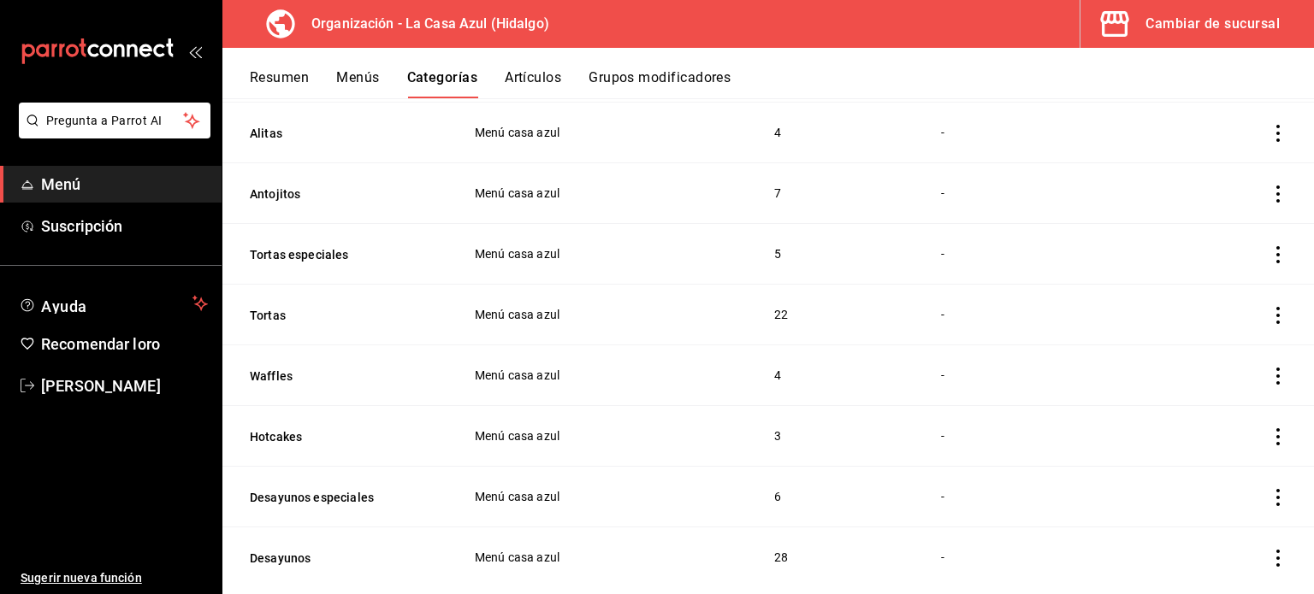
scroll to position [1777, 0]
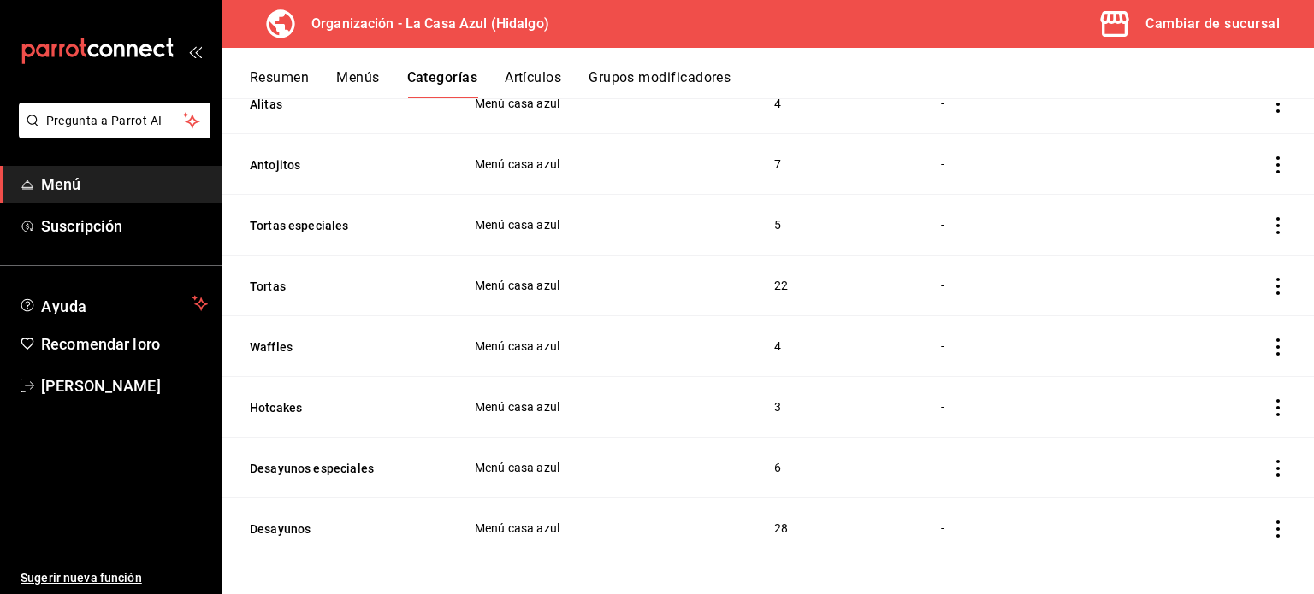
click at [1269, 408] on icon "actions" at bounding box center [1277, 407] width 17 height 17
click at [1214, 445] on font "Editar" at bounding box center [1207, 443] width 33 height 14
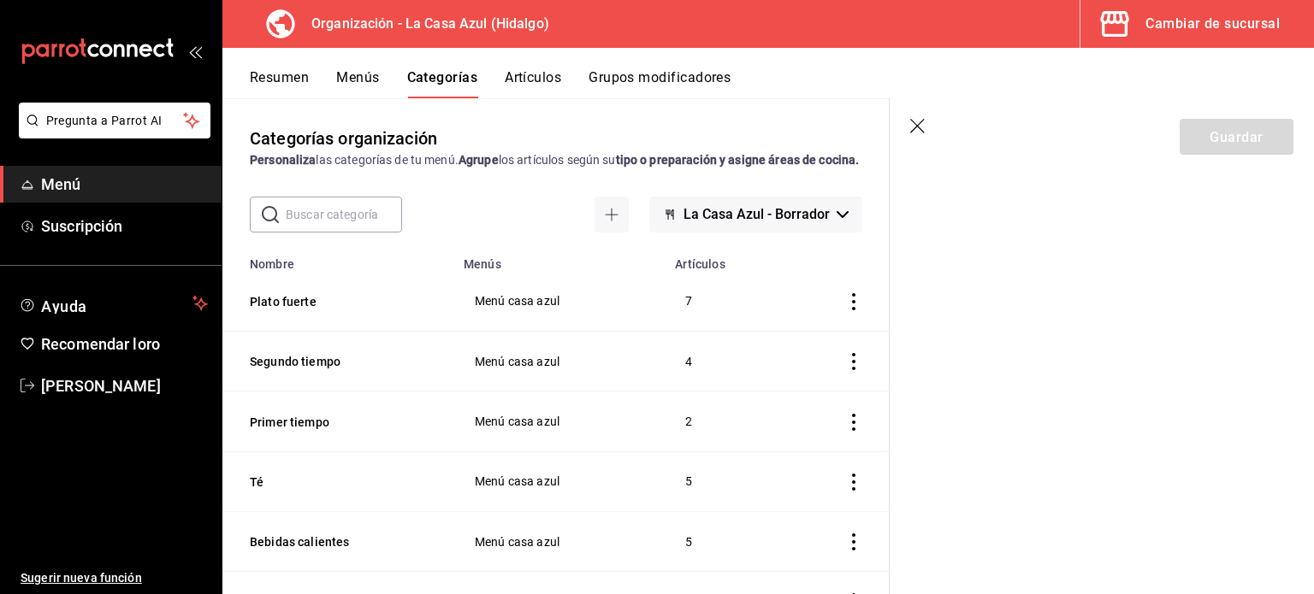
click at [907, 127] on header "Guardar" at bounding box center [1101, 133] width 424 height 70
click at [923, 125] on icon "button" at bounding box center [918, 127] width 17 height 17
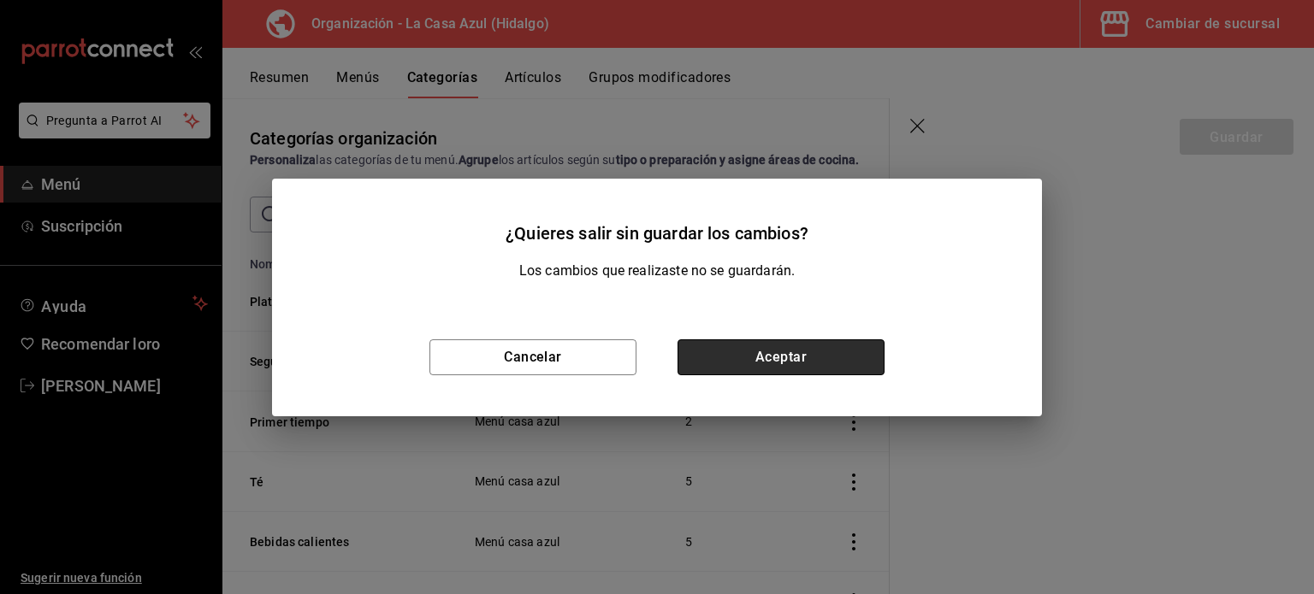
click at [799, 355] on button "Aceptar" at bounding box center [780, 358] width 207 height 36
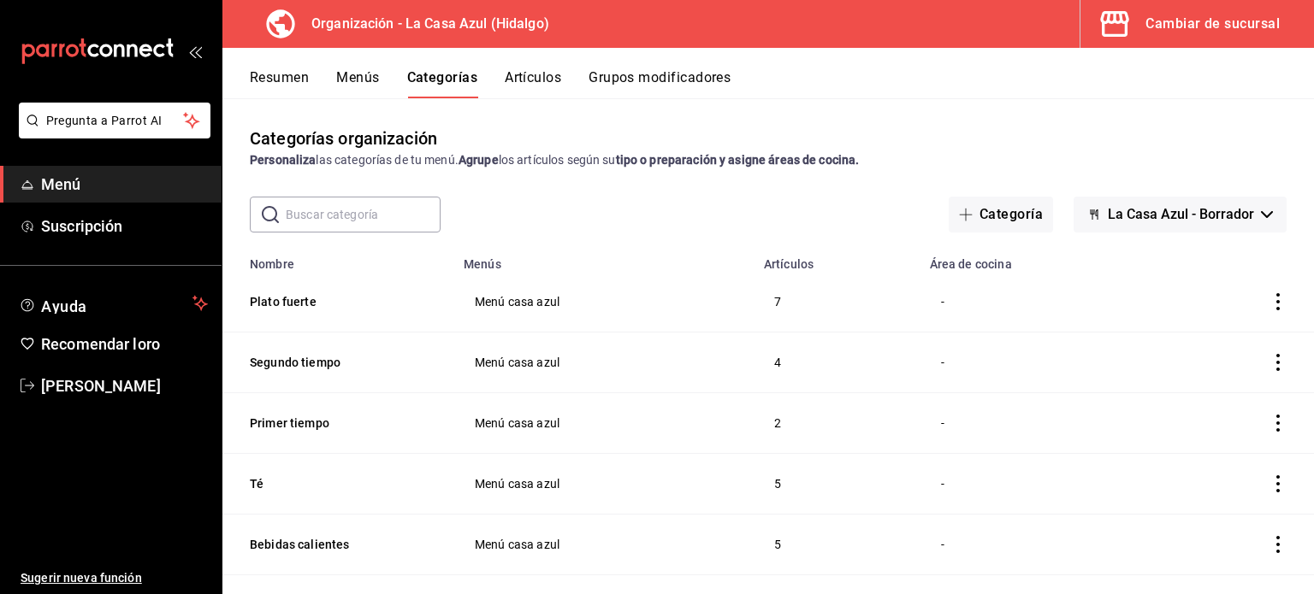
click at [799, 355] on td "4" at bounding box center [837, 362] width 166 height 61
click at [371, 82] on font "Menús" at bounding box center [357, 77] width 43 height 16
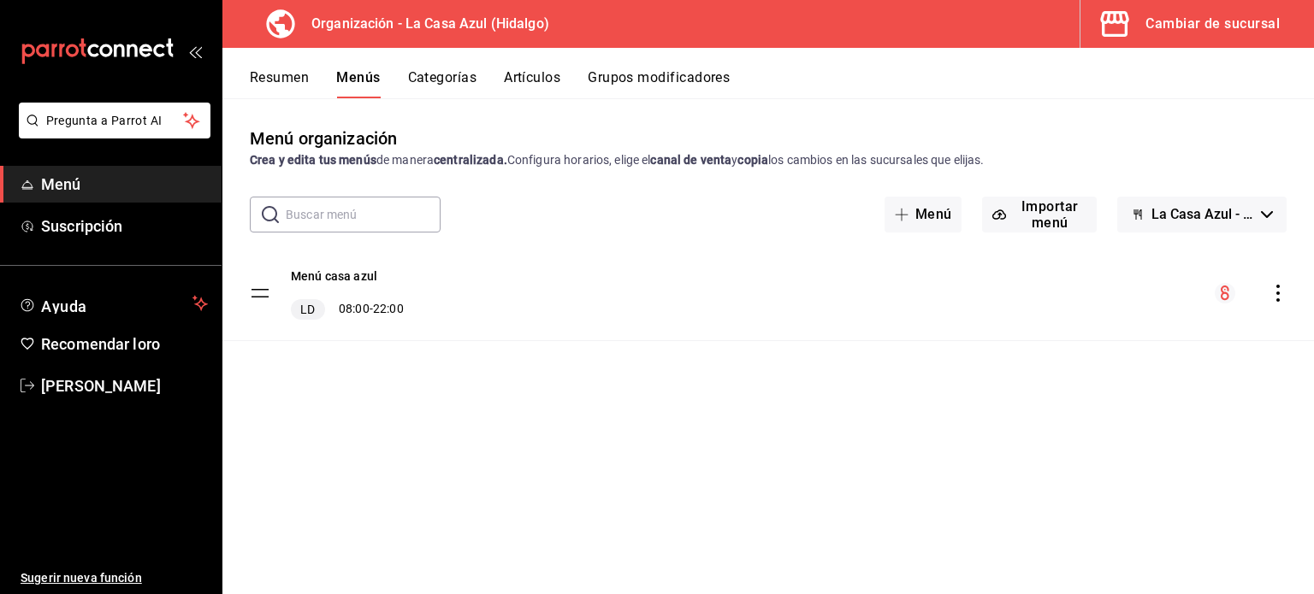
click at [287, 69] on font "Resumen" at bounding box center [279, 77] width 59 height 16
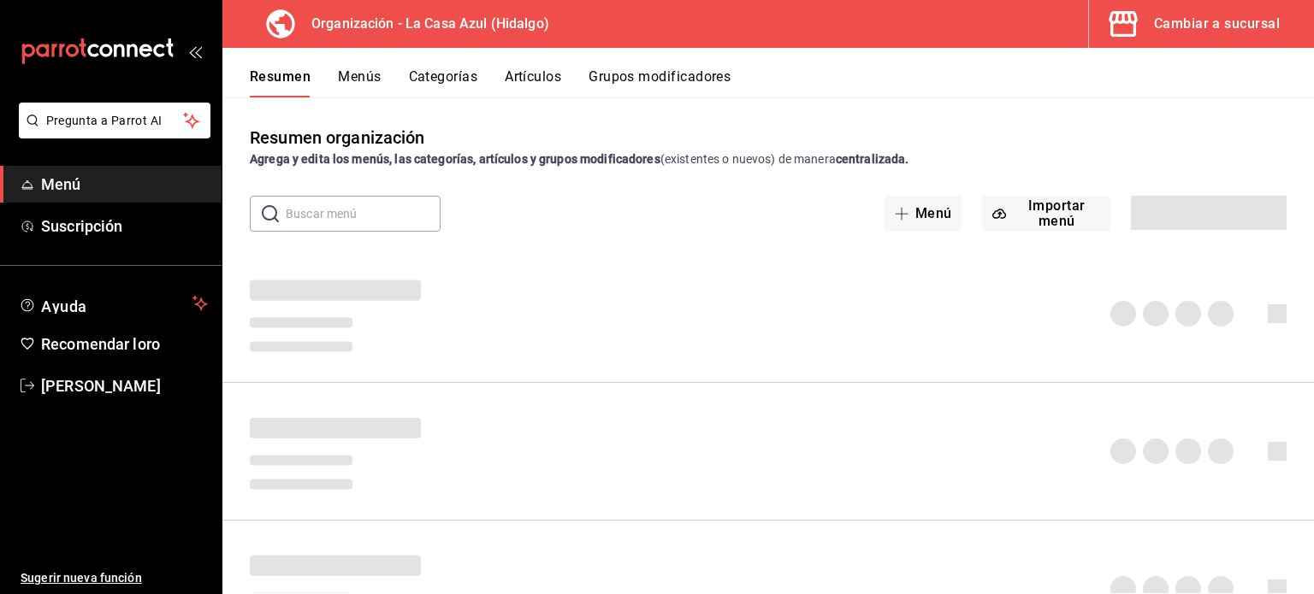
click at [457, 75] on button "Categorías" at bounding box center [443, 82] width 69 height 29
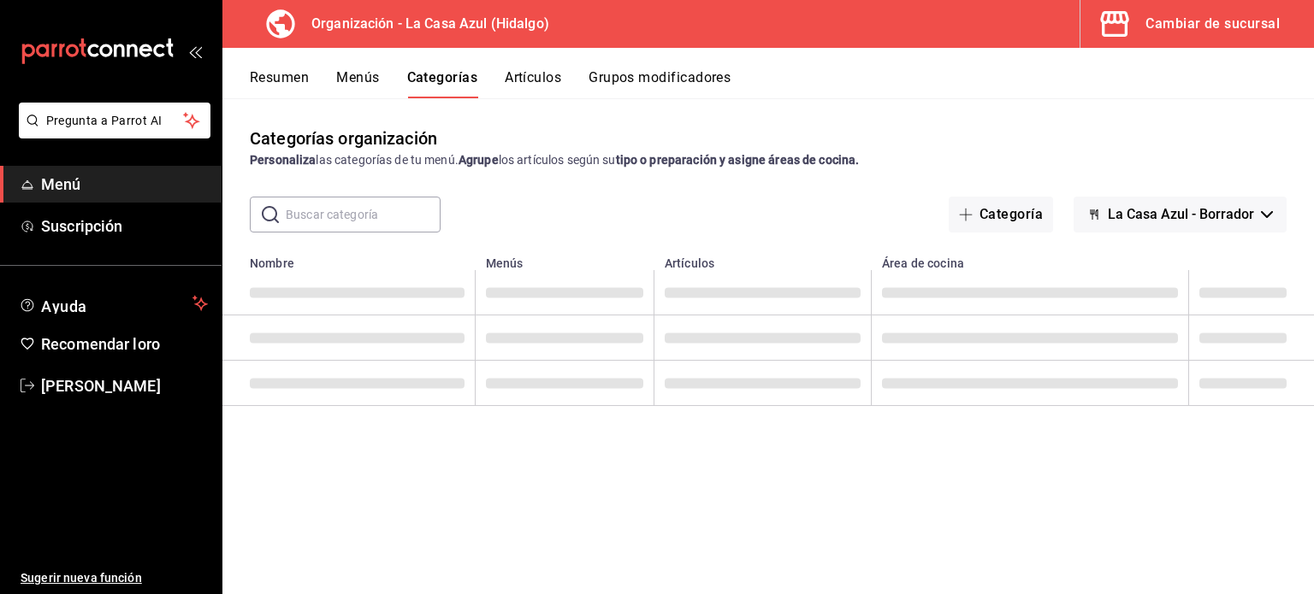
click at [534, 73] on font "Artículos" at bounding box center [533, 77] width 56 height 16
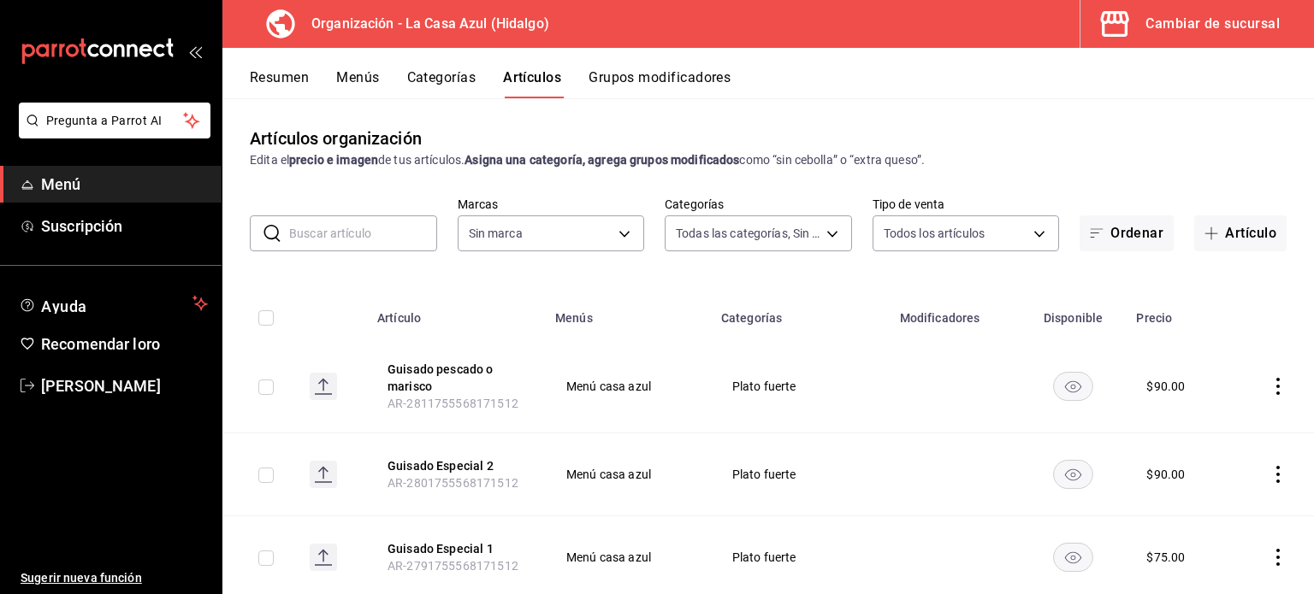
type input "556127bf-bec3-4003-9933-6ffb06015b2c,2481c550-5946-4b55-8ab1-9d908cf12439,2d37e…"
type input "dbb159b3-5420-434e-b45b-ebac01c6c2c8"
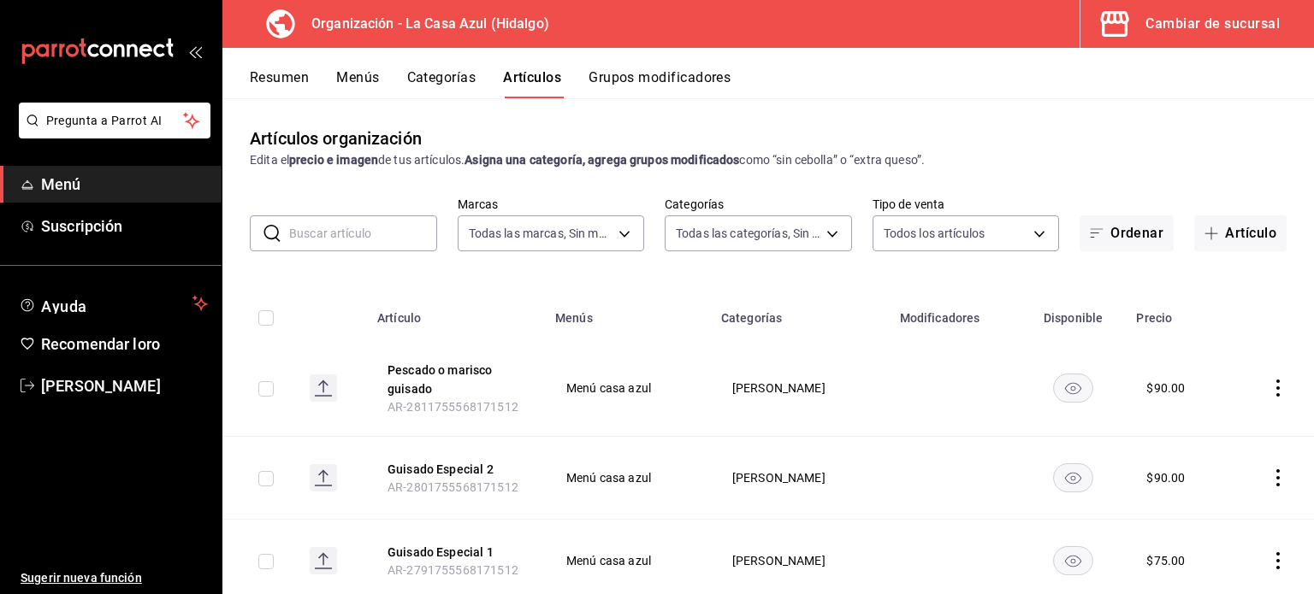
click at [427, 76] on font "Categorías" at bounding box center [441, 77] width 69 height 16
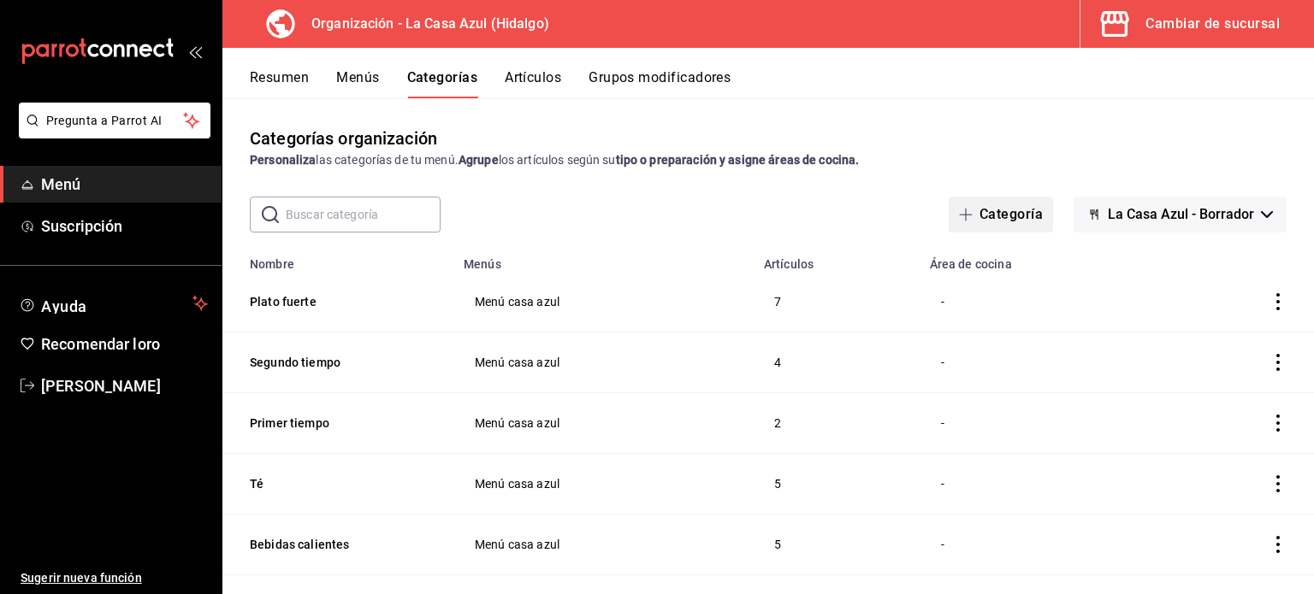
click at [999, 216] on font "Categoría" at bounding box center [1010, 214] width 63 height 16
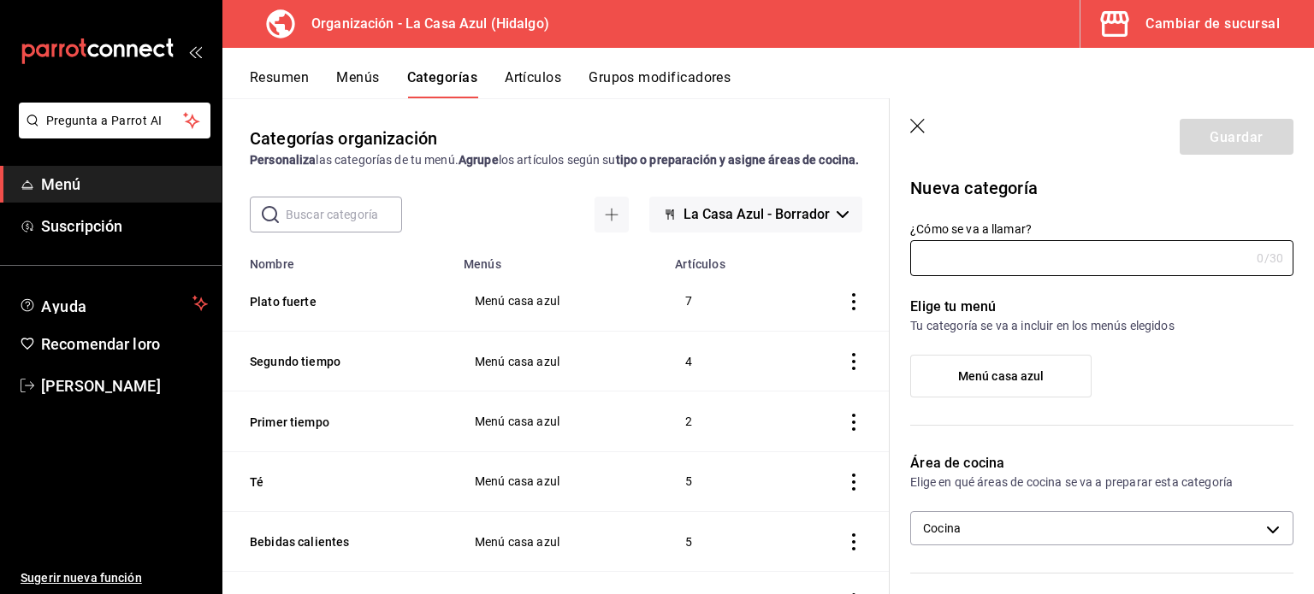
click at [842, 331] on td "categoríasTabla" at bounding box center [836, 302] width 108 height 60
click at [923, 127] on icon "button" at bounding box center [918, 127] width 17 height 17
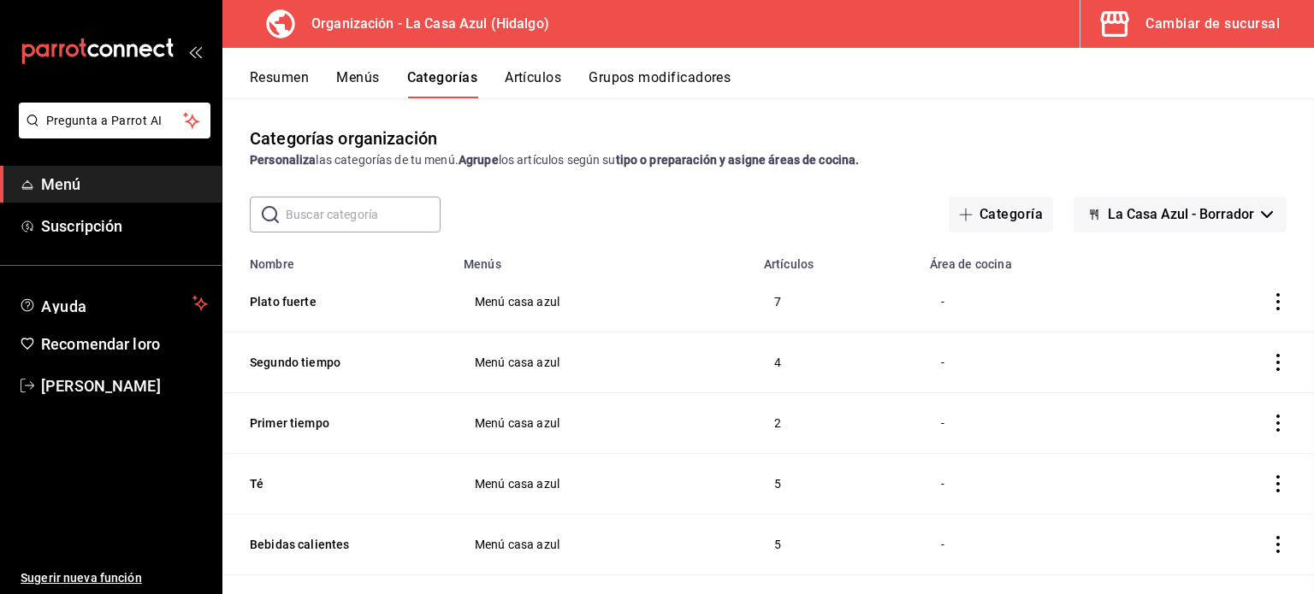
click at [916, 121] on div "Categorías organización Personaliza las categorías de tu menú. Agrupe los artíc…" at bounding box center [767, 346] width 1091 height 496
click at [1269, 306] on icon "actions" at bounding box center [1277, 301] width 17 height 17
click at [1241, 331] on li "Editar" at bounding box center [1198, 343] width 103 height 35
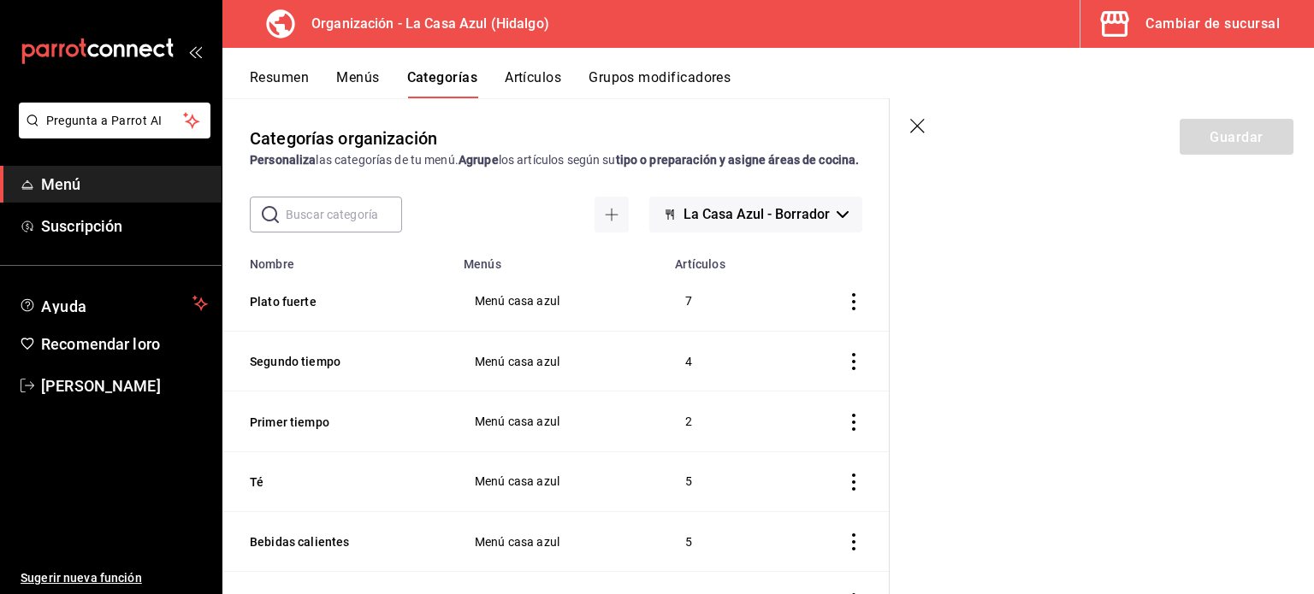
click at [928, 126] on header "Guardar" at bounding box center [1101, 133] width 424 height 70
click at [917, 126] on icon "button" at bounding box center [917, 126] width 15 height 15
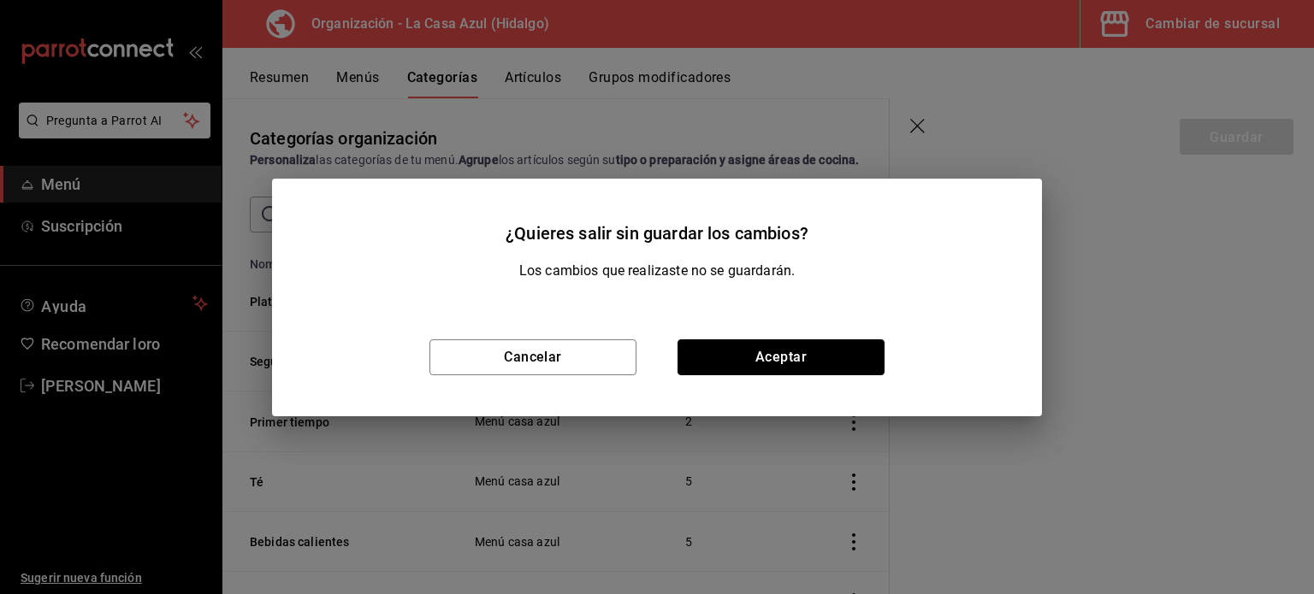
click at [769, 370] on button "Aceptar" at bounding box center [780, 358] width 207 height 36
click at [769, 369] on td "4" at bounding box center [723, 362] width 117 height 60
click at [764, 355] on td "4" at bounding box center [723, 362] width 117 height 60
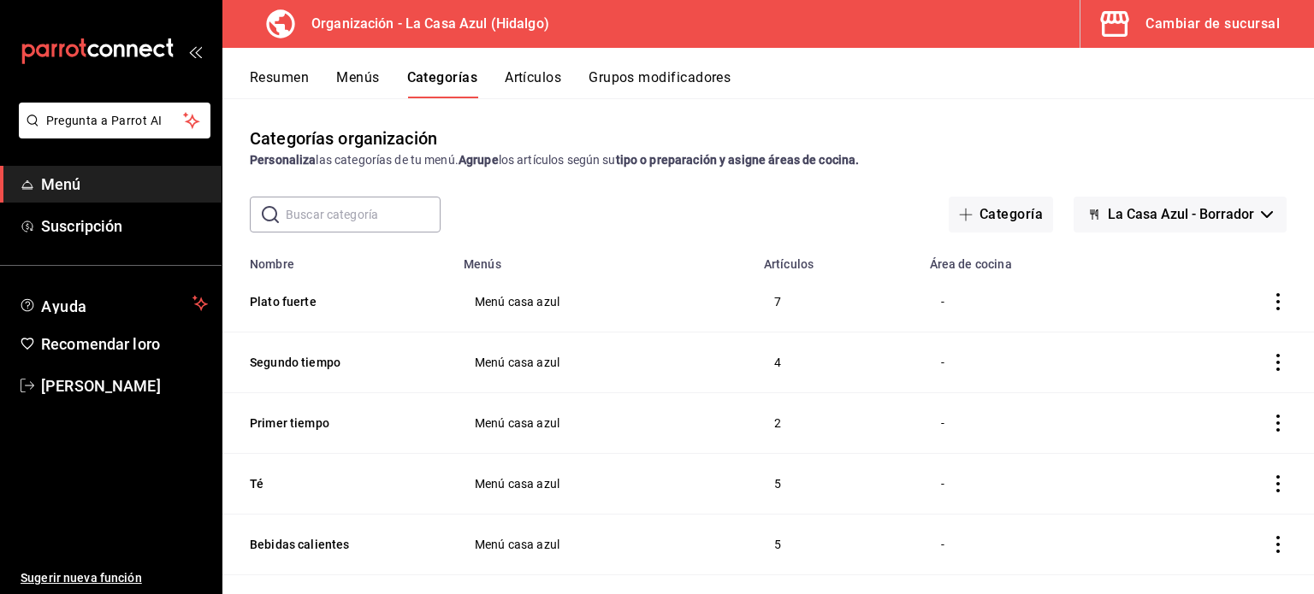
click at [1269, 303] on icon "actions" at bounding box center [1277, 301] width 17 height 17
click at [1217, 336] on font "Editar" at bounding box center [1207, 343] width 33 height 14
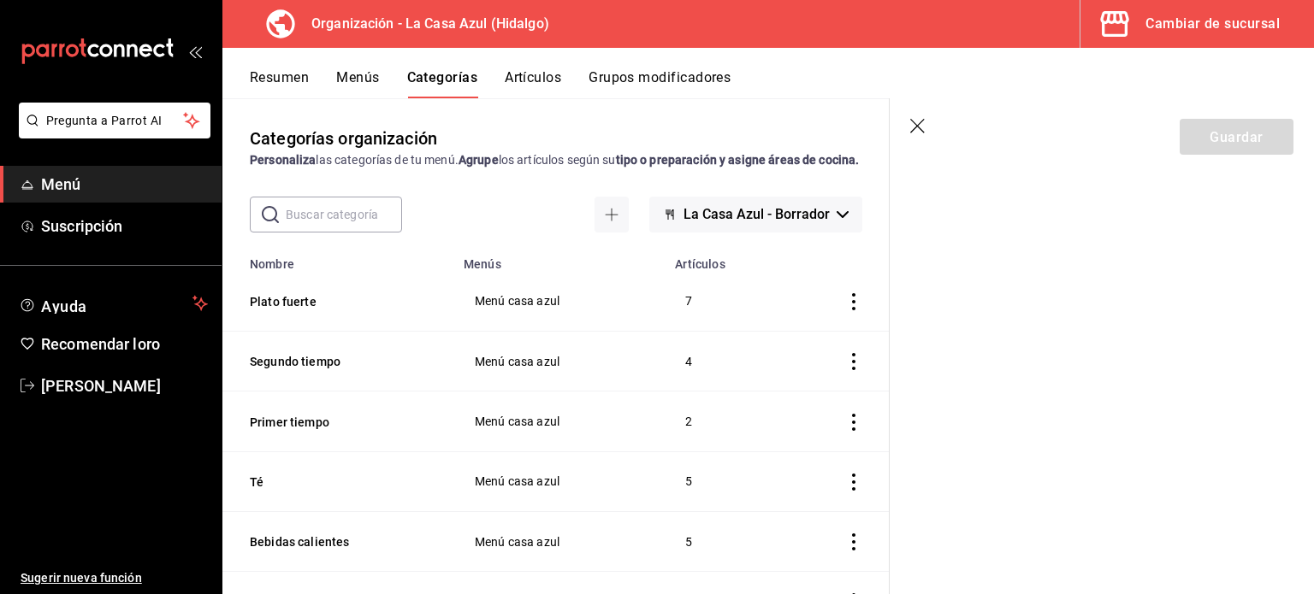
click at [999, 290] on section "Guardar" at bounding box center [1101, 346] width 424 height 496
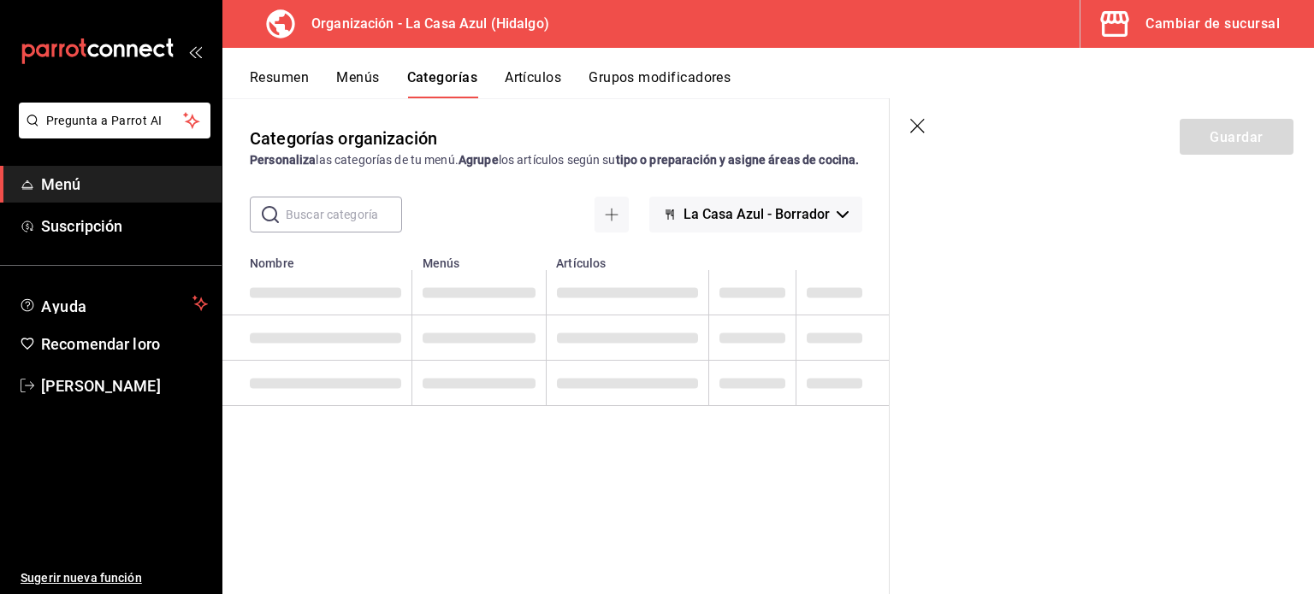
click at [996, 266] on section "Guardar" at bounding box center [1101, 346] width 424 height 496
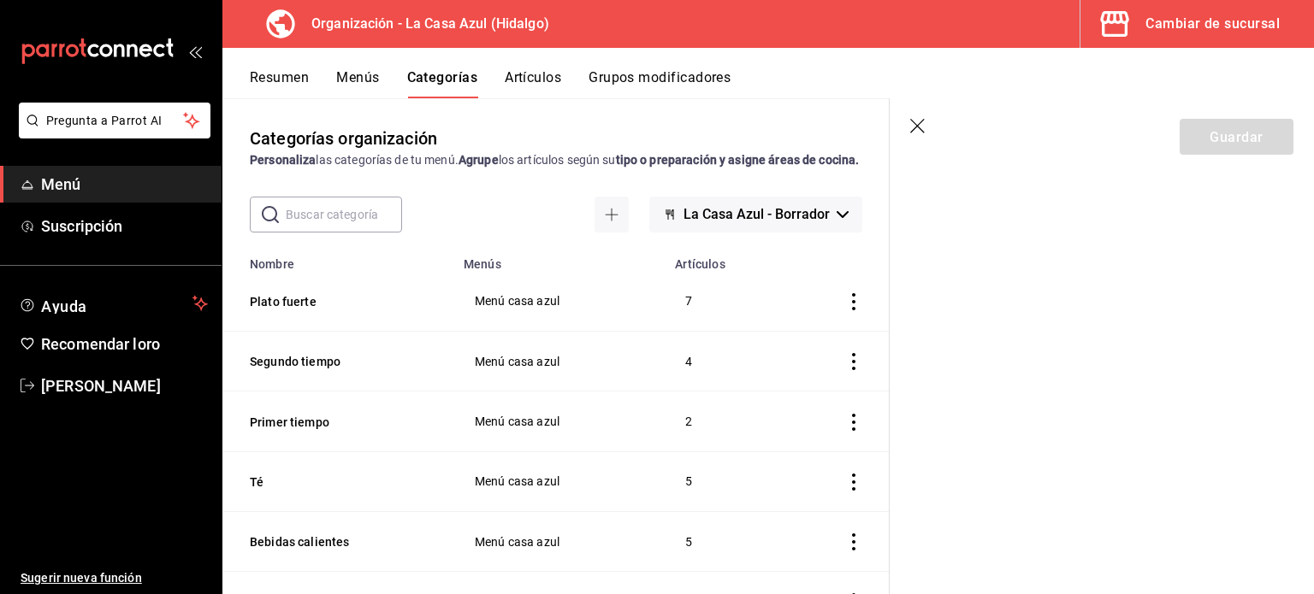
click at [996, 266] on section "Guardar" at bounding box center [1101, 346] width 424 height 496
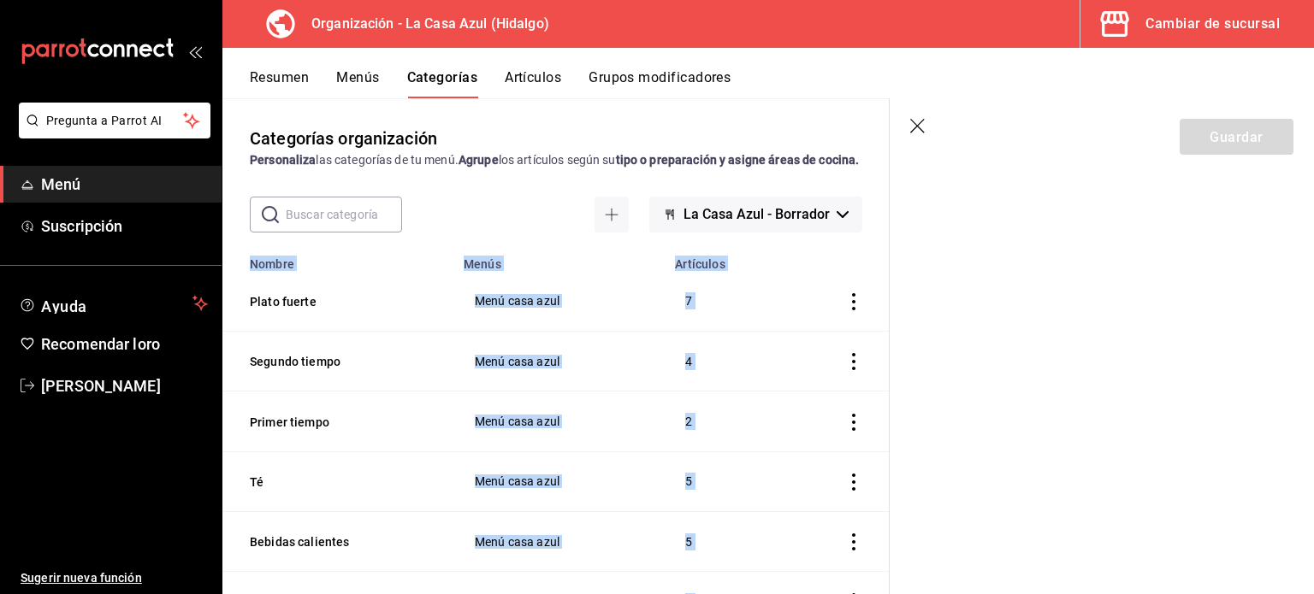
drag, startPoint x: 996, startPoint y: 266, endPoint x: 906, endPoint y: 289, distance: 92.7
click at [1085, 470] on section "Guardar" at bounding box center [1101, 346] width 424 height 496
click at [922, 122] on icon "button" at bounding box center [918, 127] width 17 height 17
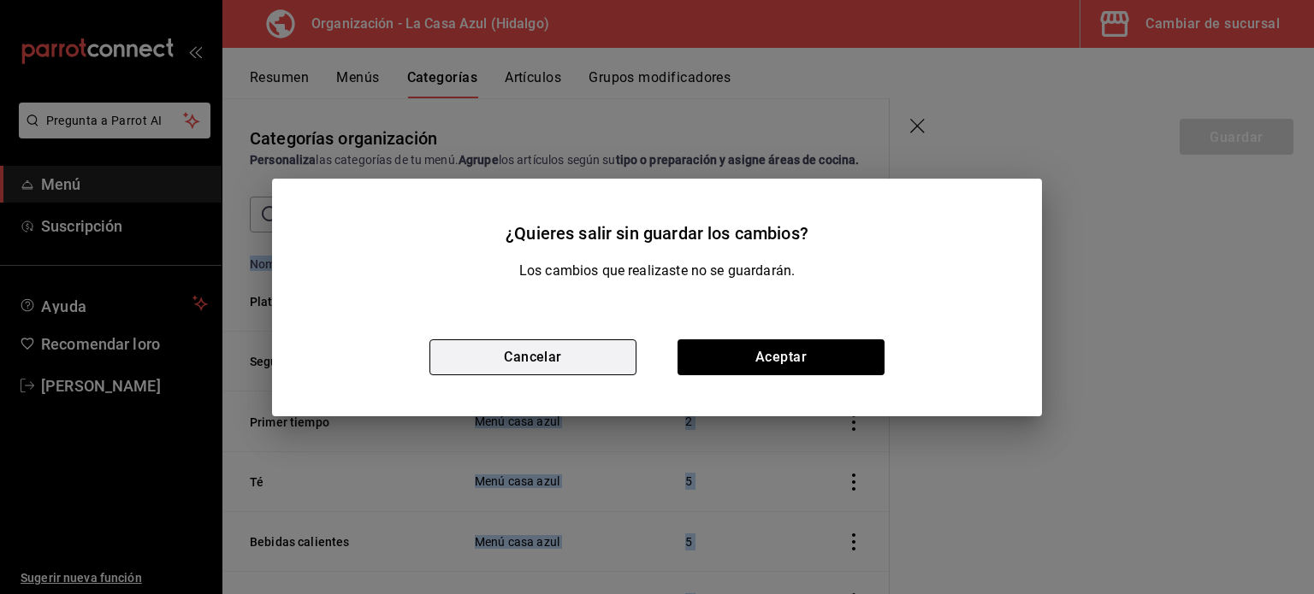
click at [592, 366] on button "Cancelar" at bounding box center [532, 358] width 207 height 36
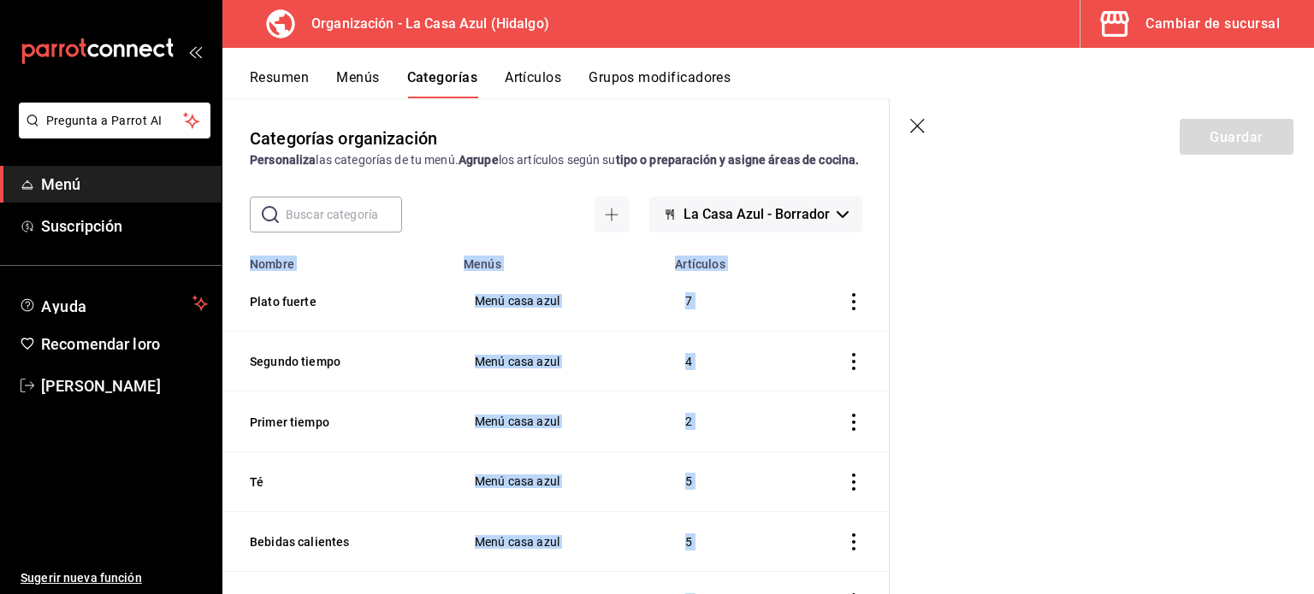
click at [919, 130] on icon "button" at bounding box center [918, 127] width 17 height 17
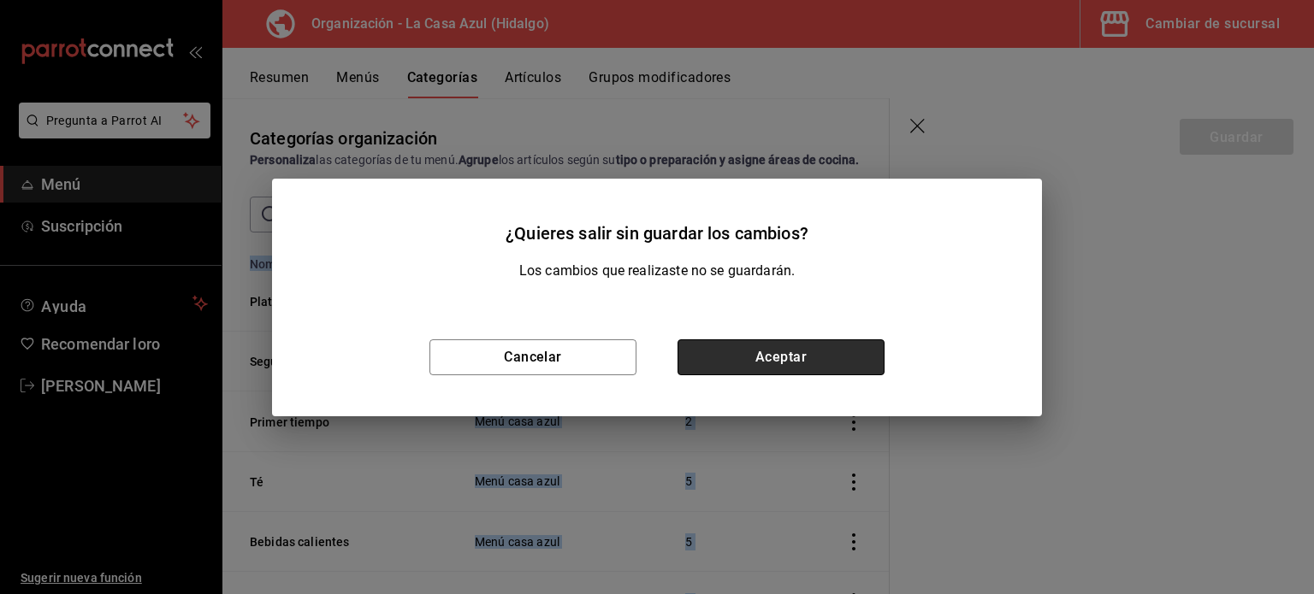
click at [830, 351] on button "Aceptar" at bounding box center [780, 358] width 207 height 36
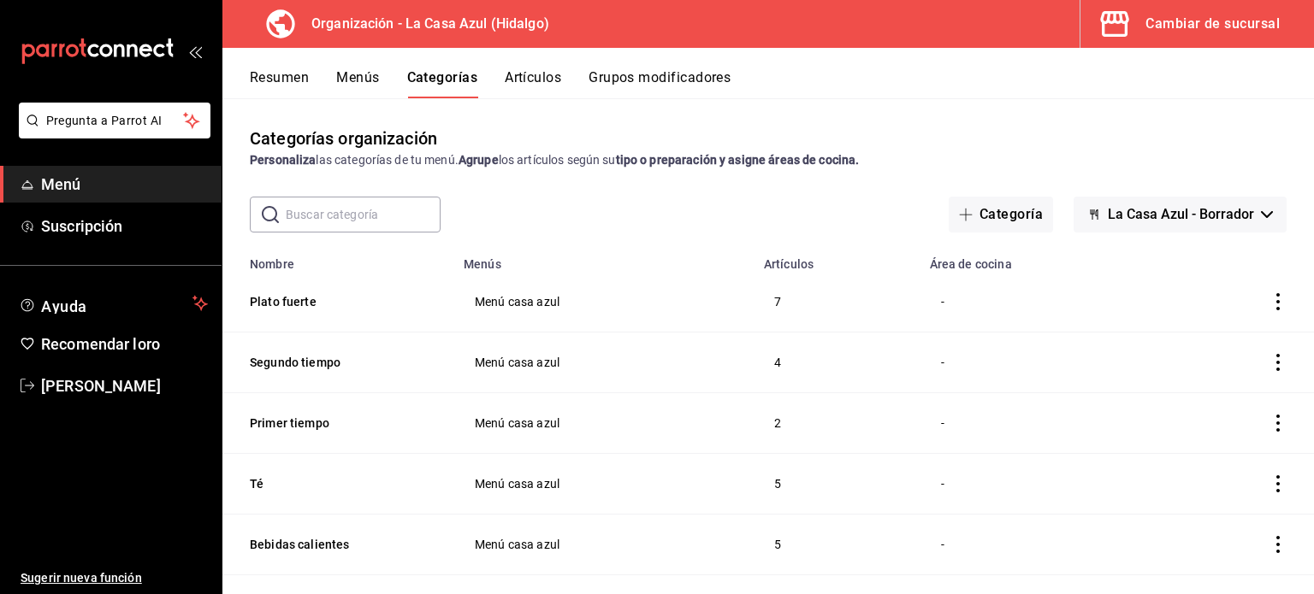
click at [947, 263] on th "Área de cocina" at bounding box center [1040, 259] width 242 height 26
click at [1269, 298] on icon "actions" at bounding box center [1277, 301] width 17 height 17
click at [1218, 378] on font "Duplicar" at bounding box center [1213, 378] width 44 height 14
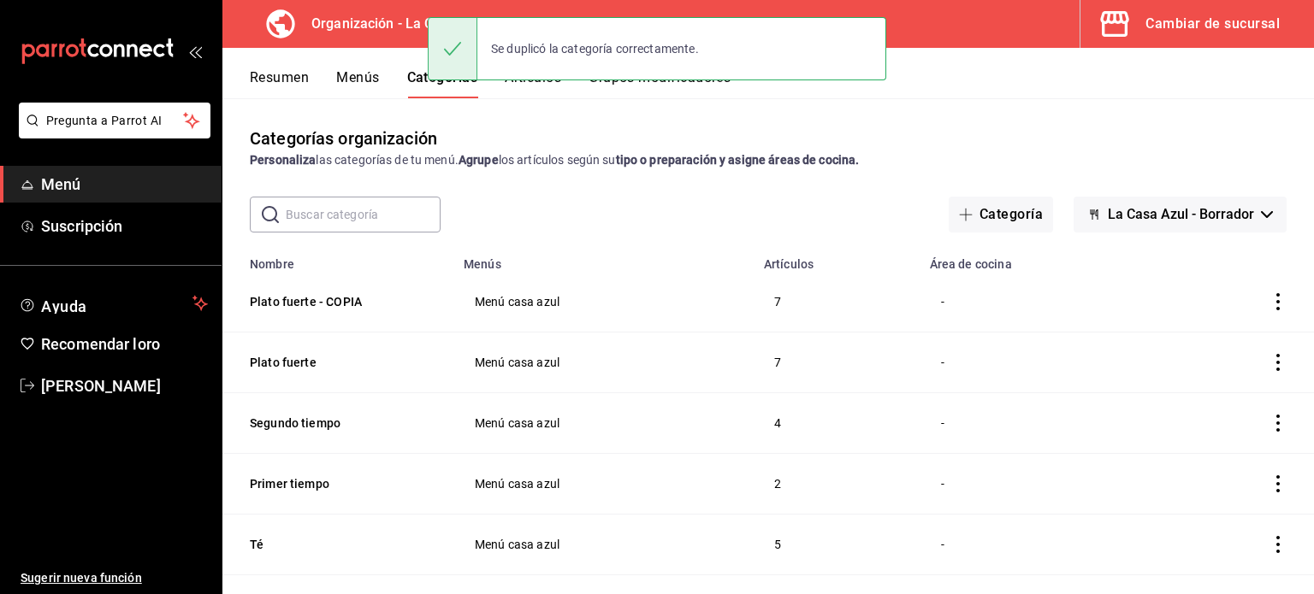
click at [1269, 301] on icon "actions" at bounding box center [1277, 301] width 17 height 17
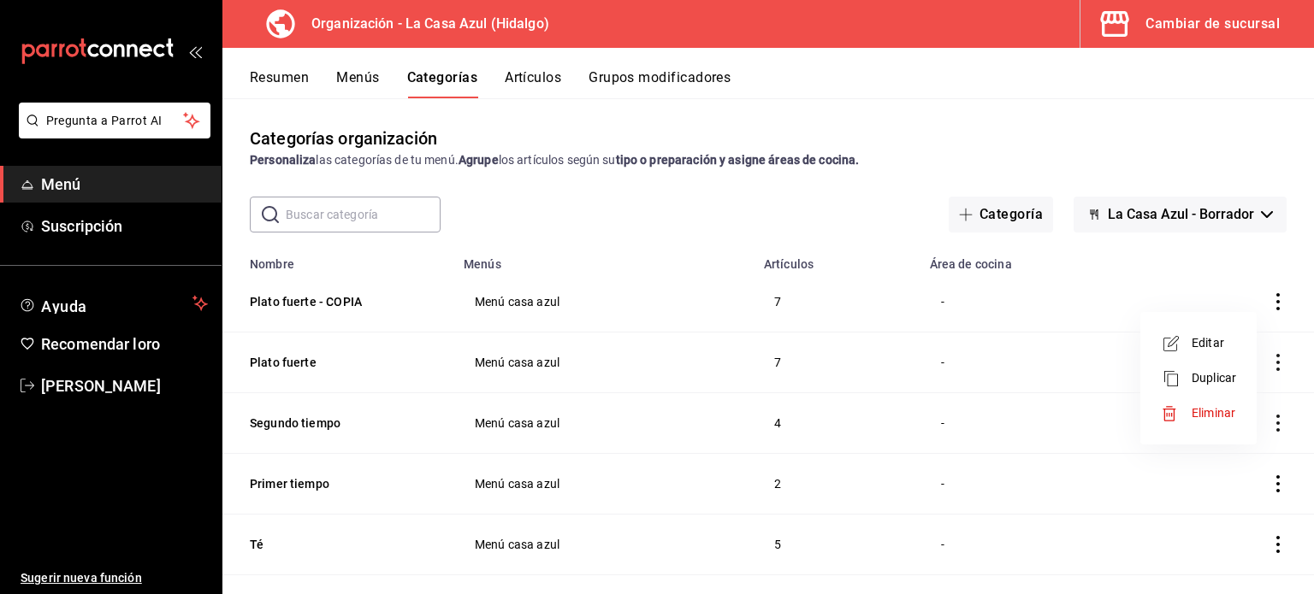
click at [1220, 346] on font "Editar" at bounding box center [1207, 343] width 33 height 14
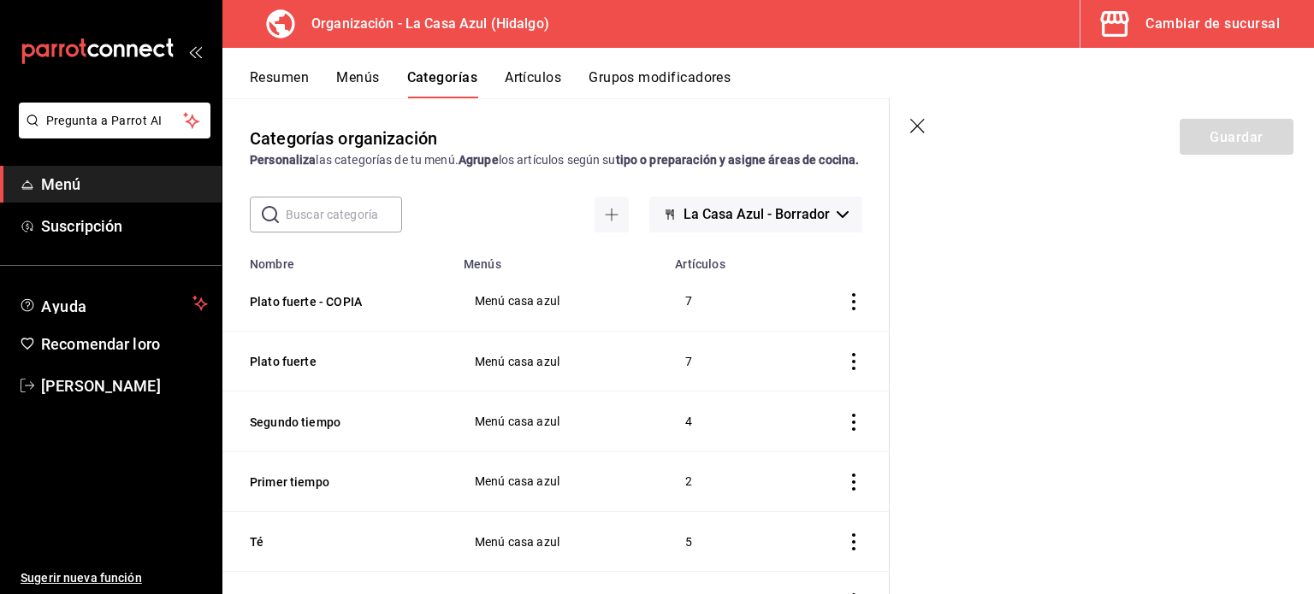
click at [908, 121] on header "Guardar" at bounding box center [1101, 133] width 424 height 70
click at [916, 124] on icon "button" at bounding box center [917, 126] width 15 height 15
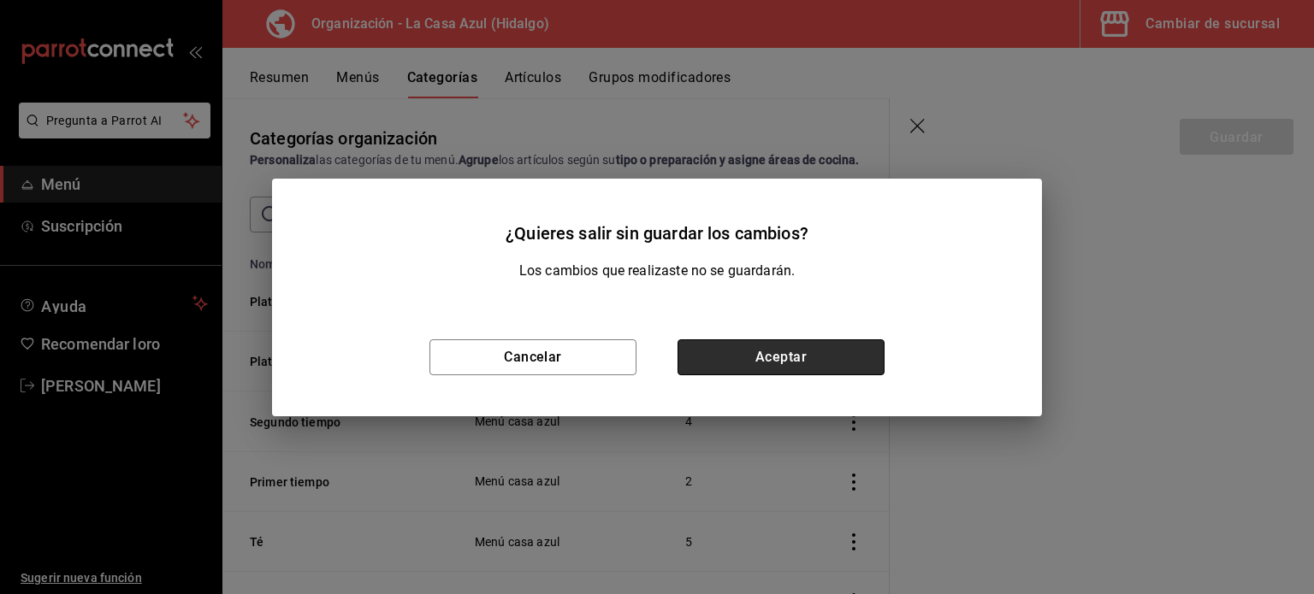
click at [806, 369] on button "Aceptar" at bounding box center [780, 358] width 207 height 36
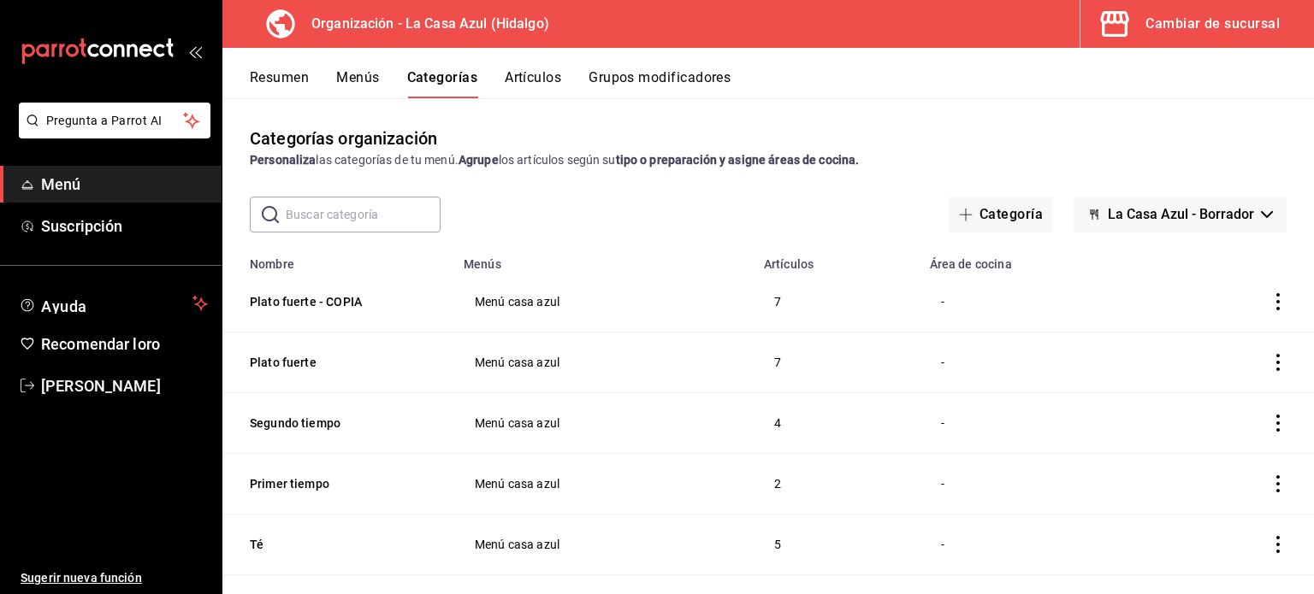
click at [1269, 300] on icon "actions" at bounding box center [1277, 301] width 17 height 17
click at [1197, 415] on font "Eliminar" at bounding box center [1213, 413] width 44 height 14
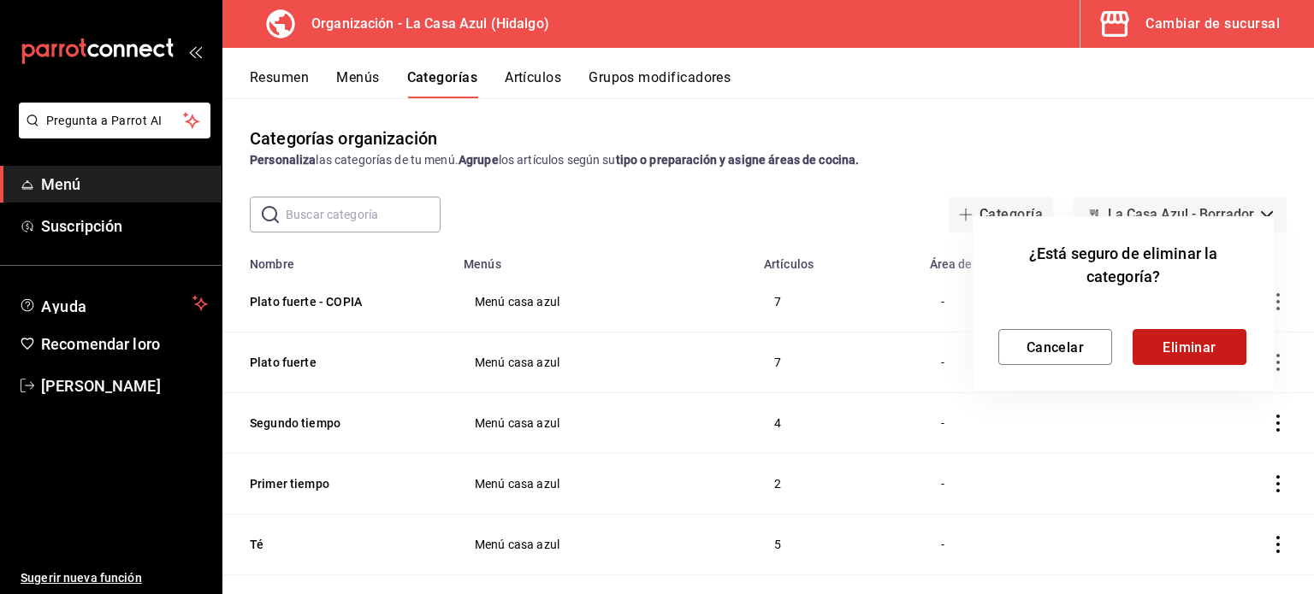
click at [1194, 340] on font "Eliminar" at bounding box center [1189, 347] width 54 height 16
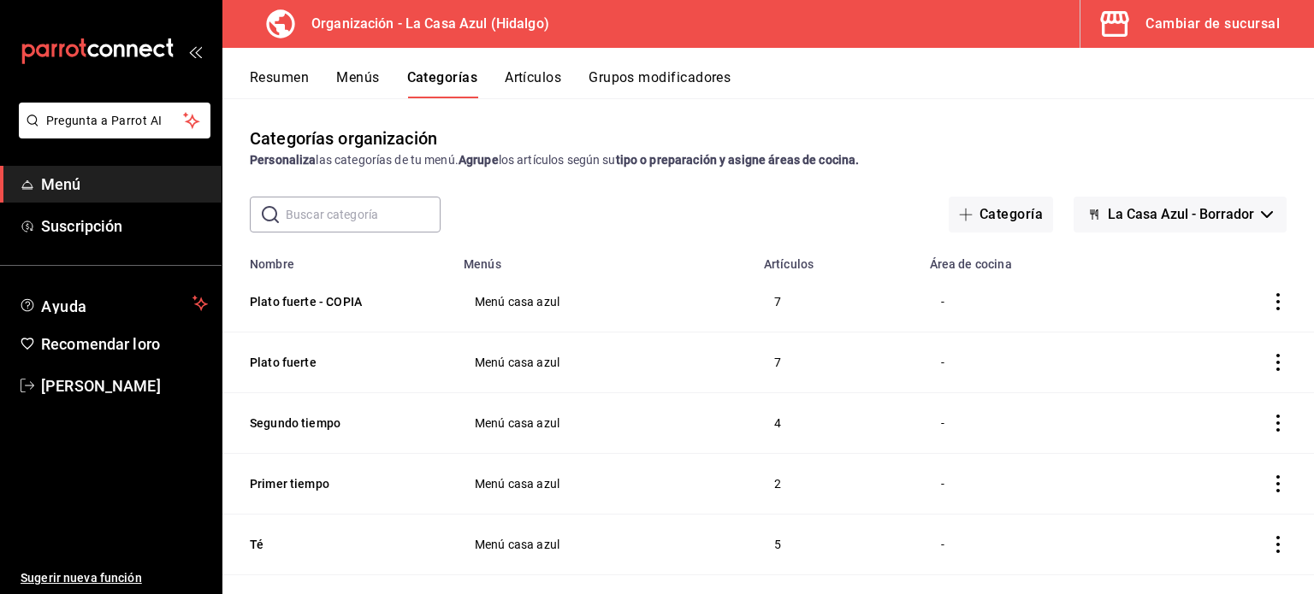
click at [1252, 299] on td "categoríasTabla" at bounding box center [1237, 302] width 153 height 61
click at [1269, 304] on icon "actions" at bounding box center [1277, 301] width 17 height 17
click at [1197, 406] on font "Eliminar" at bounding box center [1213, 413] width 44 height 14
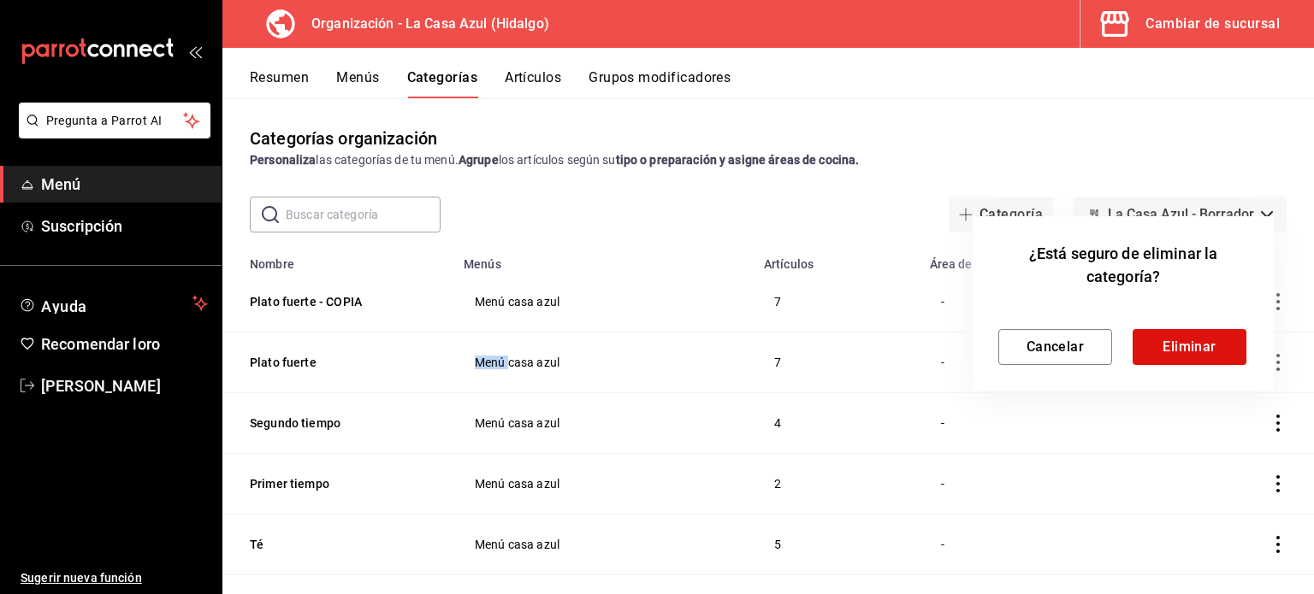
click at [1197, 406] on div at bounding box center [657, 297] width 1314 height 594
click at [1179, 340] on font "Eliminar" at bounding box center [1189, 347] width 54 height 16
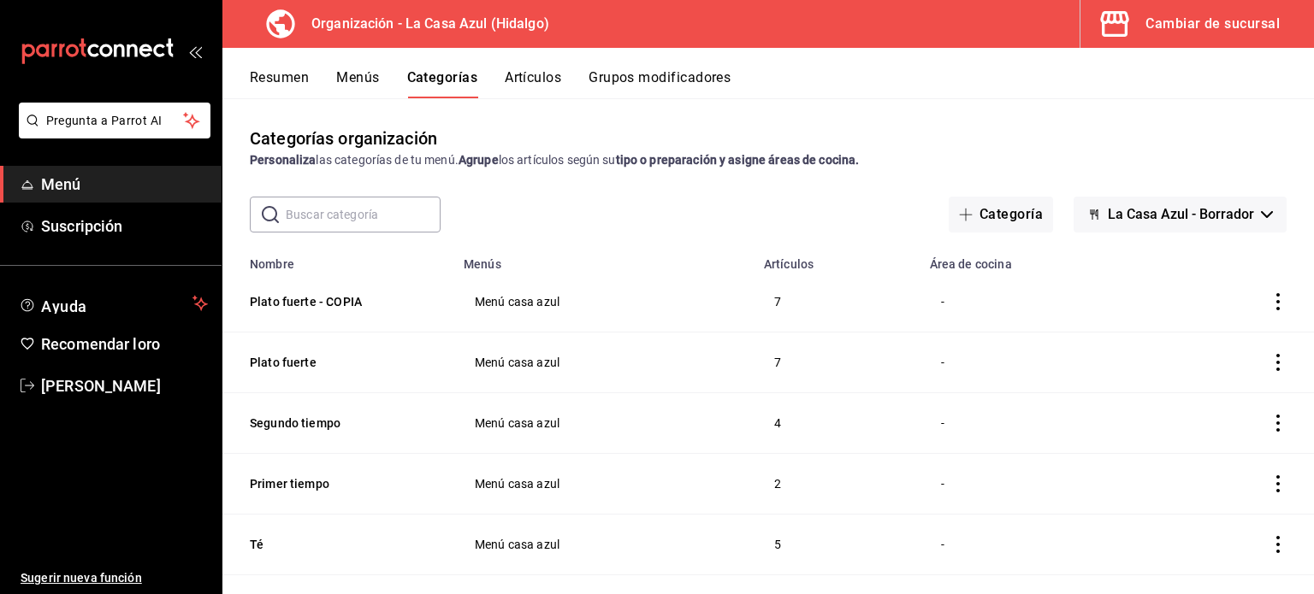
click at [313, 313] on th "Plato fuerte - COPIA" at bounding box center [337, 302] width 231 height 61
click at [305, 302] on button "Plato fuerte - COPIA" at bounding box center [335, 301] width 171 height 17
